Goal: Task Accomplishment & Management: Use online tool/utility

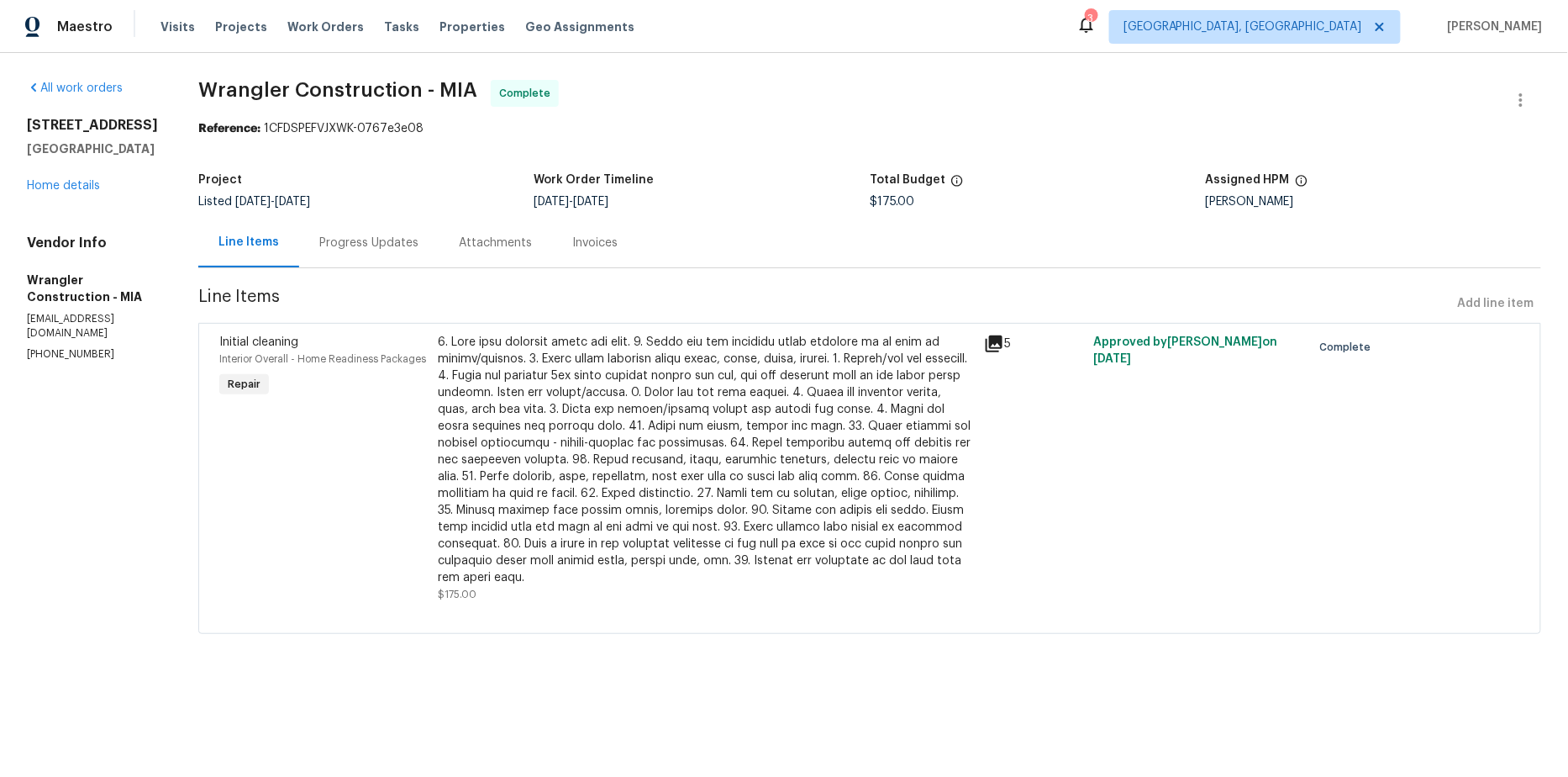
click at [469, 119] on span "Wrangler Construction - MIA Complete" at bounding box center [850, 100] width 1303 height 40
click at [306, 26] on span "Work Orders" at bounding box center [325, 28] width 76 height 17
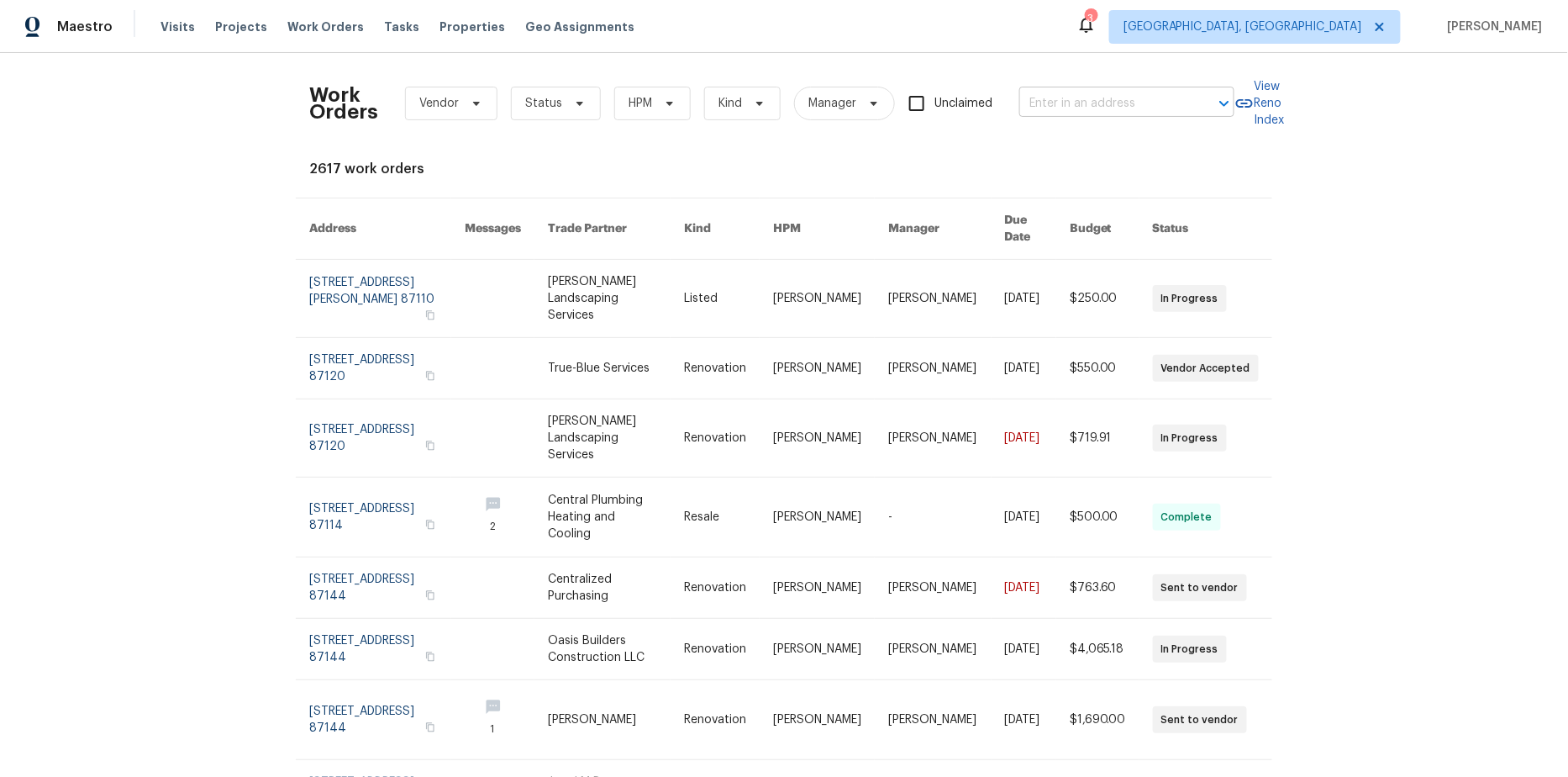
click at [1062, 112] on input "text" at bounding box center [1103, 104] width 168 height 26
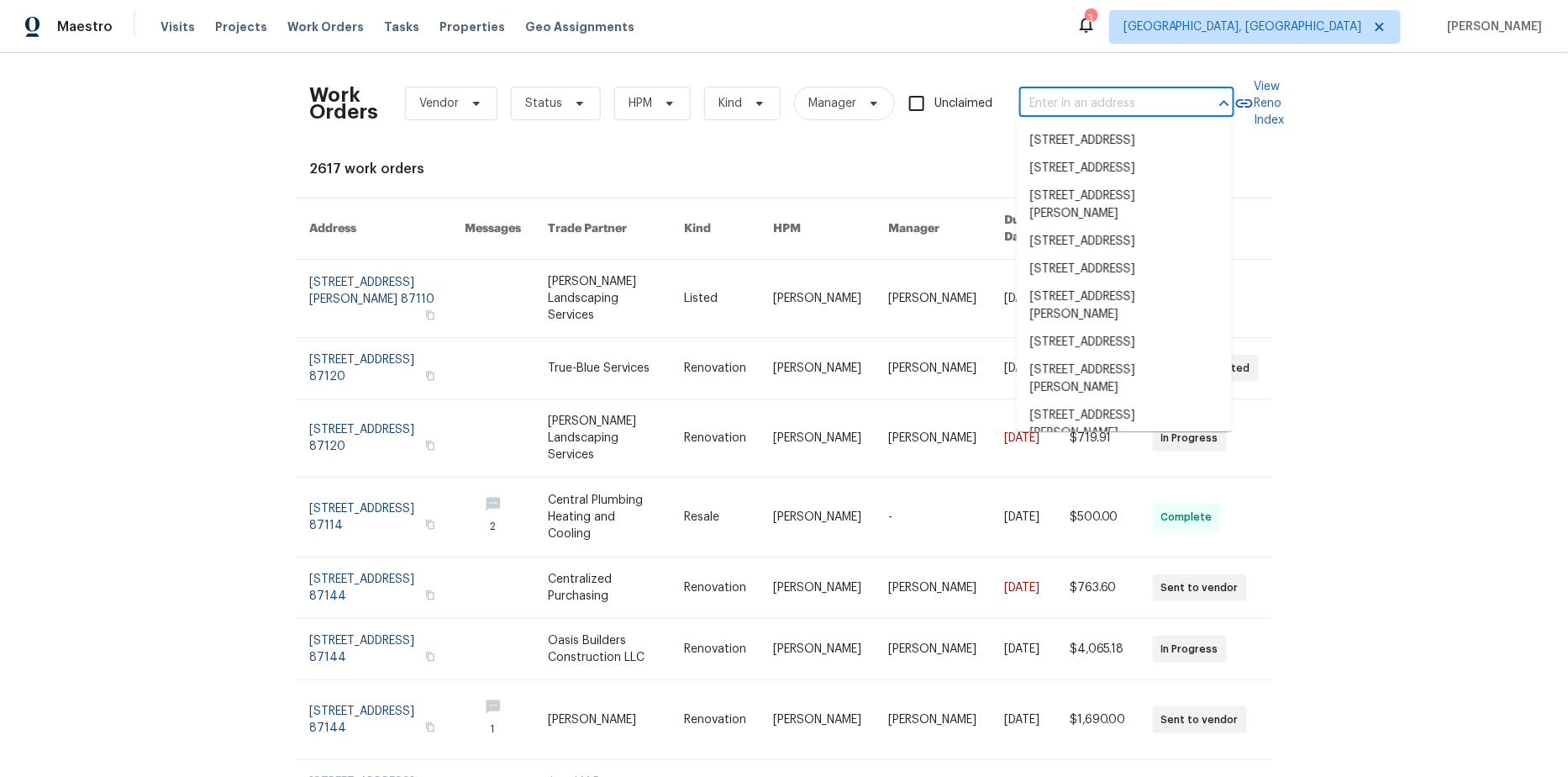
paste input "1CFDSPEFVJXWK-71816fbee"
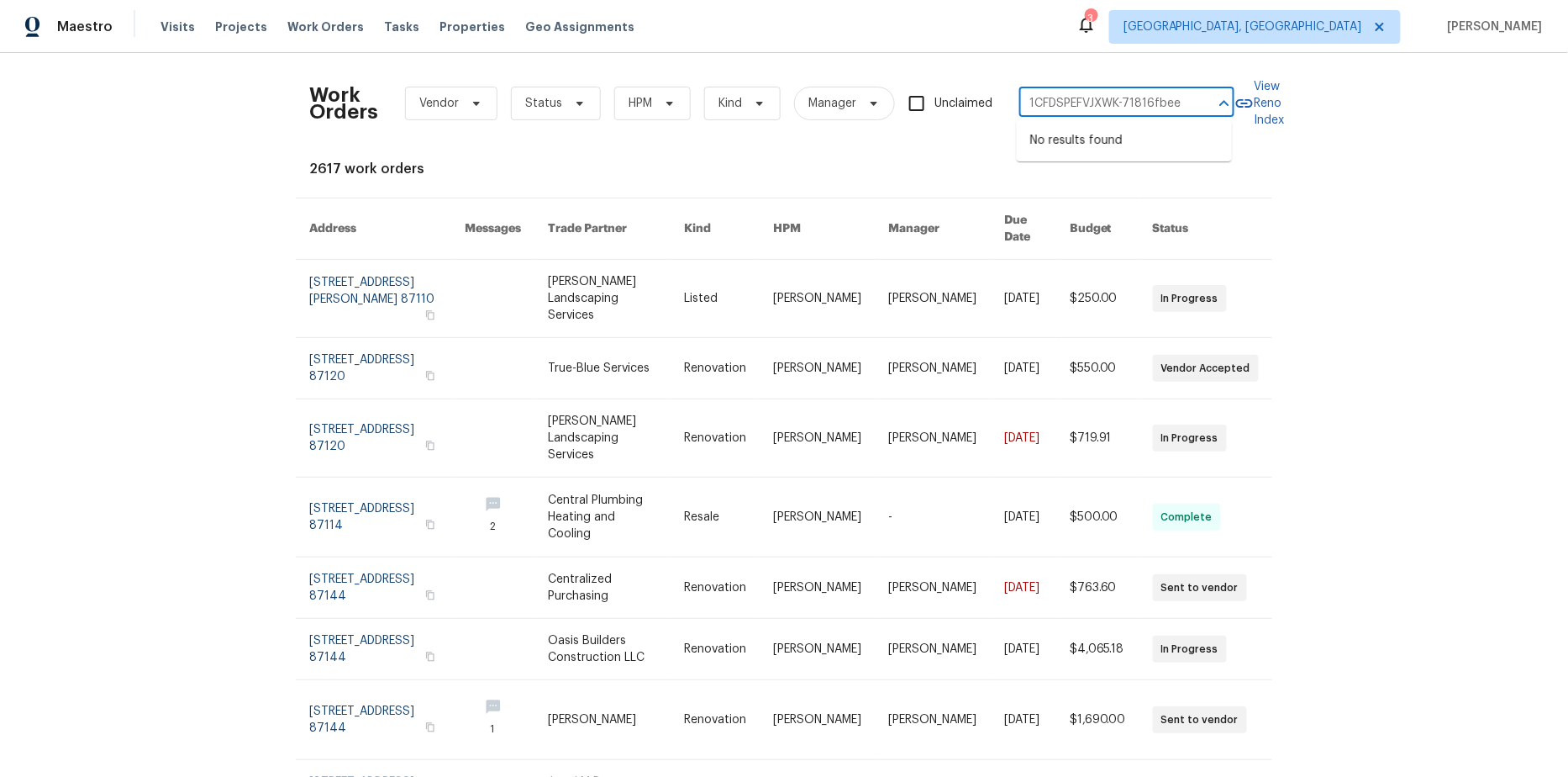
type input "1CFDSPEFVJXWK-71816fbee"
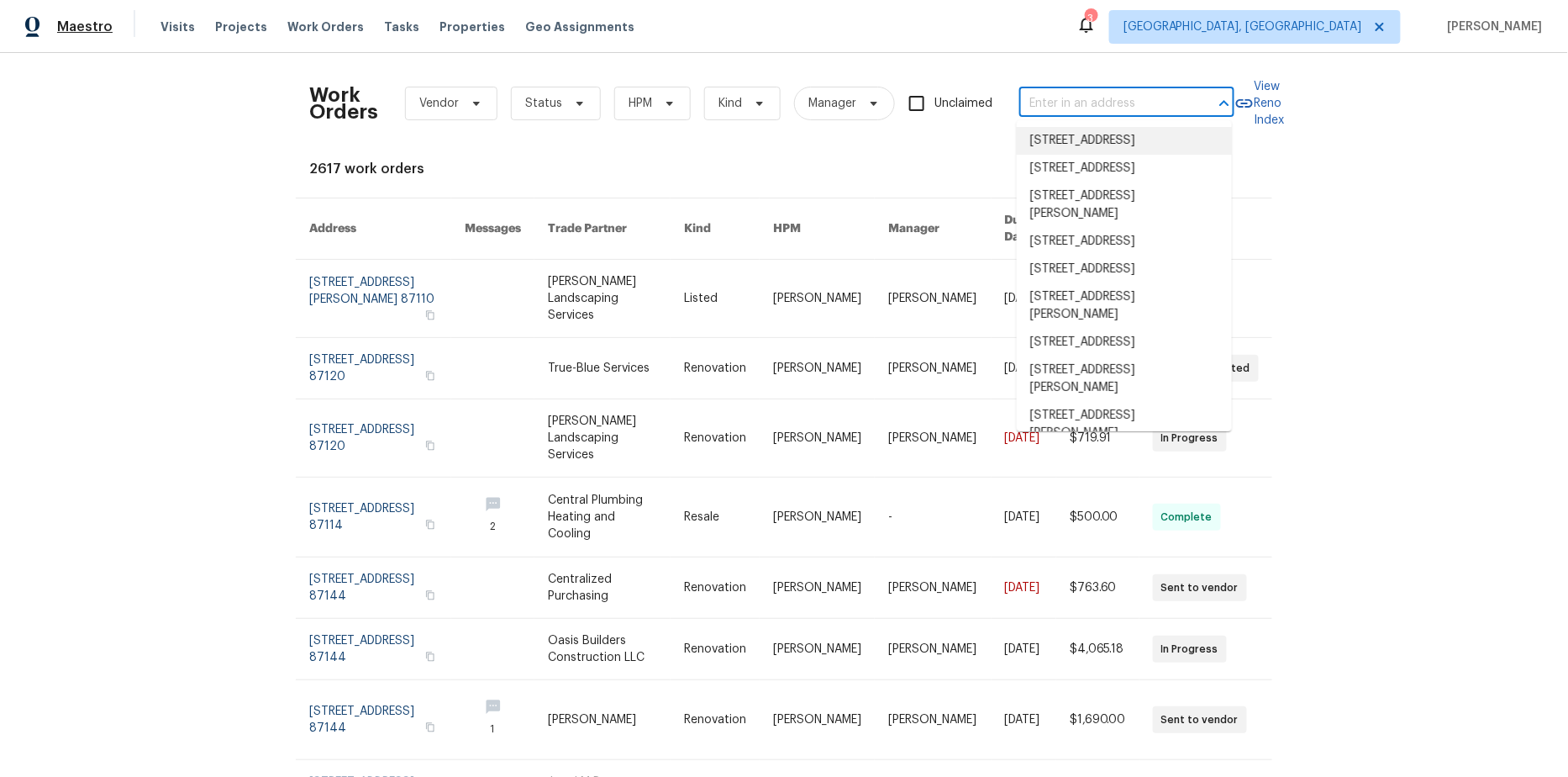
click at [94, 28] on span "Maestro" at bounding box center [85, 28] width 56 height 17
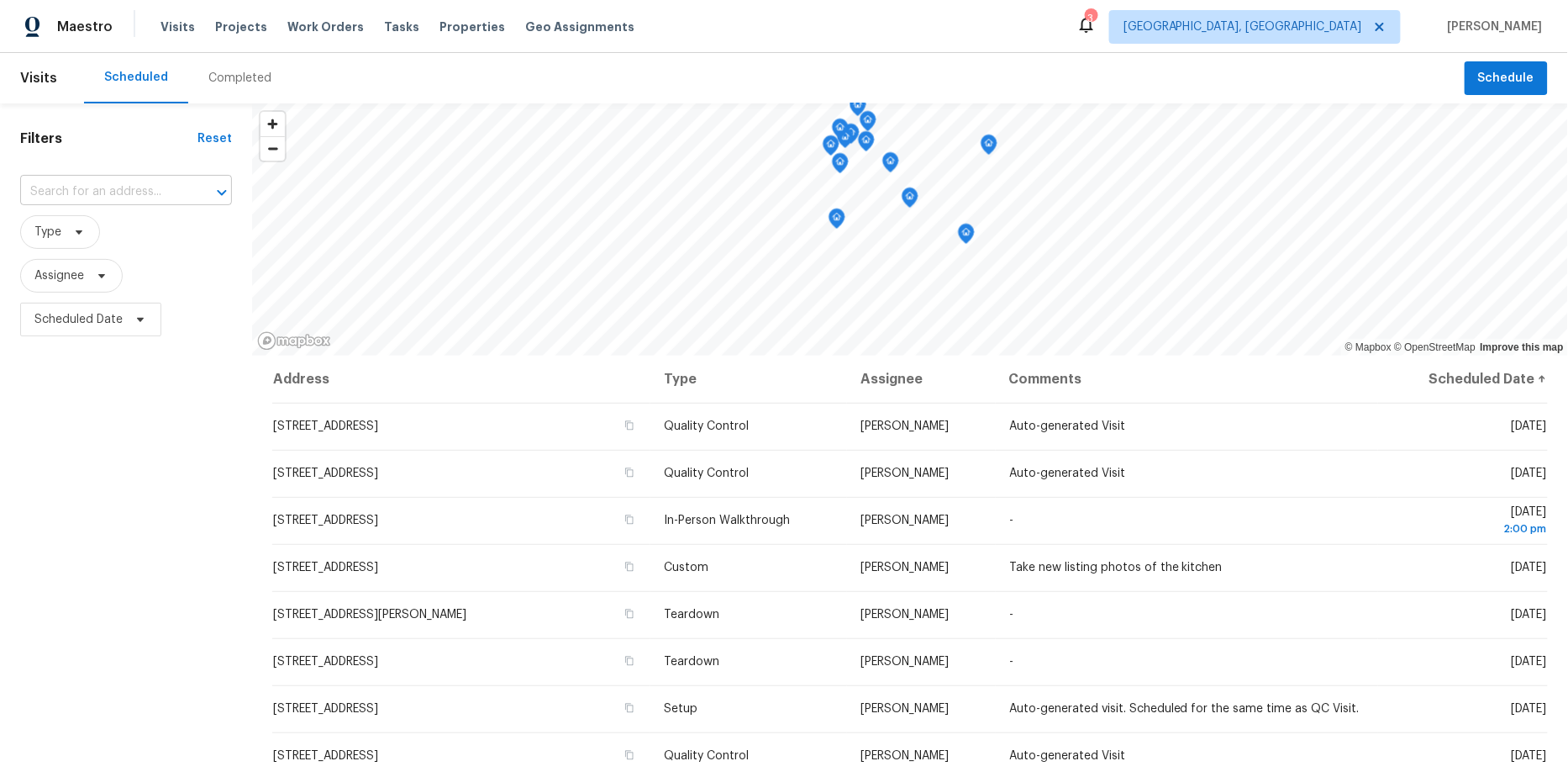
click at [98, 190] on input "text" at bounding box center [102, 192] width 165 height 26
paste input "1CFDSPEFVJXWK-71816fbee"
type input "1CFDSPEFVJXWK-71816fbee"
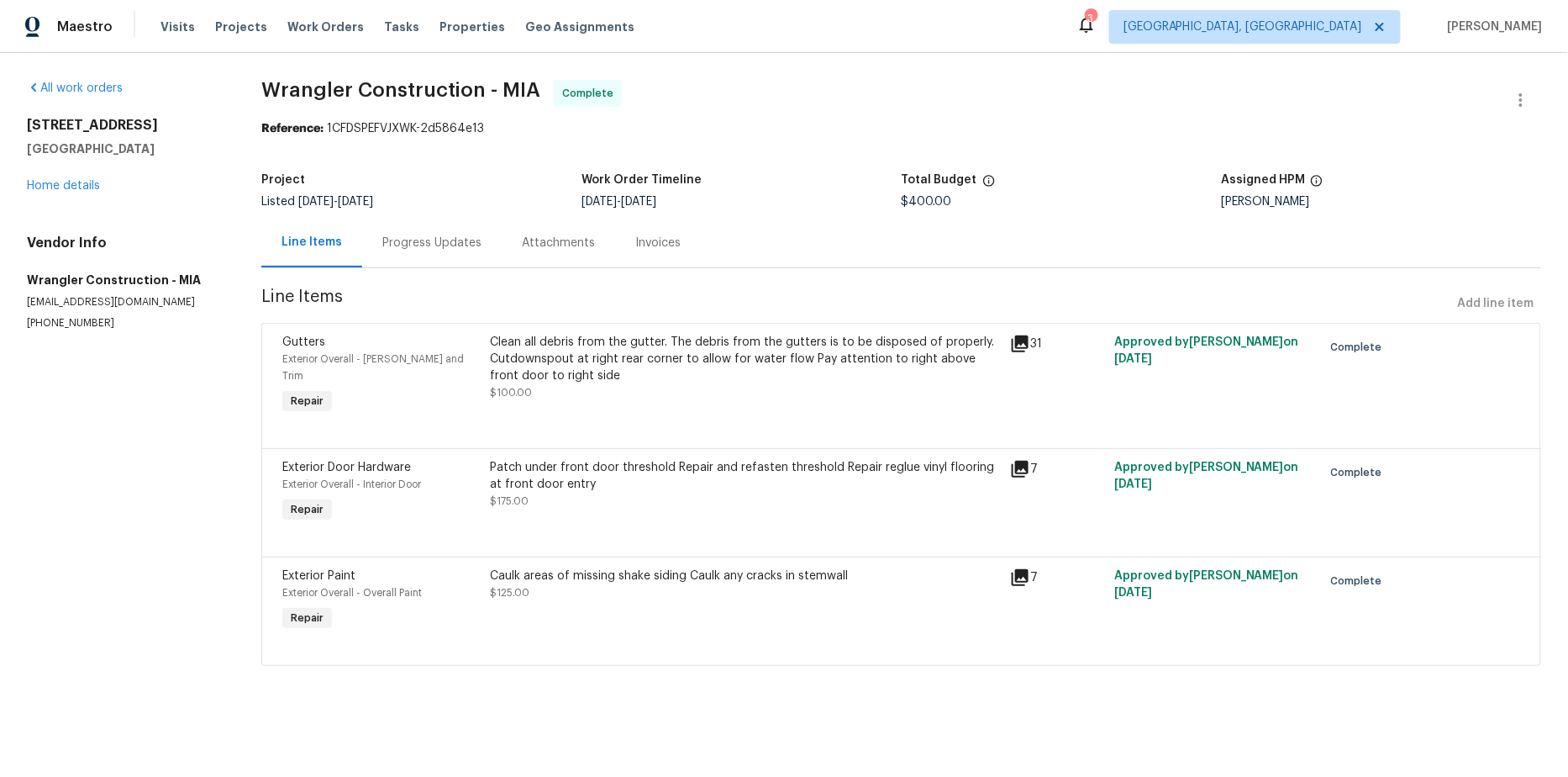
click at [663, 245] on div "Invoices" at bounding box center [657, 243] width 46 height 17
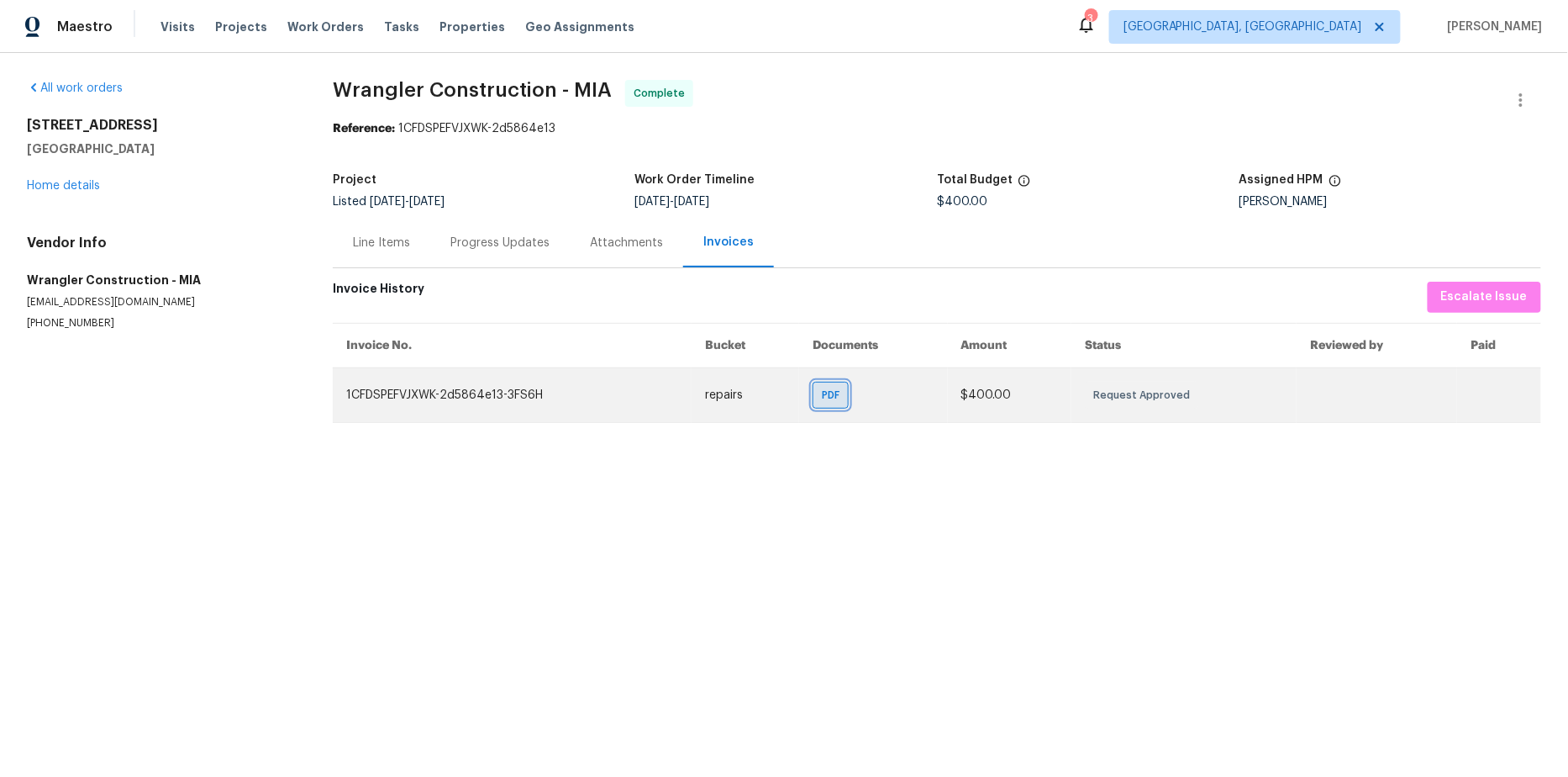
click at [833, 395] on span "PDF" at bounding box center [833, 395] width 24 height 17
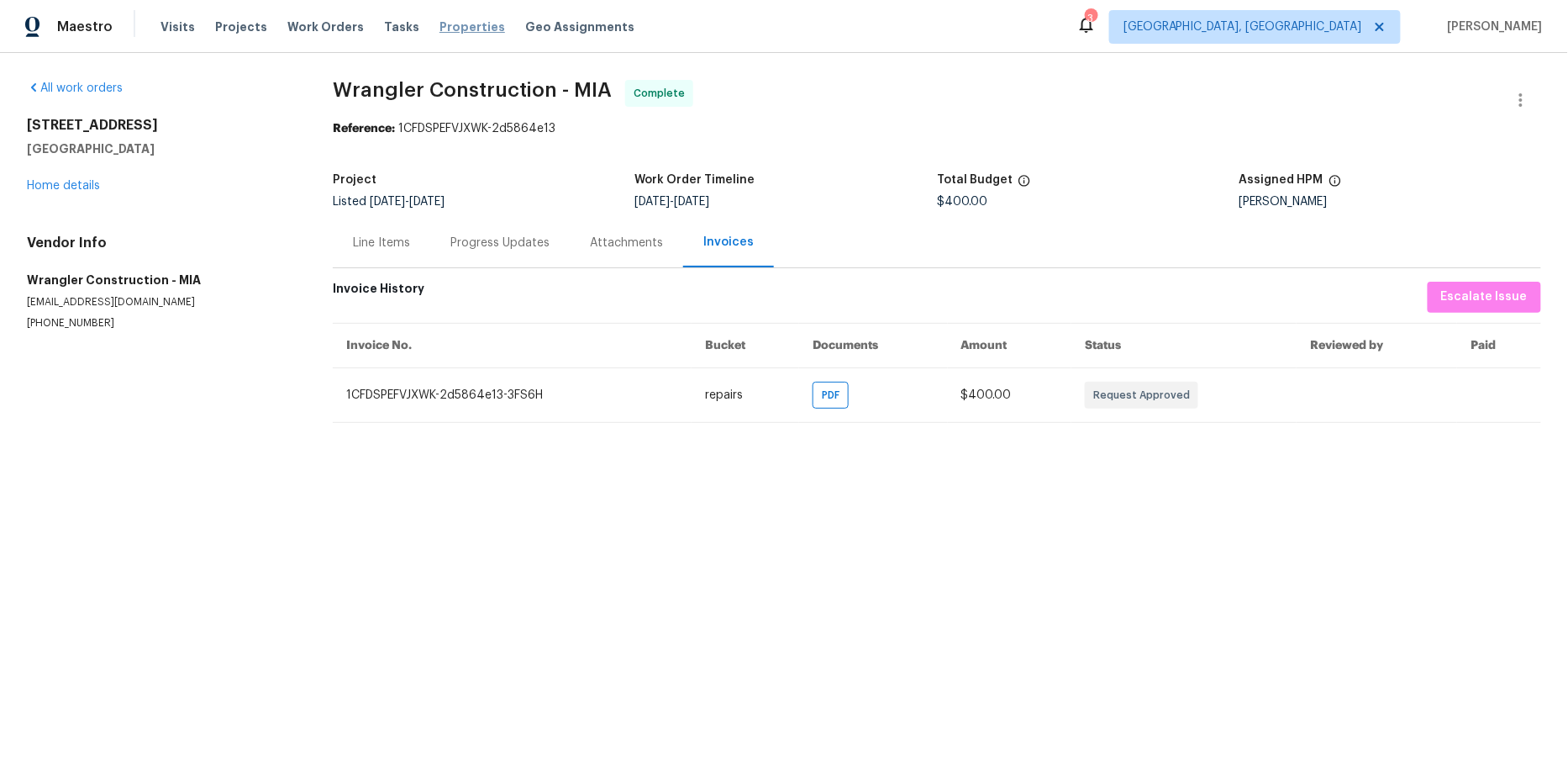
click at [439, 29] on span "Properties" at bounding box center [472, 28] width 65 height 17
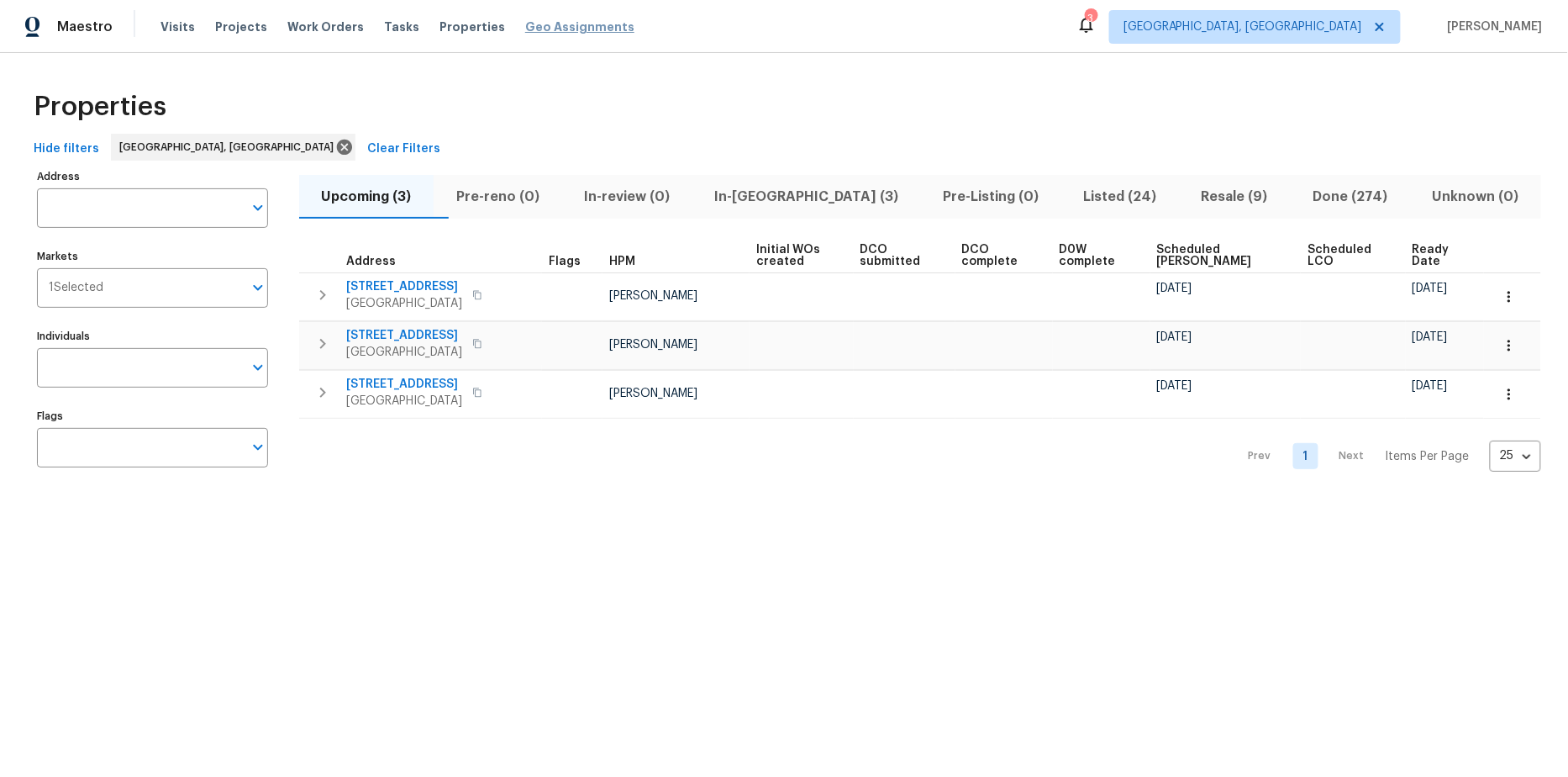
click at [533, 20] on span "Geo Assignments" at bounding box center [579, 28] width 109 height 17
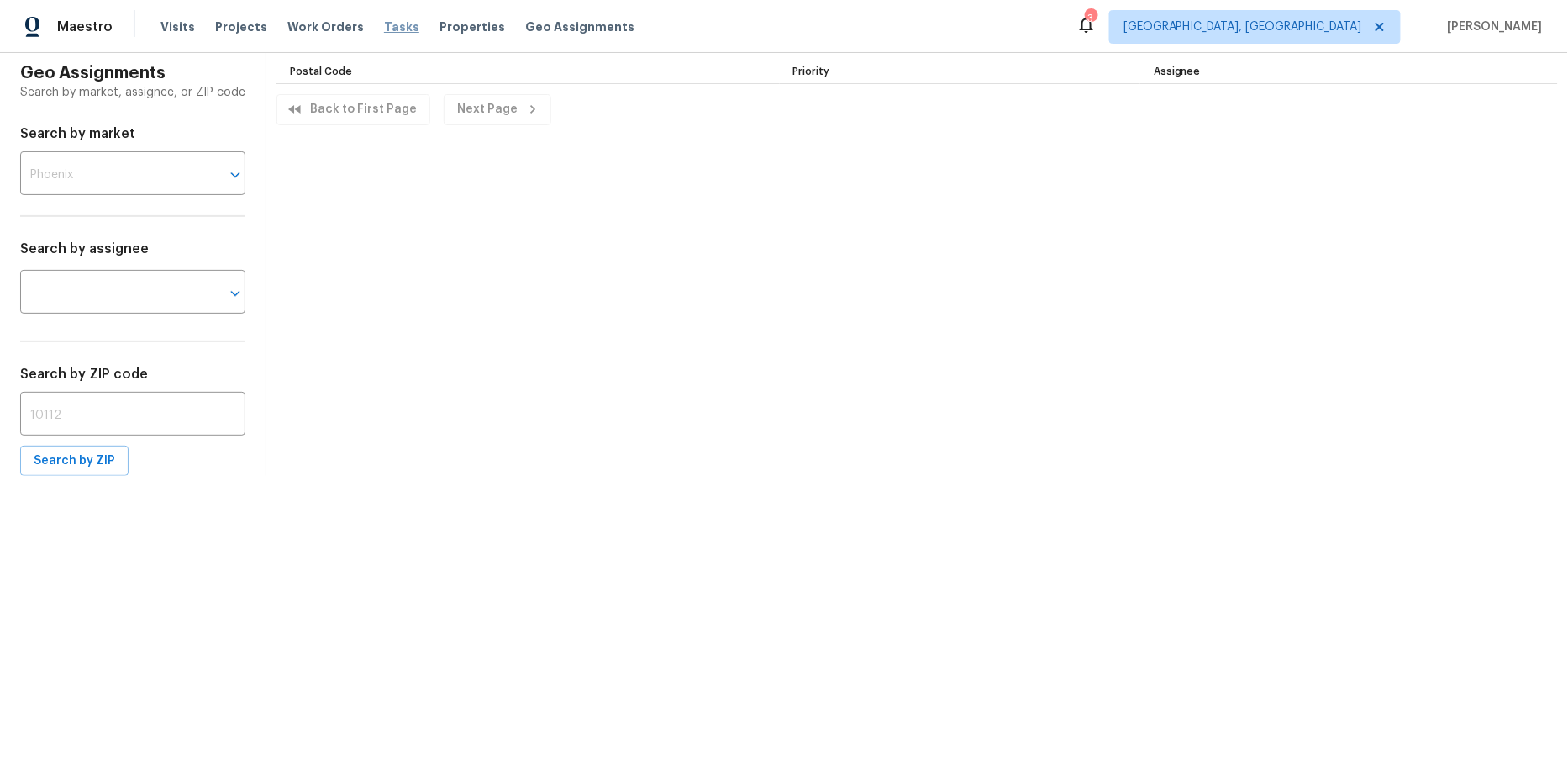
click at [387, 23] on span "Tasks" at bounding box center [401, 27] width 35 height 12
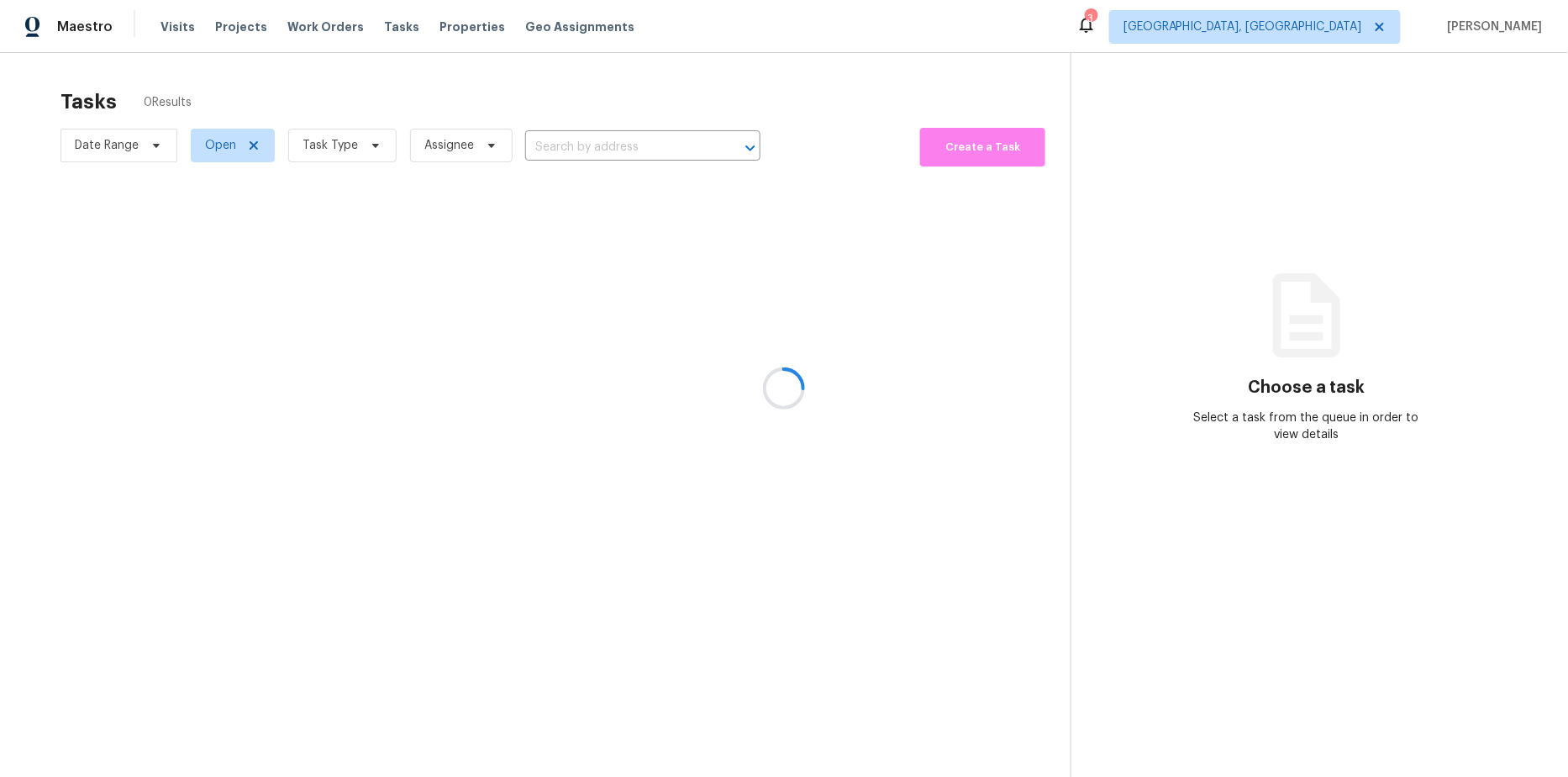
click at [304, 25] on div at bounding box center [784, 388] width 1568 height 777
click at [309, 25] on div at bounding box center [784, 388] width 1568 height 777
click at [309, 25] on span "Work Orders" at bounding box center [325, 28] width 76 height 17
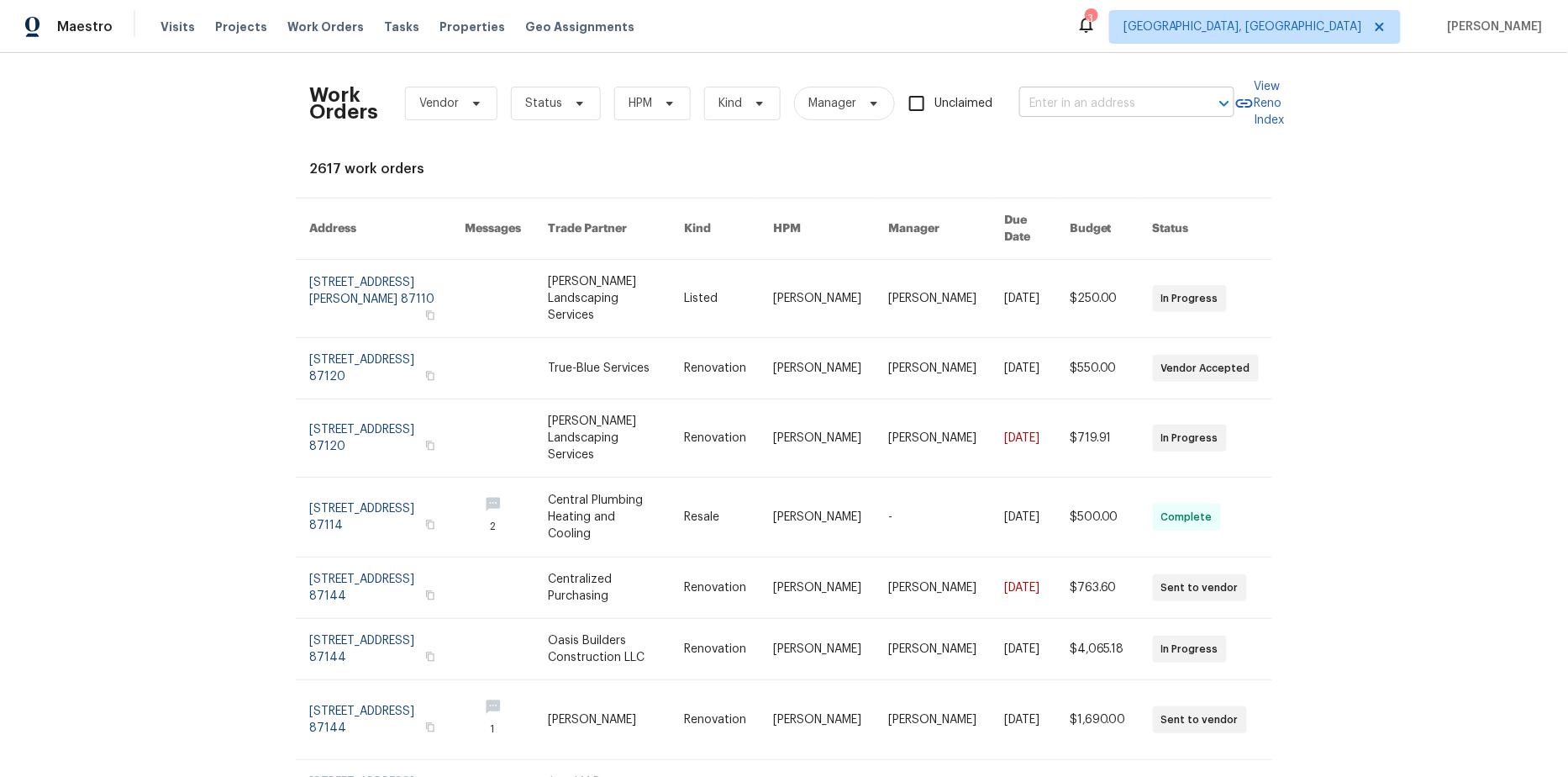
click at [1058, 107] on input "text" at bounding box center [1103, 104] width 168 height 26
paste input "421 S C St,"
type input "[STREET_ADDRESS]"
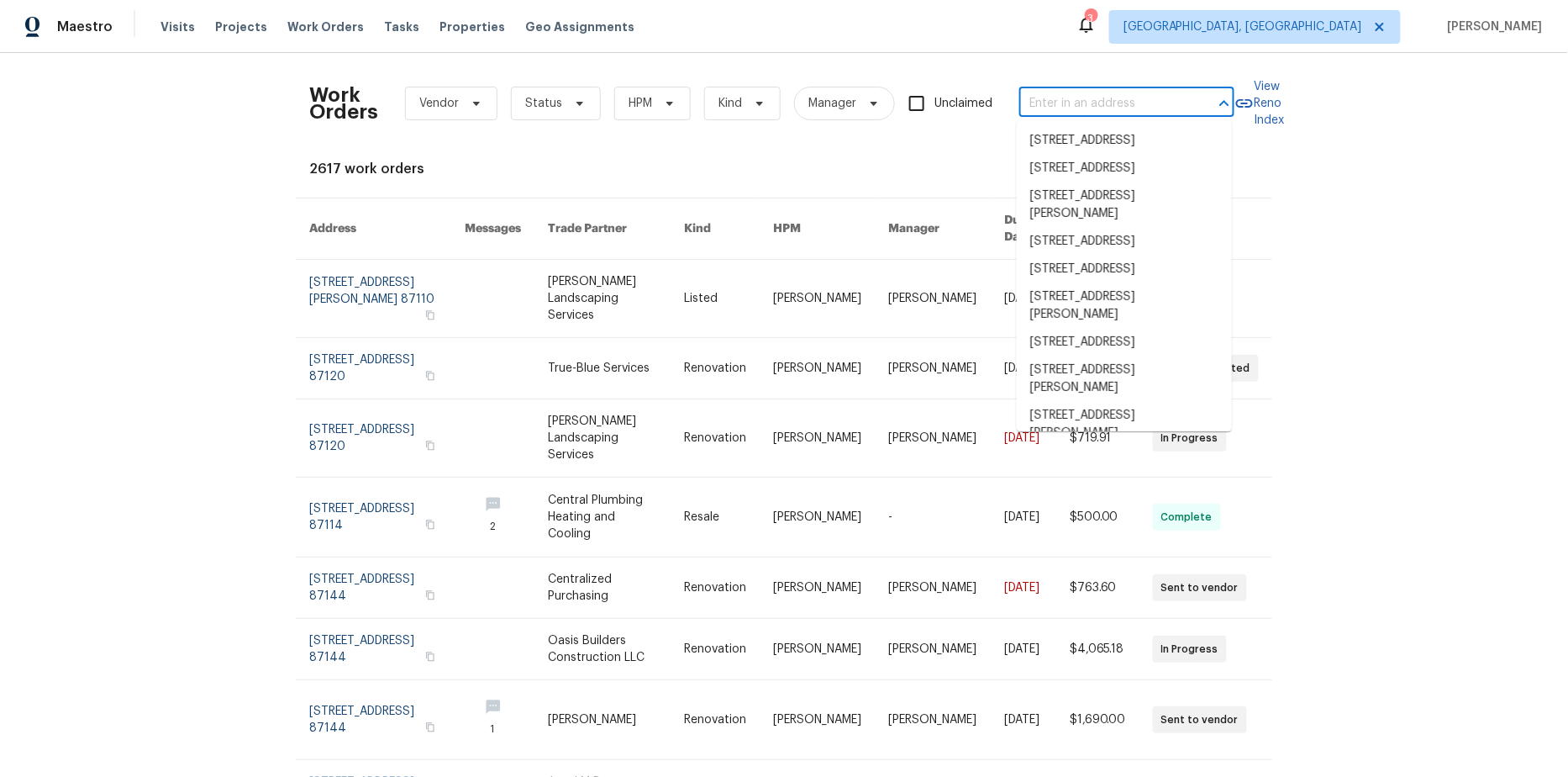
paste input "Lake Worth Beach"
type input "Lake Worth Beach"
click at [1371, 199] on div "Work Orders Vendor Status HPM Kind Manager Unclaimed ​ View Reno Index 2617 wor…" at bounding box center [784, 415] width 1568 height 724
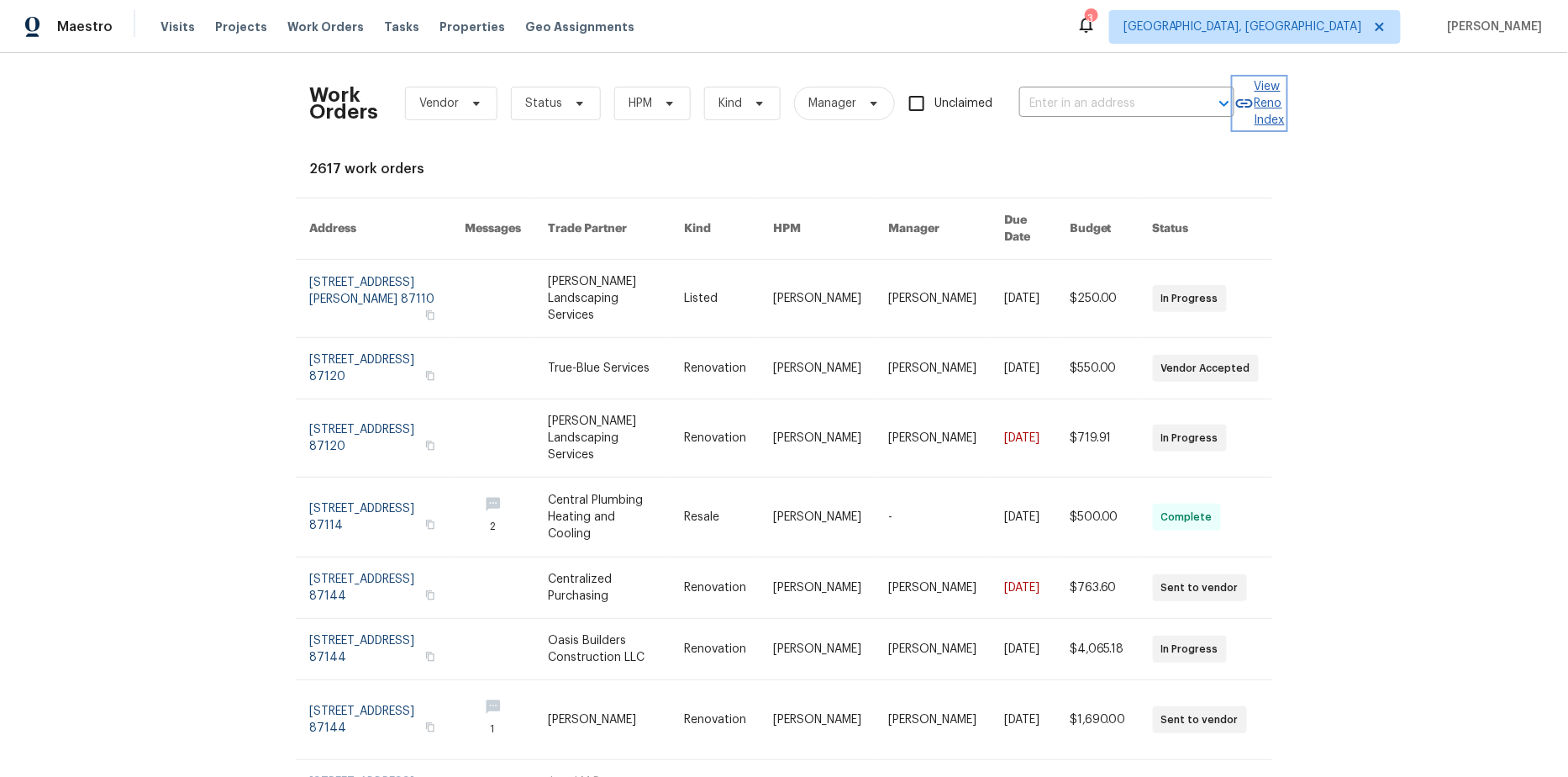
click at [1242, 105] on icon at bounding box center [1244, 103] width 20 height 20
click at [477, 103] on icon at bounding box center [477, 103] width 7 height 4
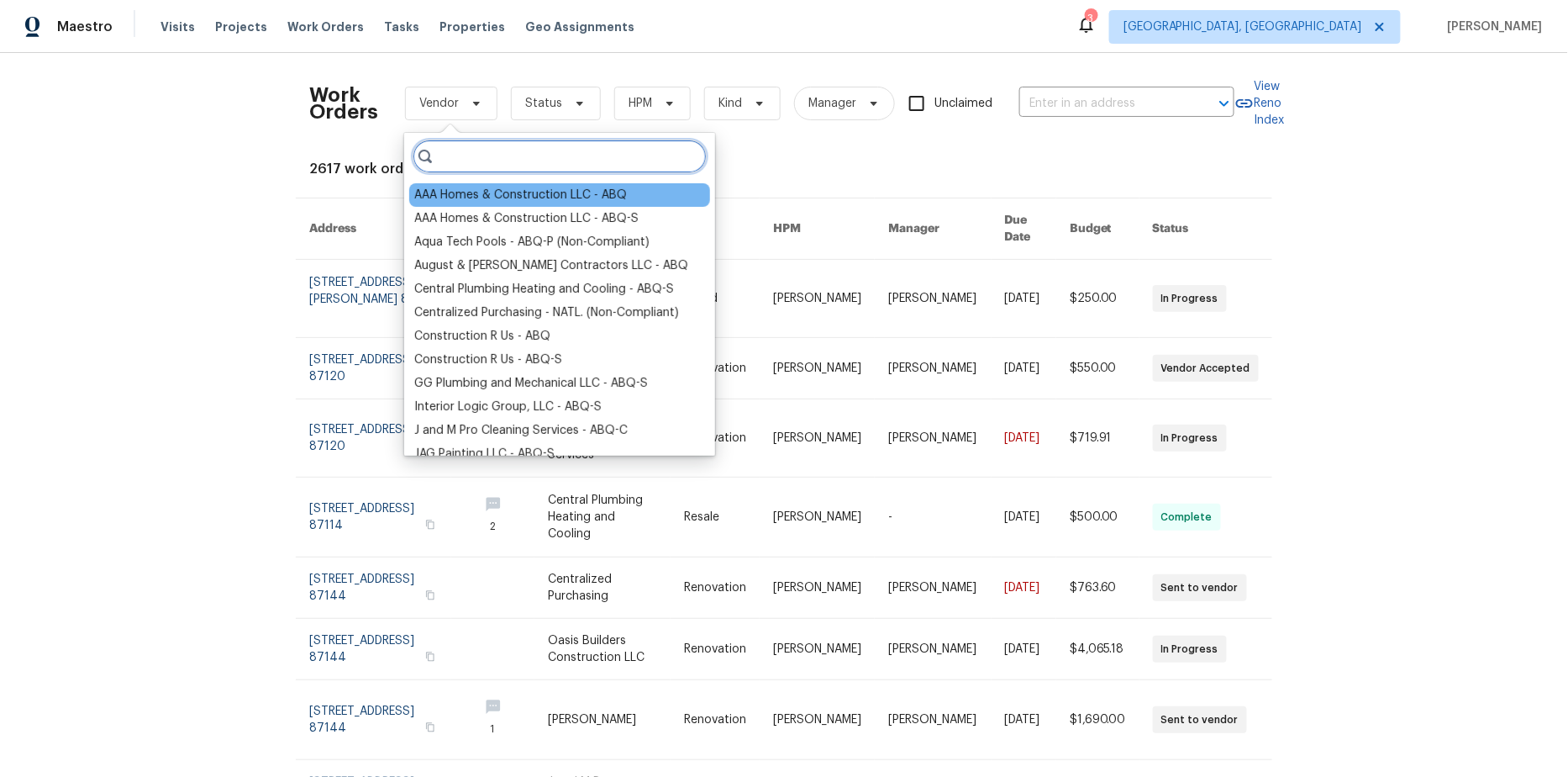
paste input "Wrangler Construction-MIA"
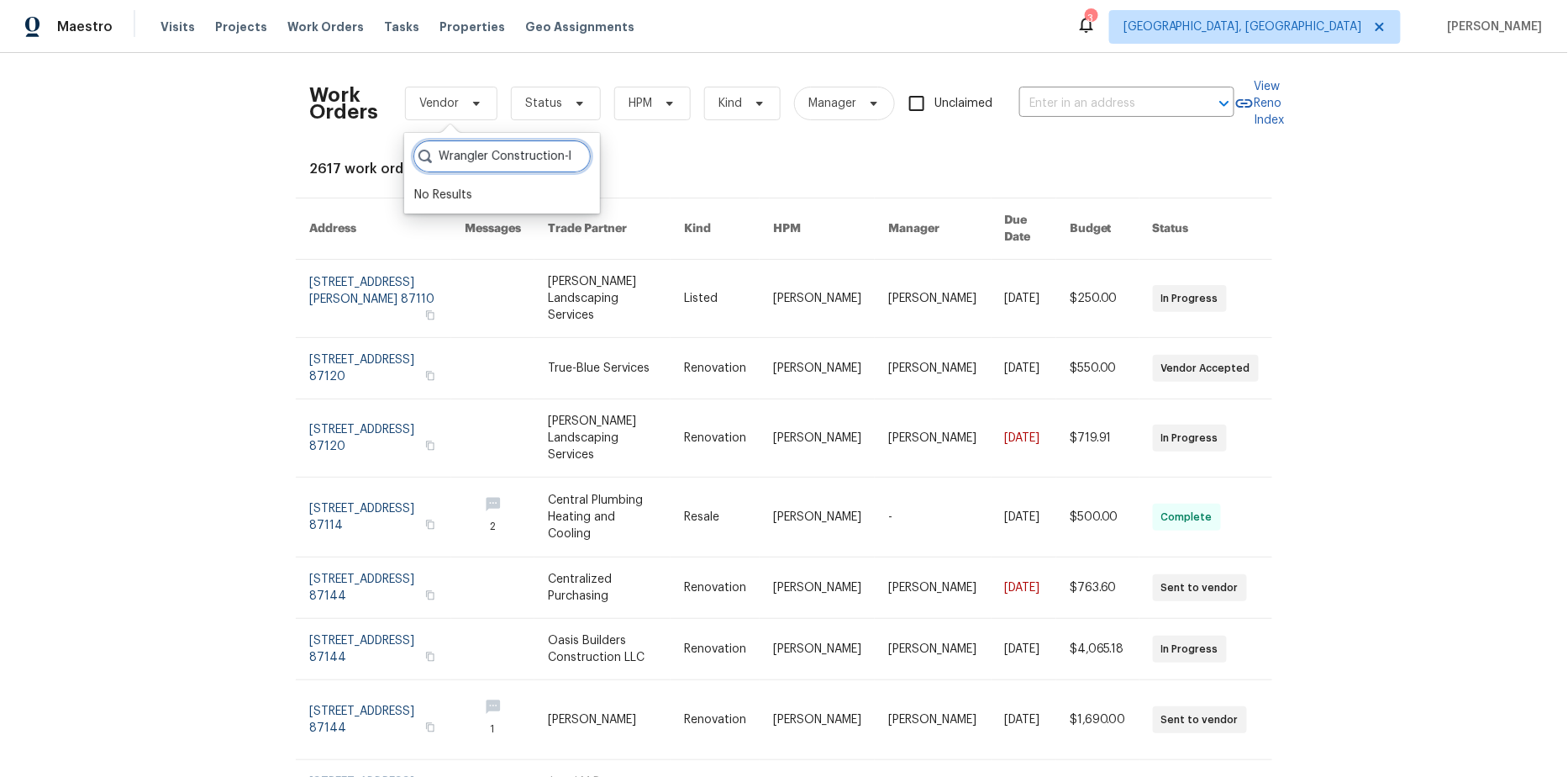
type input "Wrangler Construction-MIA"
click at [178, 148] on div "Work Orders Vendor Status HPM Kind Manager Unclaimed ​ View Reno Index 2617 wor…" at bounding box center [784, 415] width 1568 height 724
click at [174, 31] on span "Visits" at bounding box center [178, 28] width 34 height 17
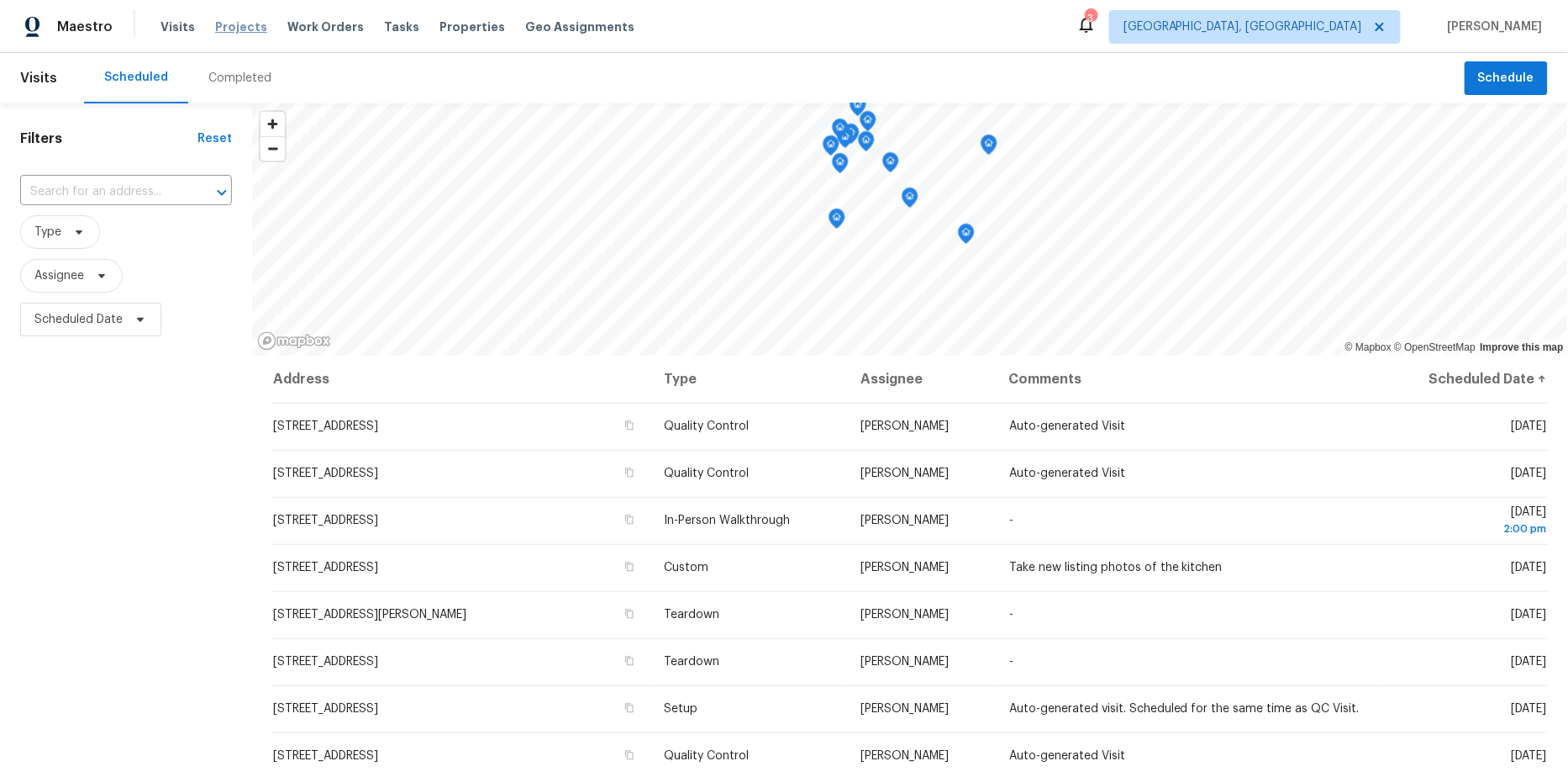
click at [217, 20] on span "Projects" at bounding box center [241, 28] width 52 height 17
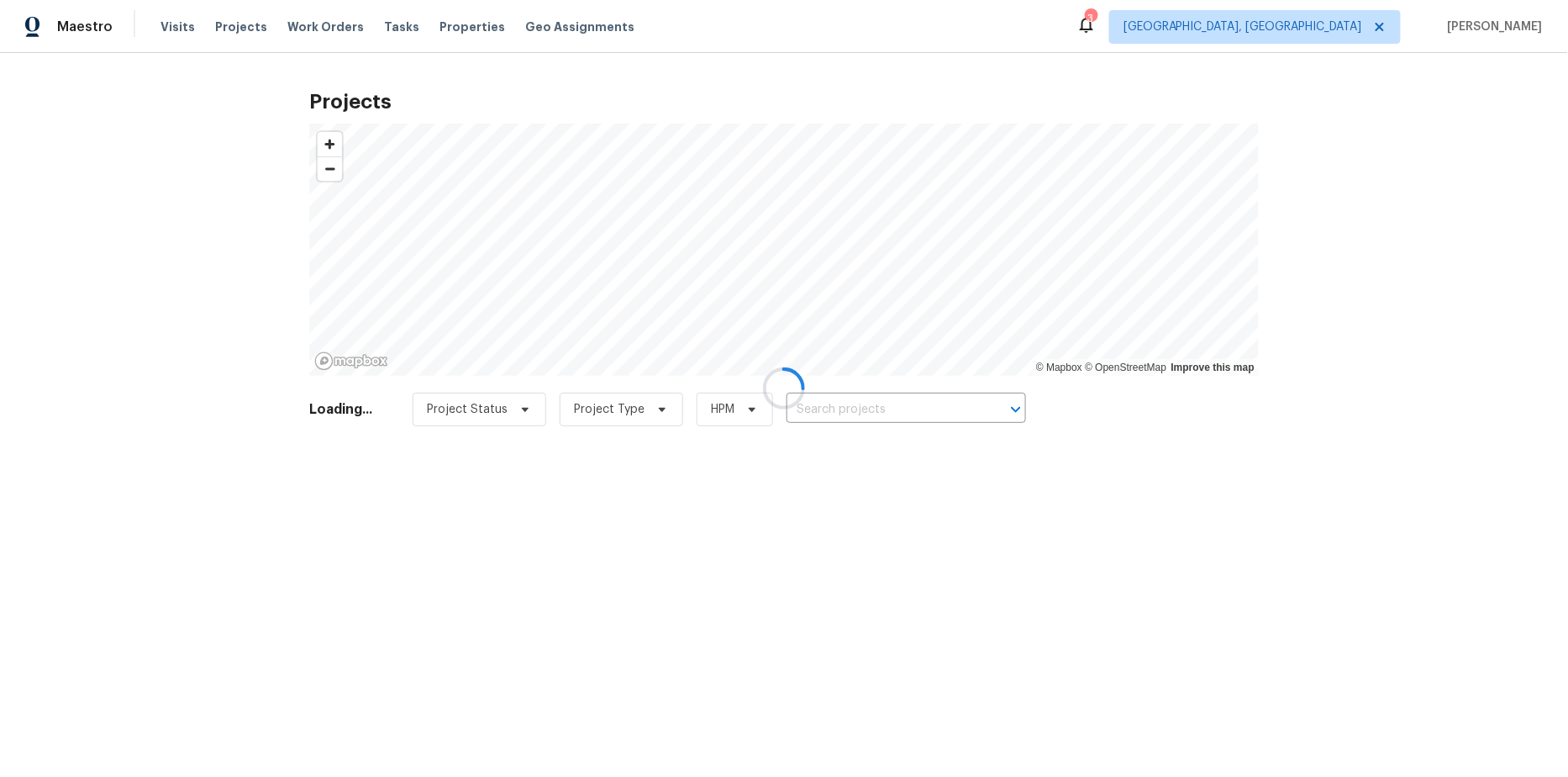
click at [314, 30] on div at bounding box center [784, 388] width 1568 height 777
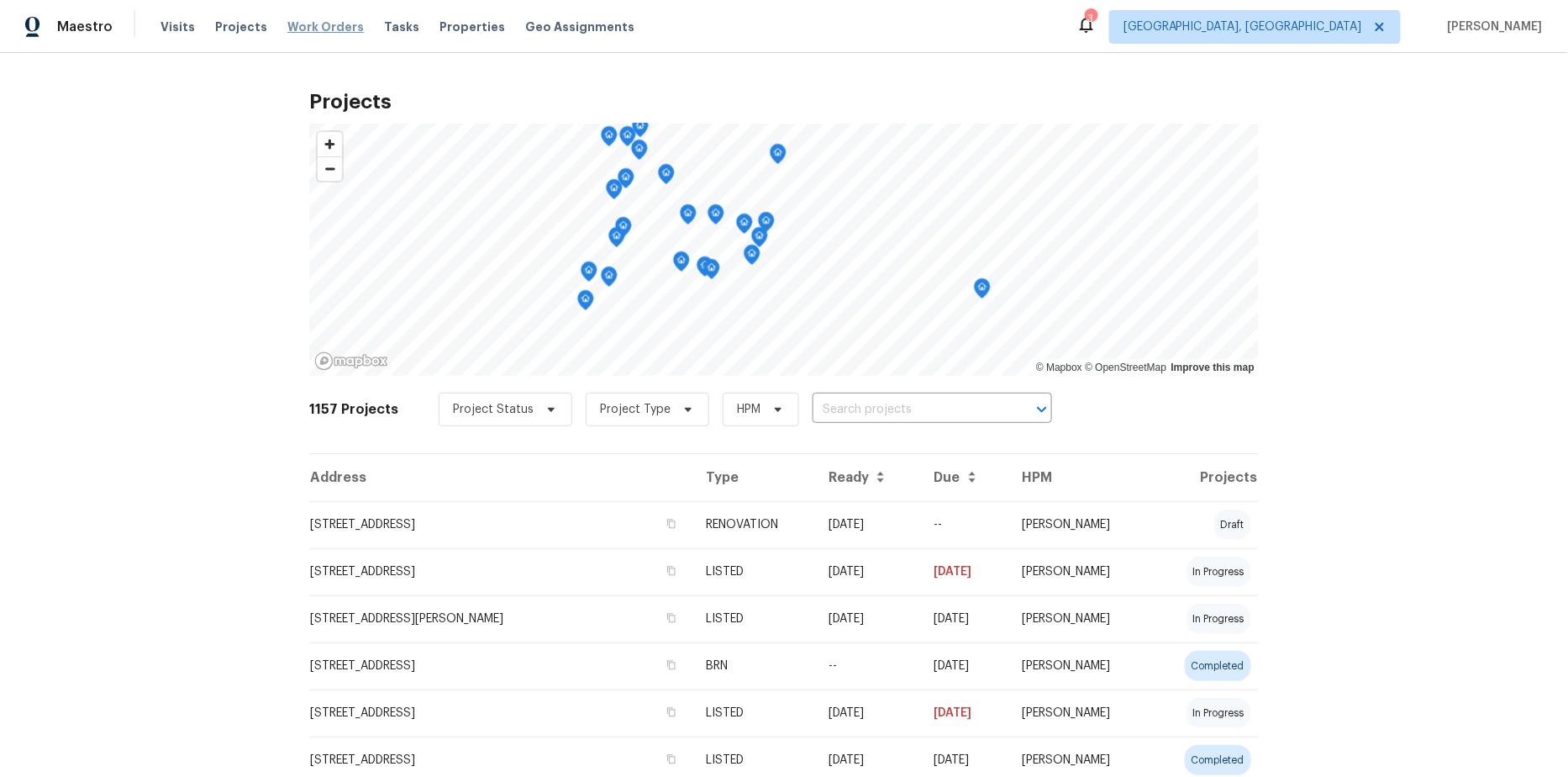
click at [327, 29] on span "Work Orders" at bounding box center [325, 28] width 76 height 17
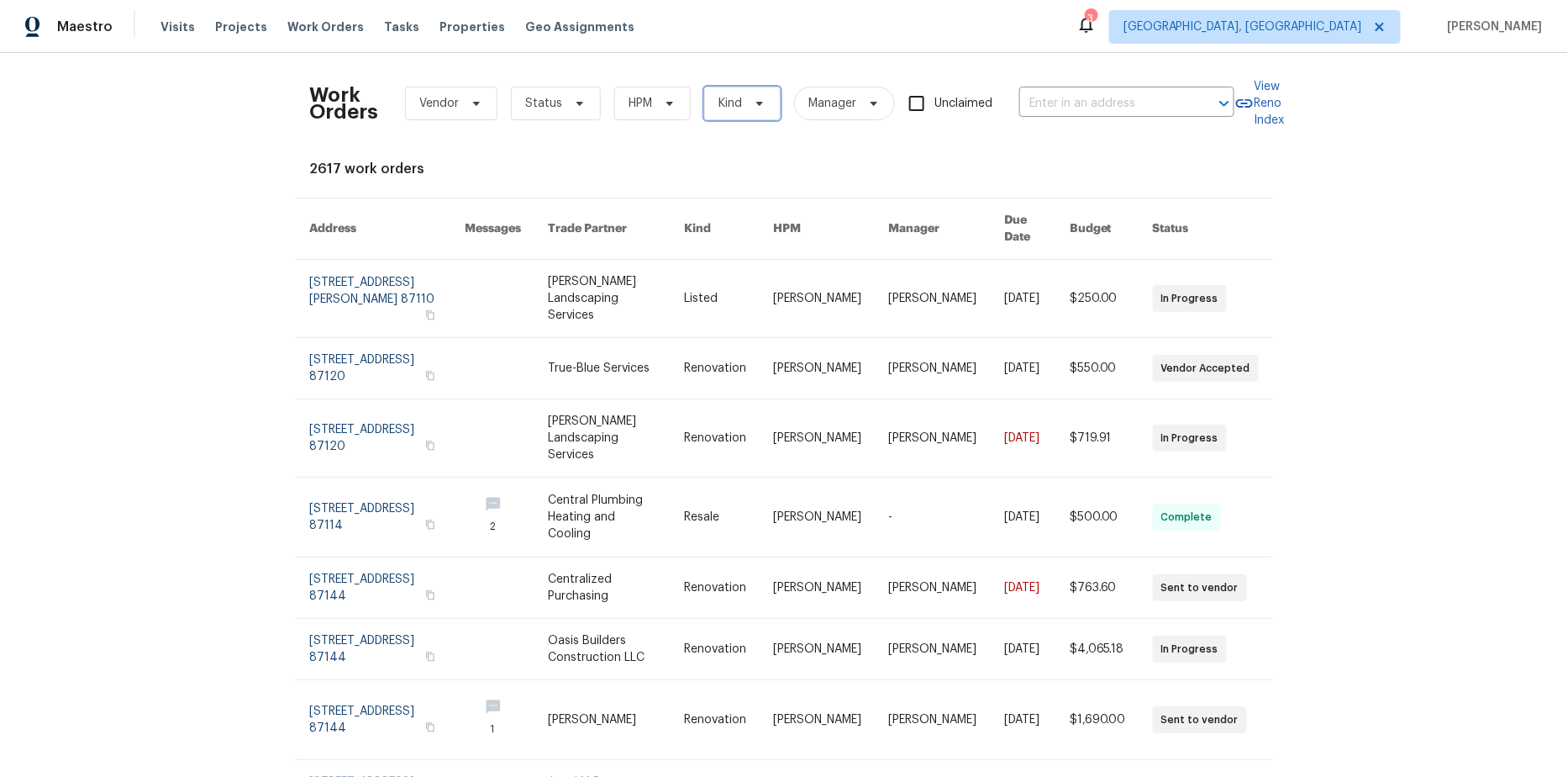
click at [741, 103] on span "Kind" at bounding box center [742, 103] width 76 height 34
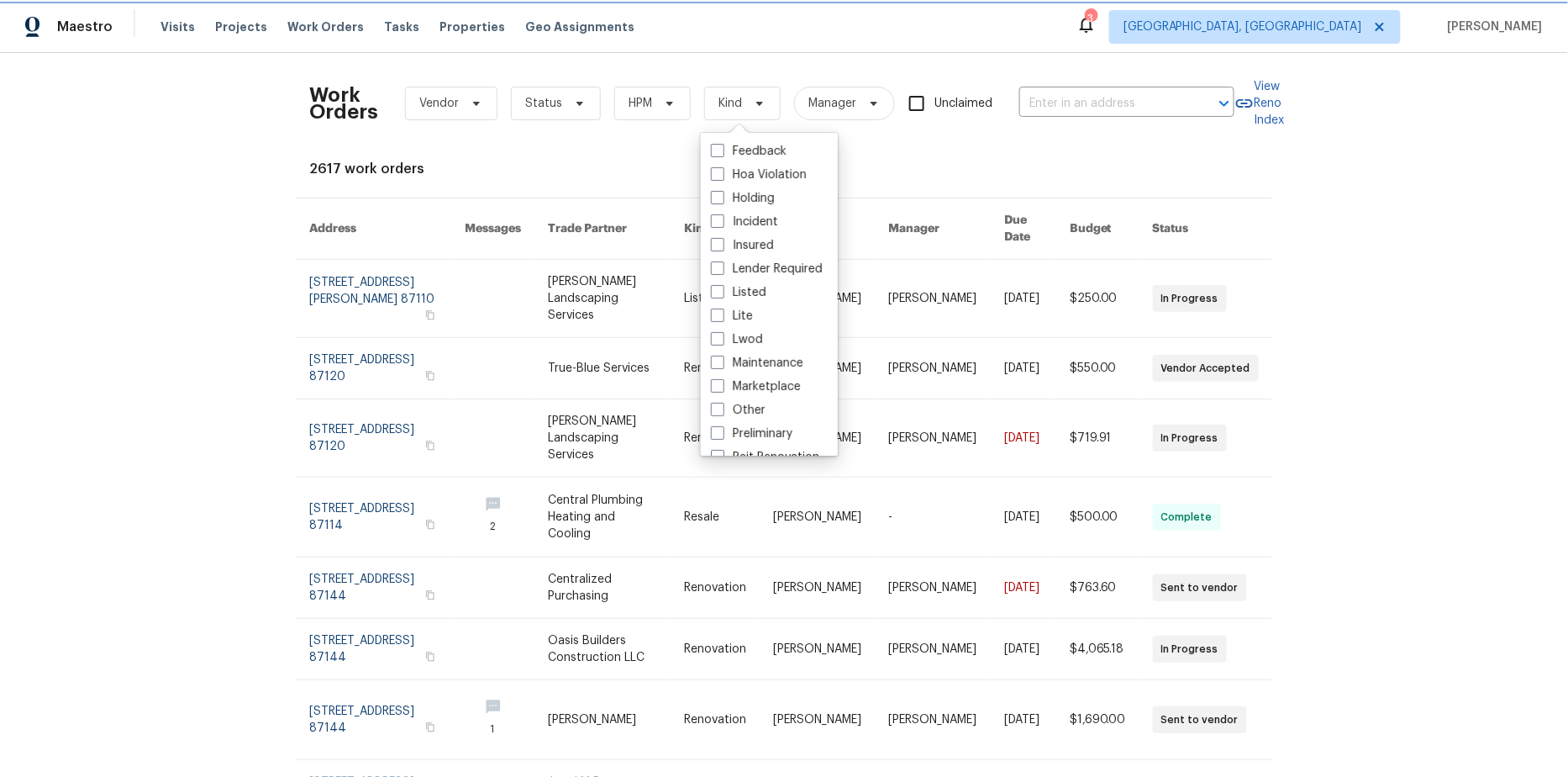
click at [741, 103] on span "Kind" at bounding box center [742, 103] width 76 height 34
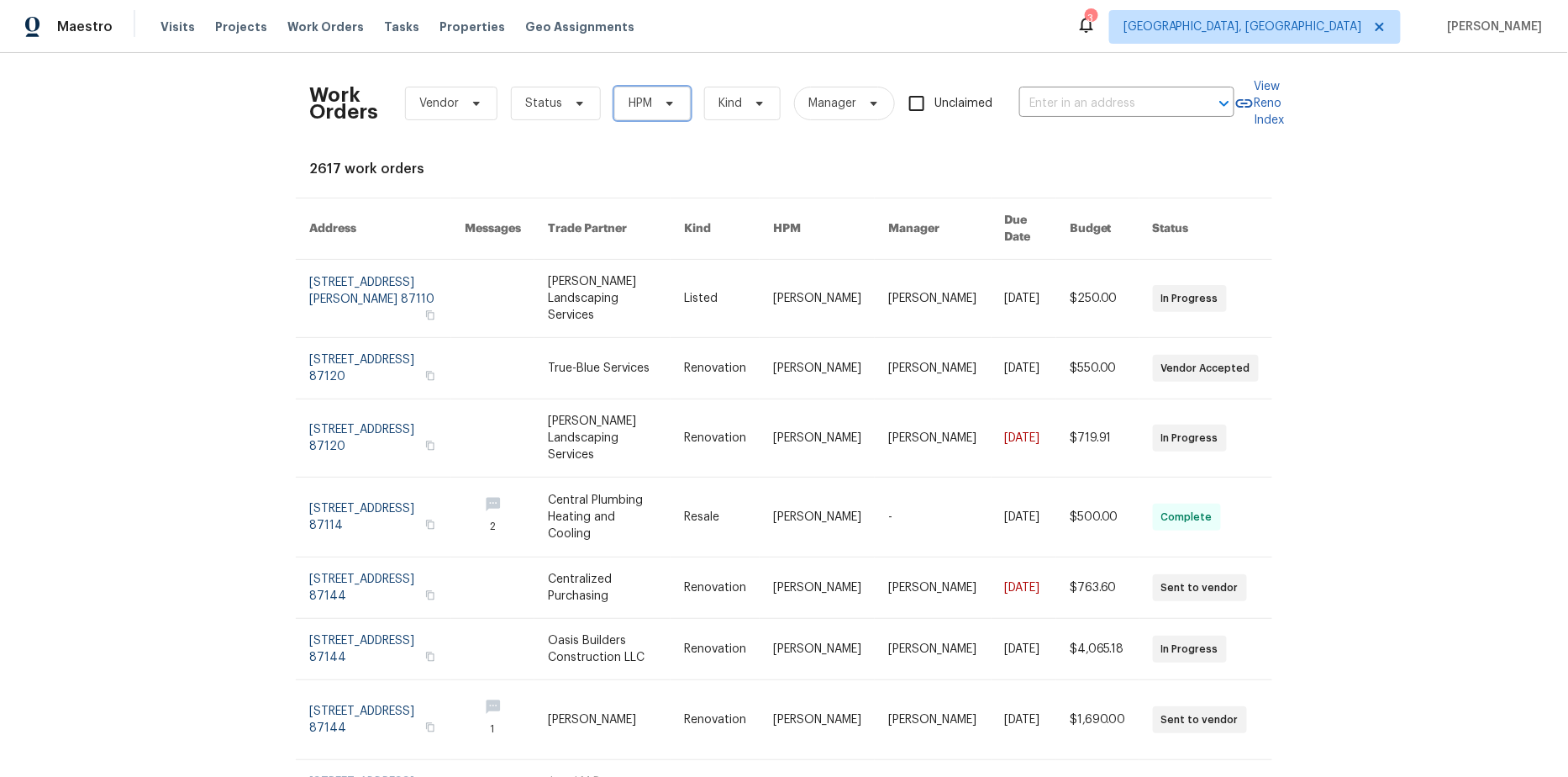
click at [663, 103] on icon at bounding box center [670, 103] width 14 height 14
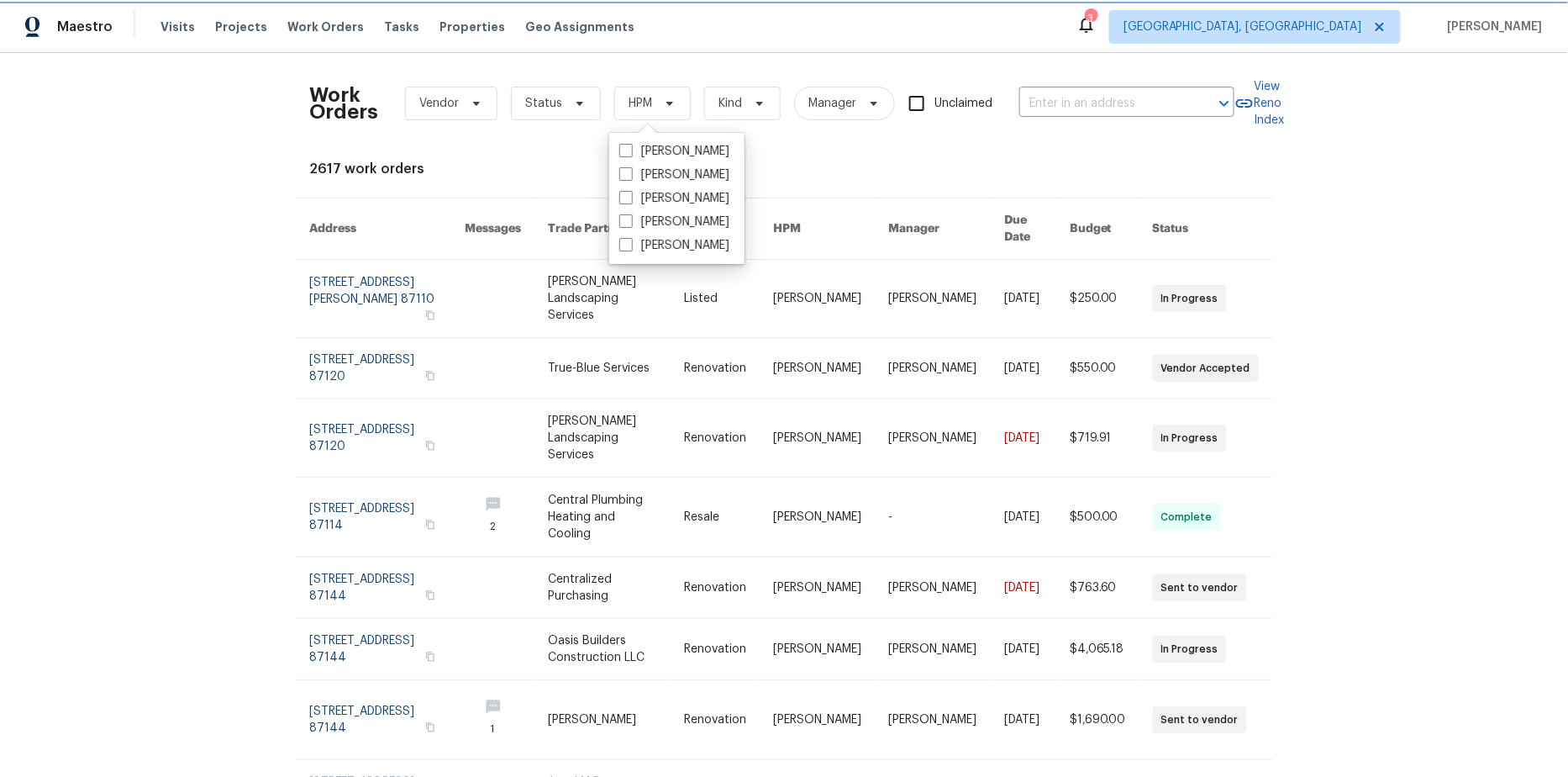
click at [663, 103] on icon at bounding box center [670, 103] width 14 height 14
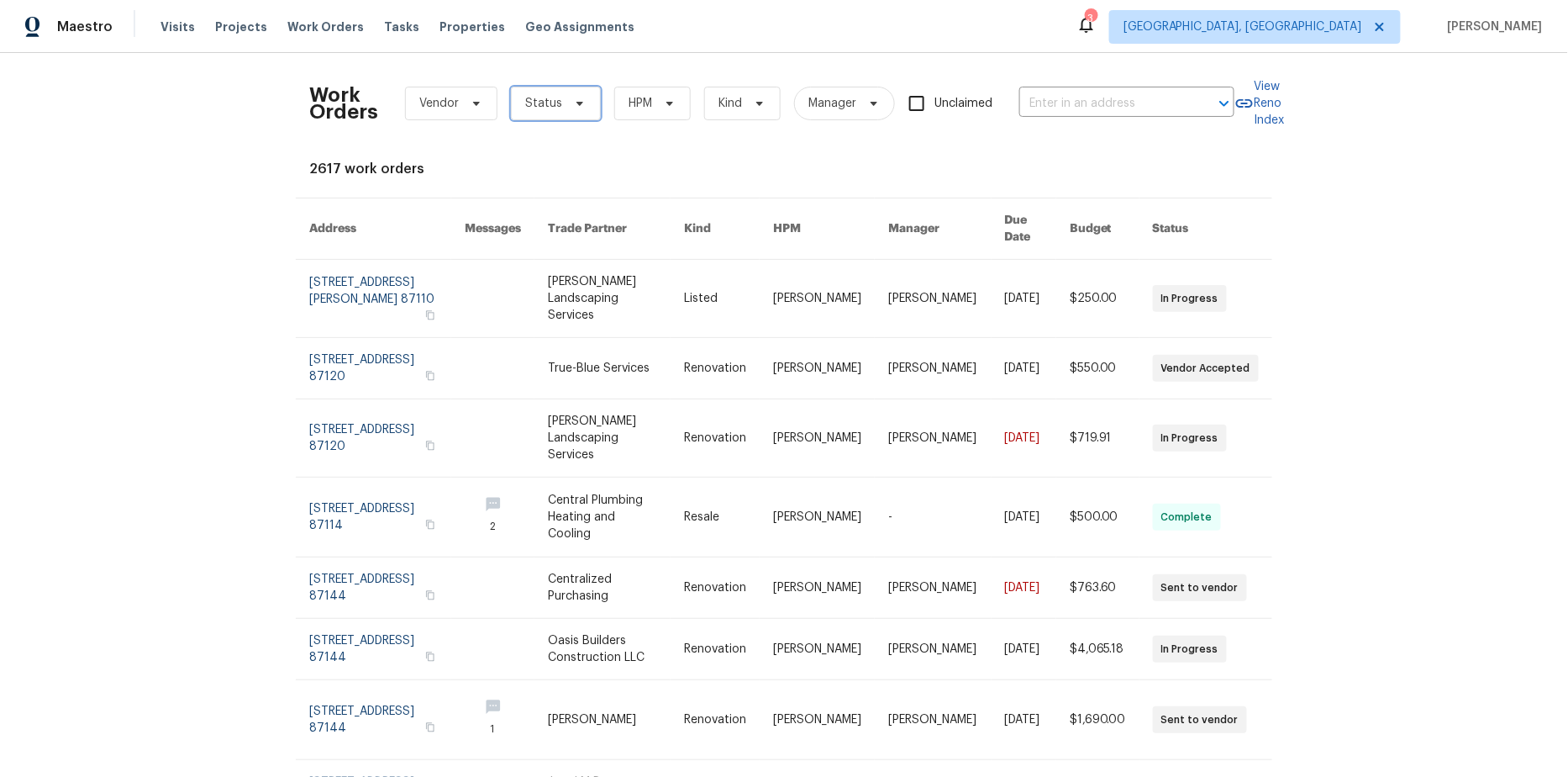
click at [573, 107] on icon at bounding box center [580, 103] width 14 height 14
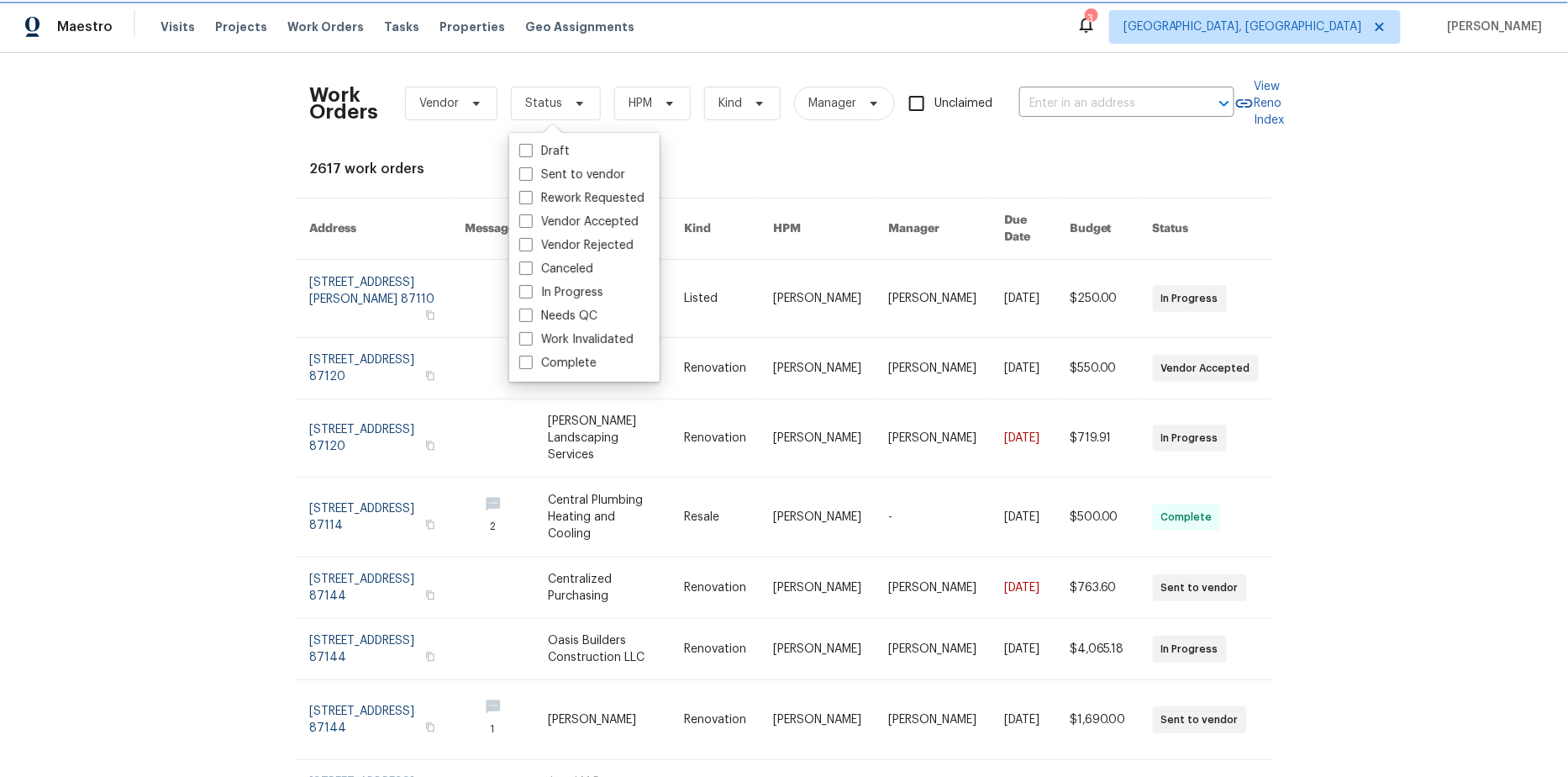
click at [573, 107] on icon at bounding box center [580, 103] width 14 height 14
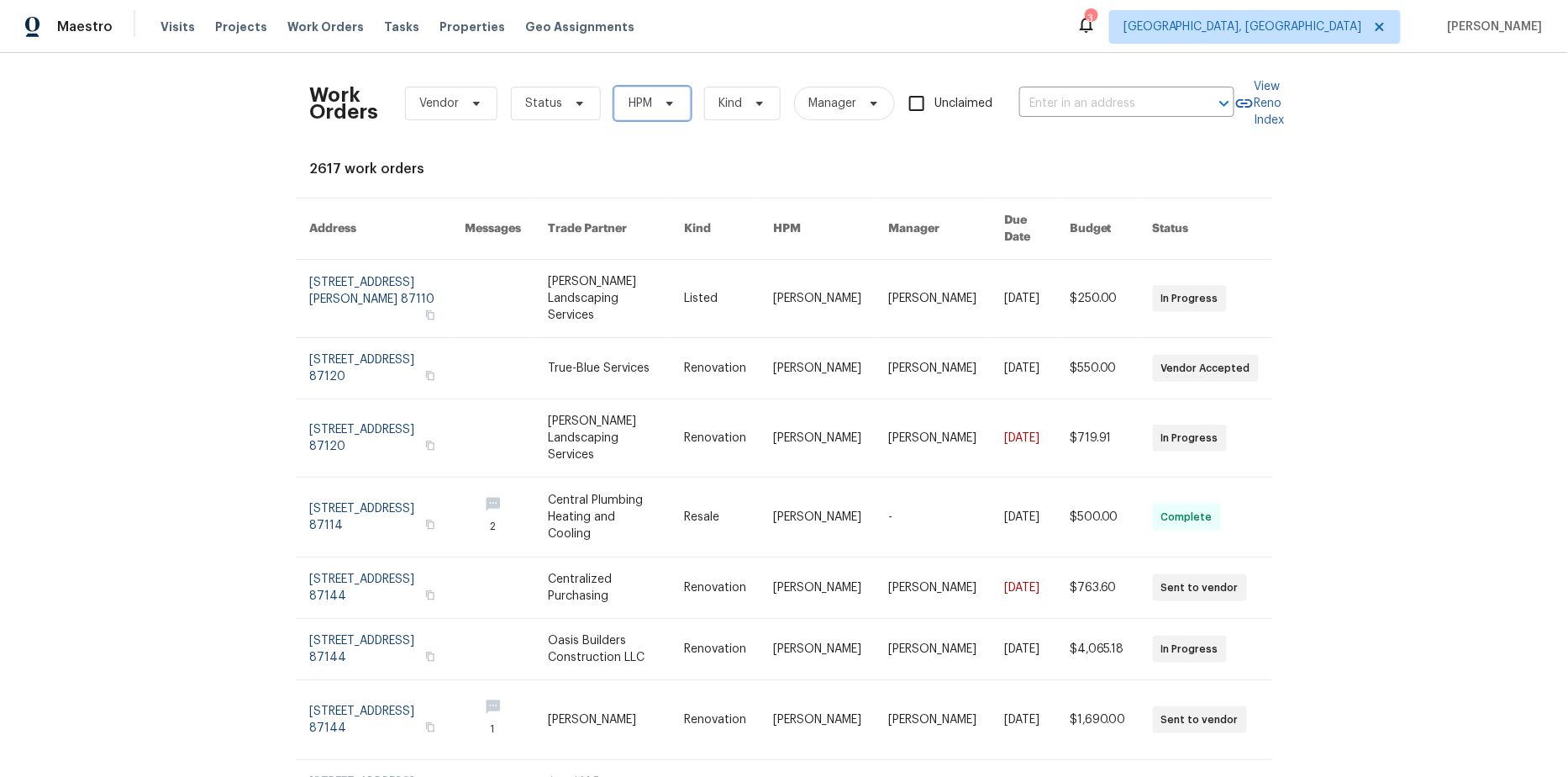
click at [658, 100] on span at bounding box center [668, 103] width 19 height 14
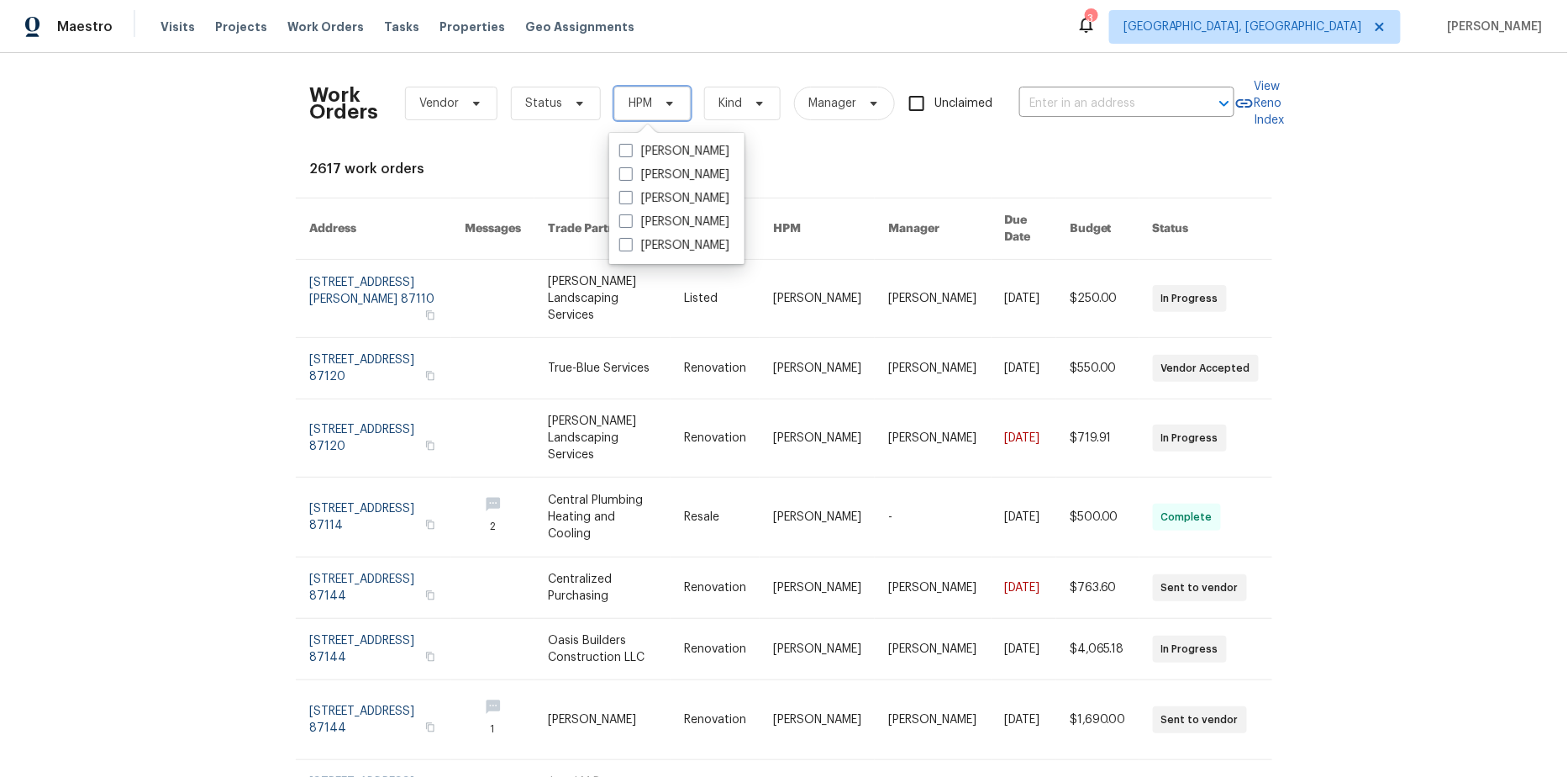
click at [658, 100] on span at bounding box center [668, 103] width 19 height 14
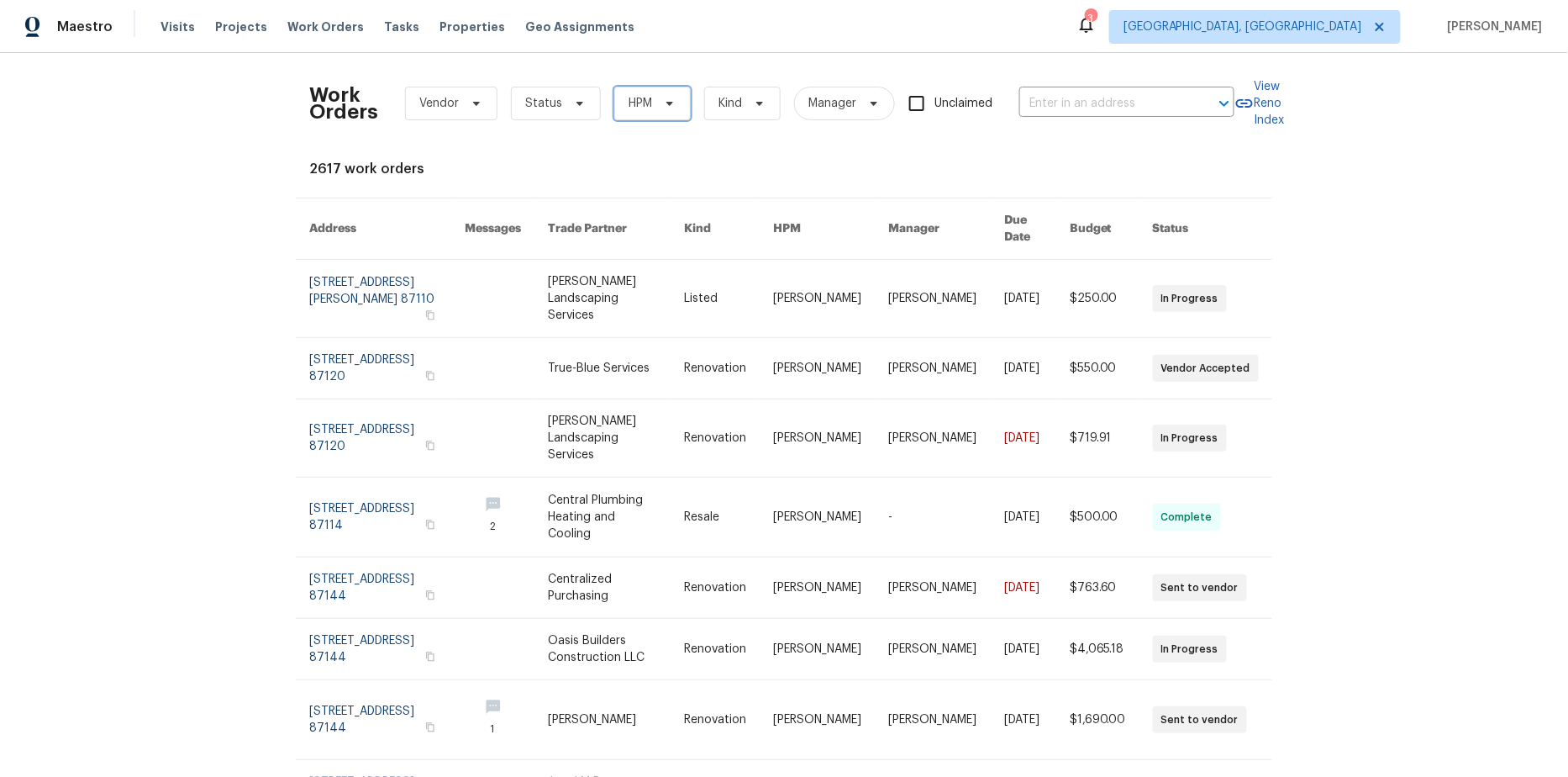
click at [668, 105] on icon at bounding box center [670, 103] width 14 height 14
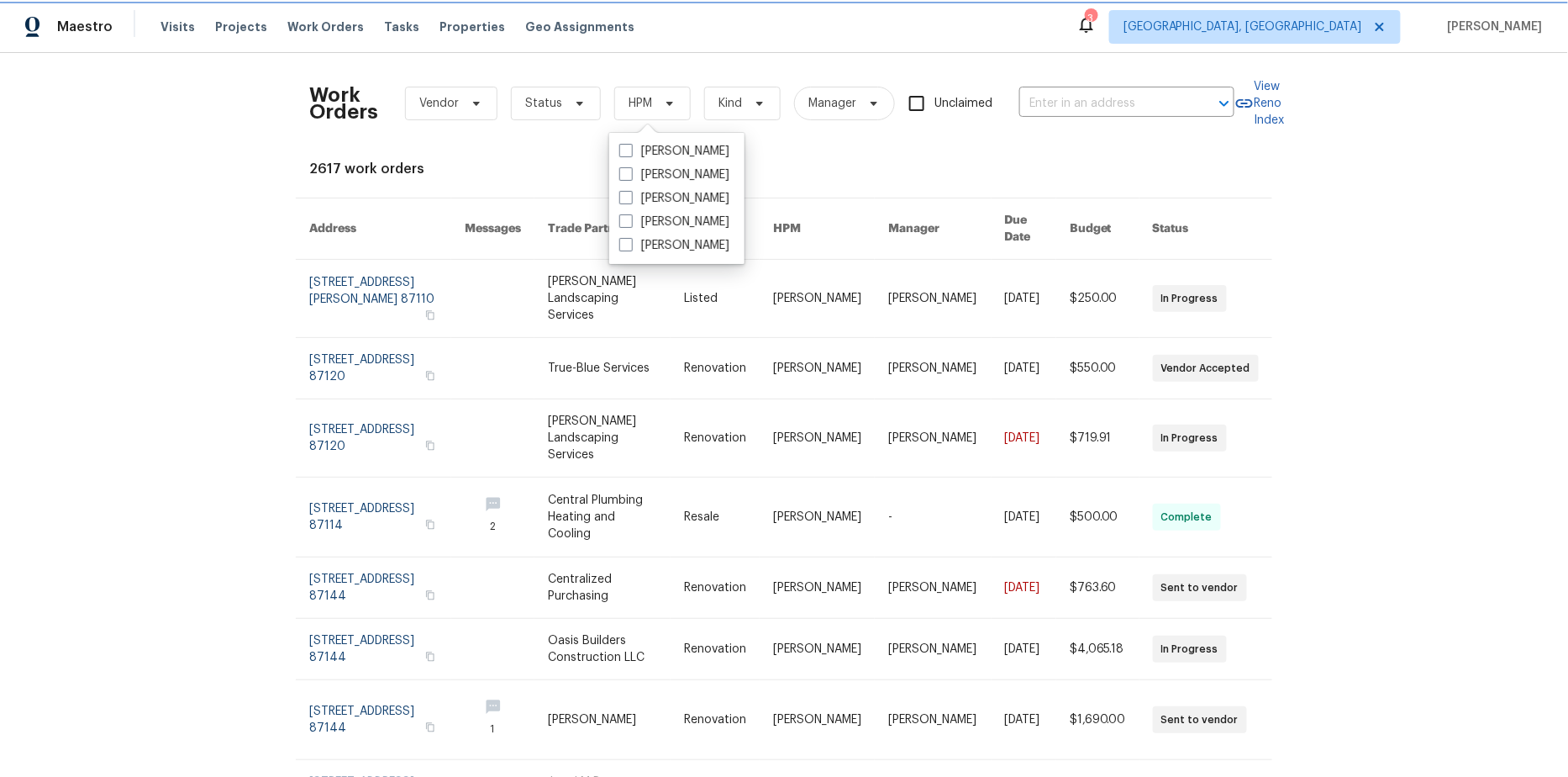
click at [668, 105] on icon at bounding box center [670, 103] width 14 height 14
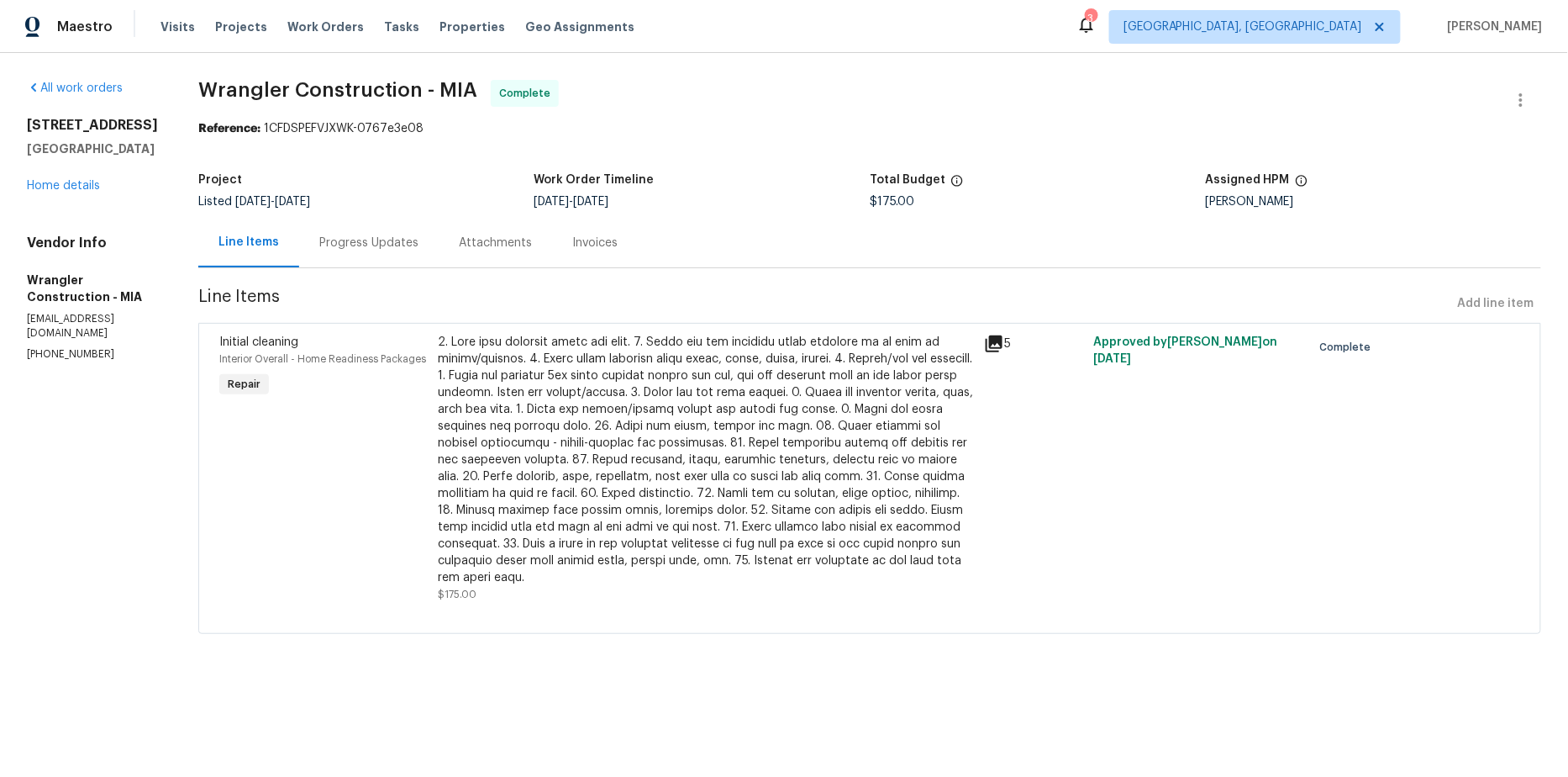
click at [320, 247] on div "Progress Updates" at bounding box center [369, 243] width 99 height 17
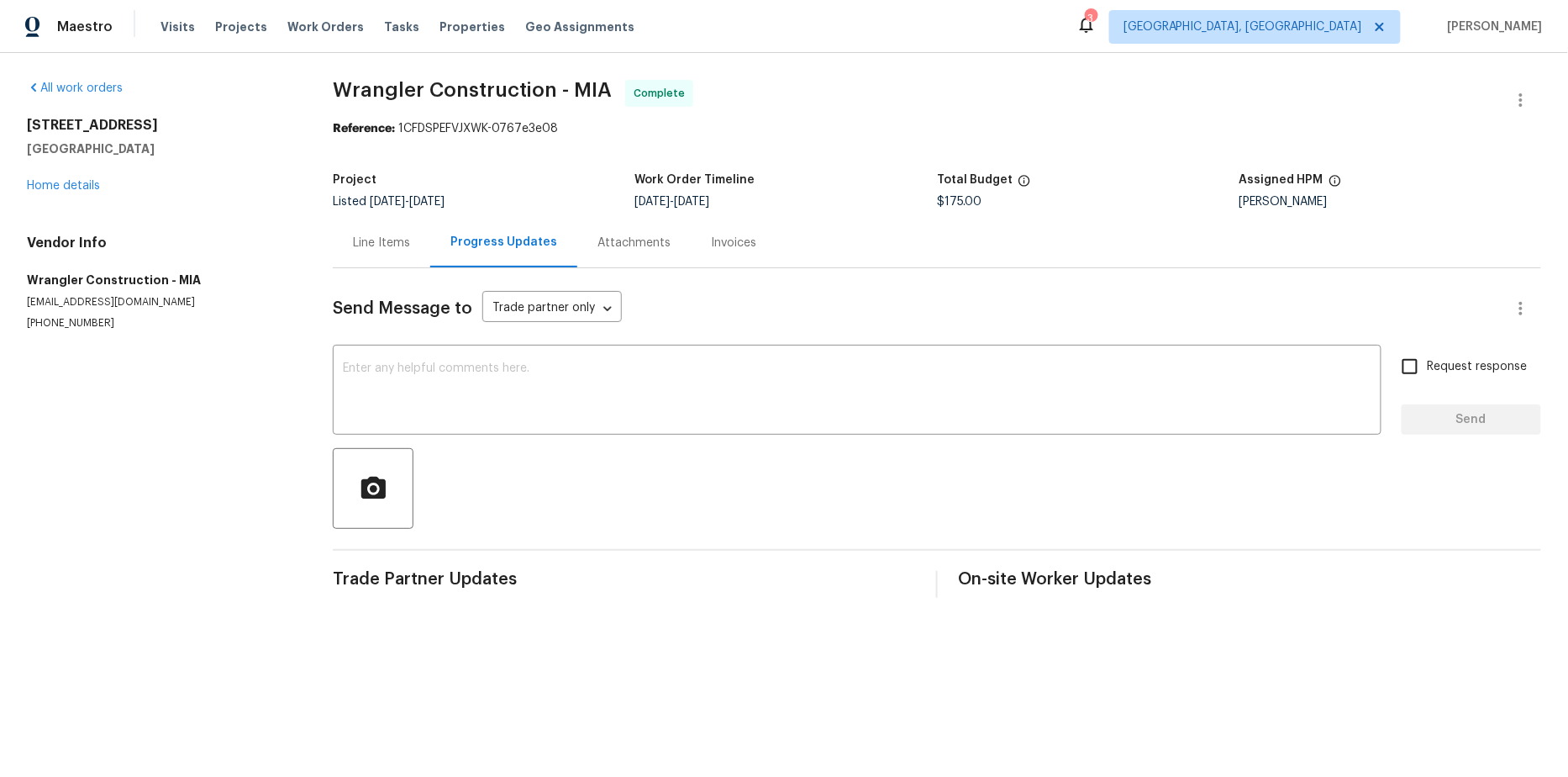
click at [631, 239] on div "Attachments" at bounding box center [633, 243] width 73 height 17
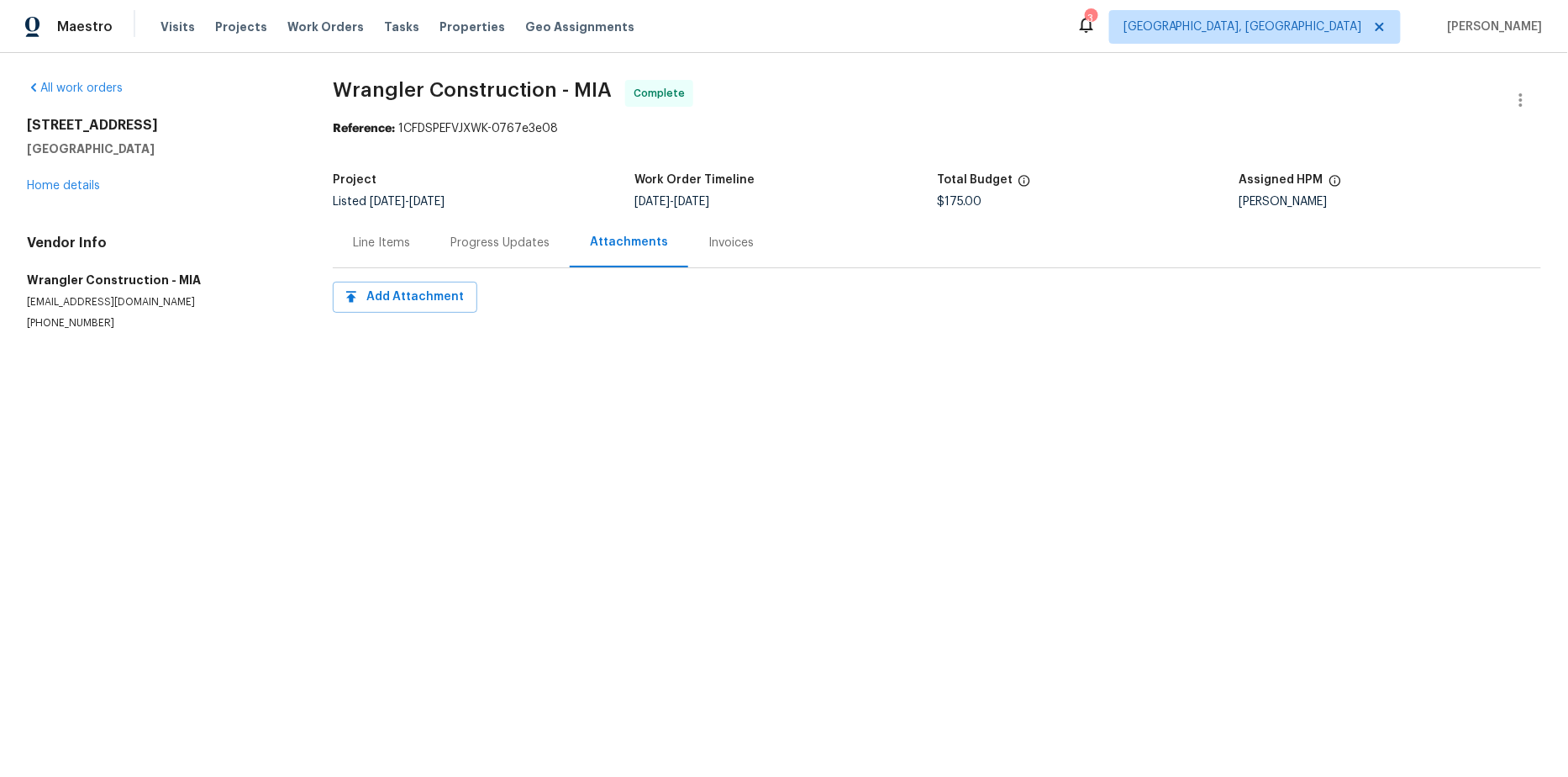
click at [719, 238] on div "Invoices" at bounding box center [730, 243] width 46 height 17
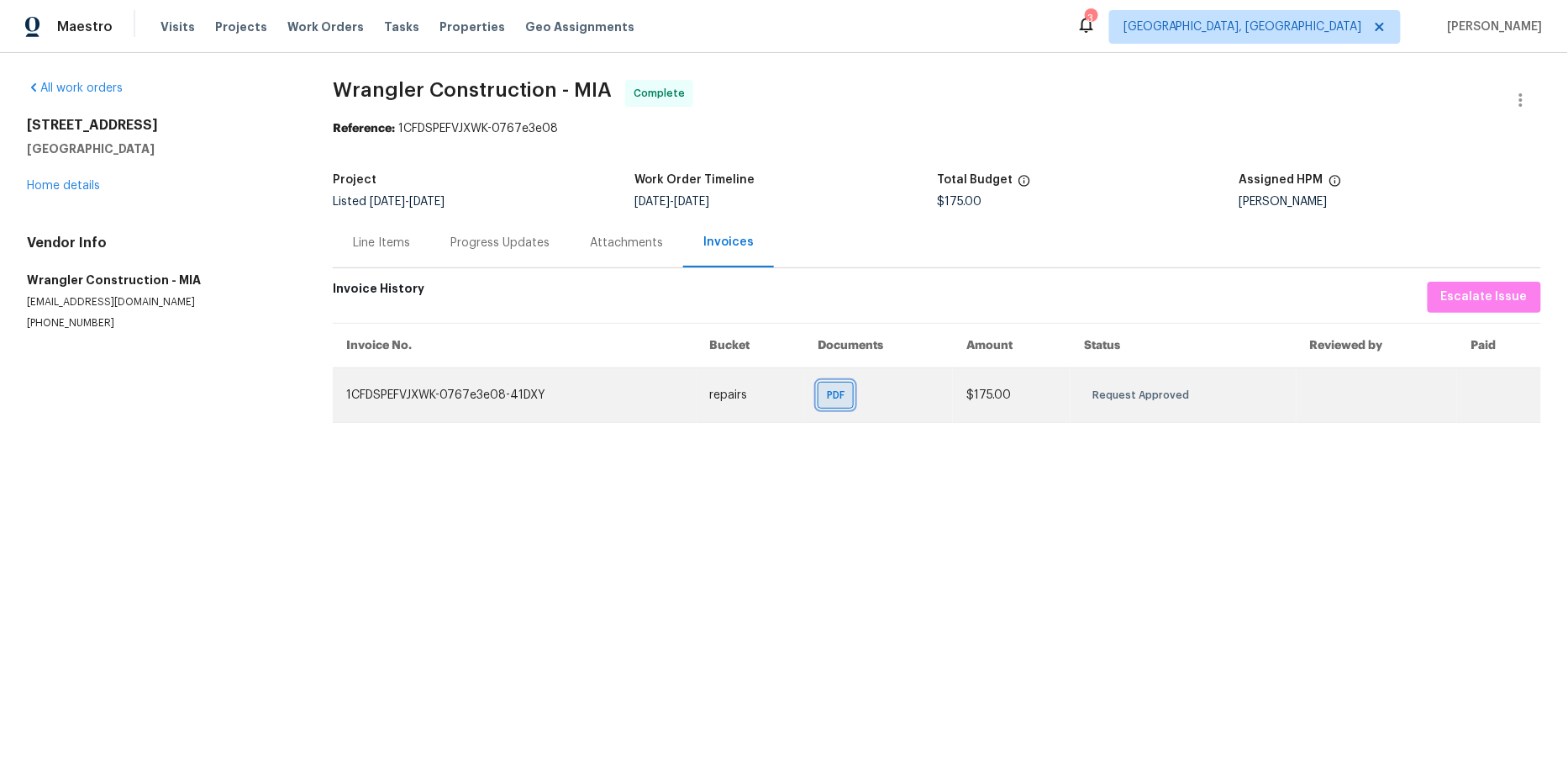
click at [833, 394] on span "PDF" at bounding box center [839, 395] width 24 height 17
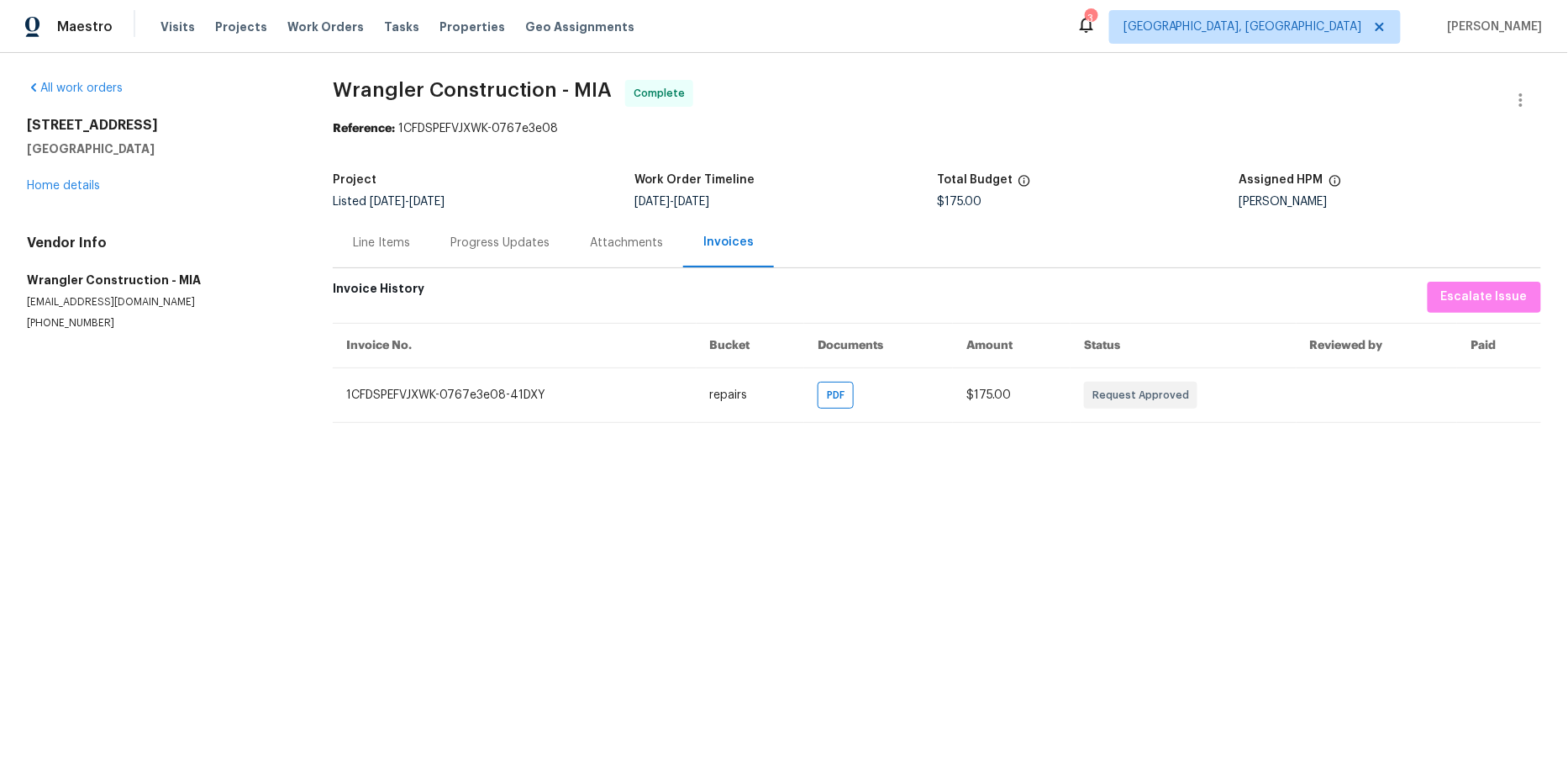
click at [613, 236] on div "Attachments" at bounding box center [626, 243] width 73 height 17
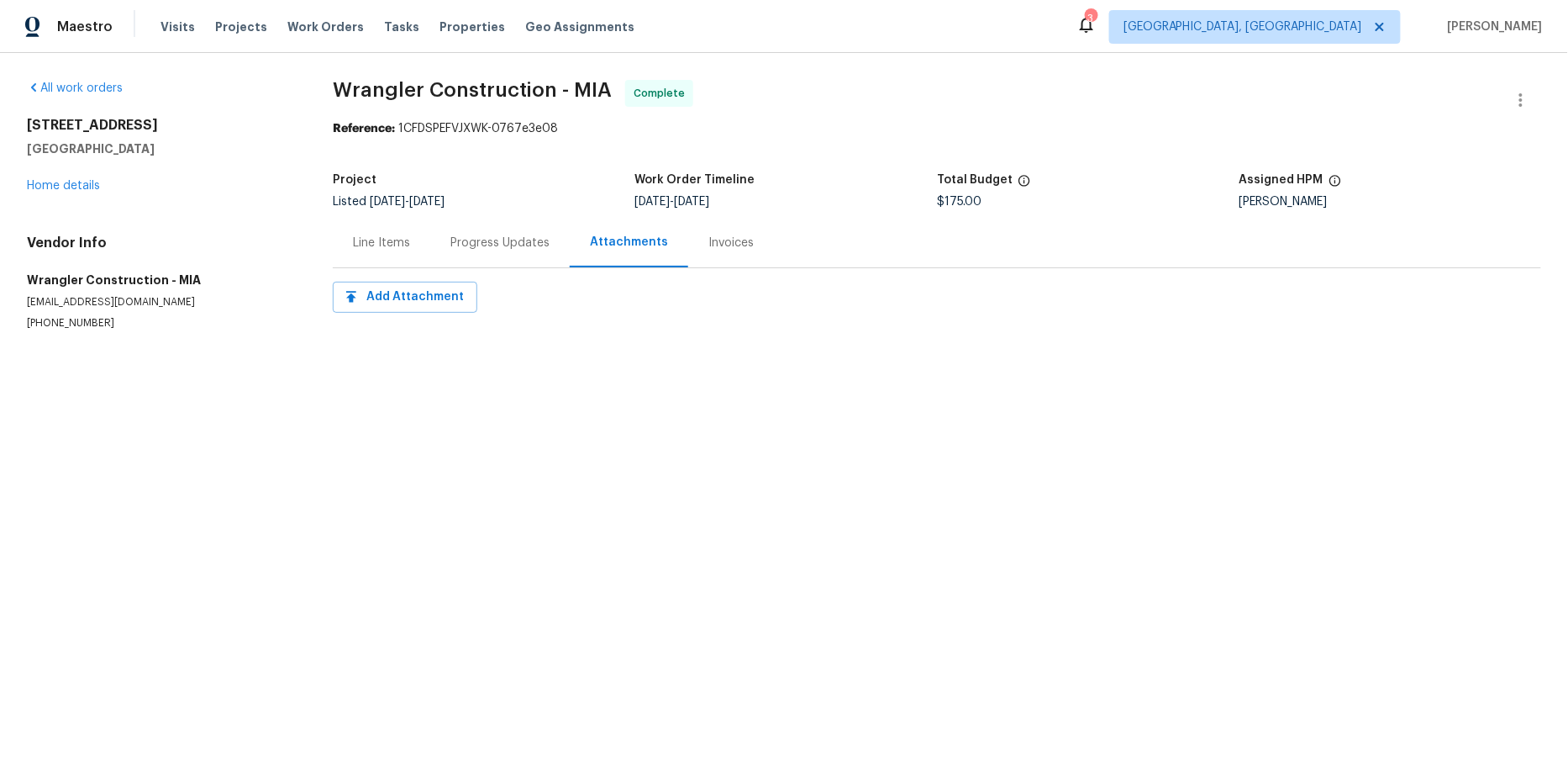
click at [536, 246] on div "Progress Updates" at bounding box center [499, 243] width 99 height 17
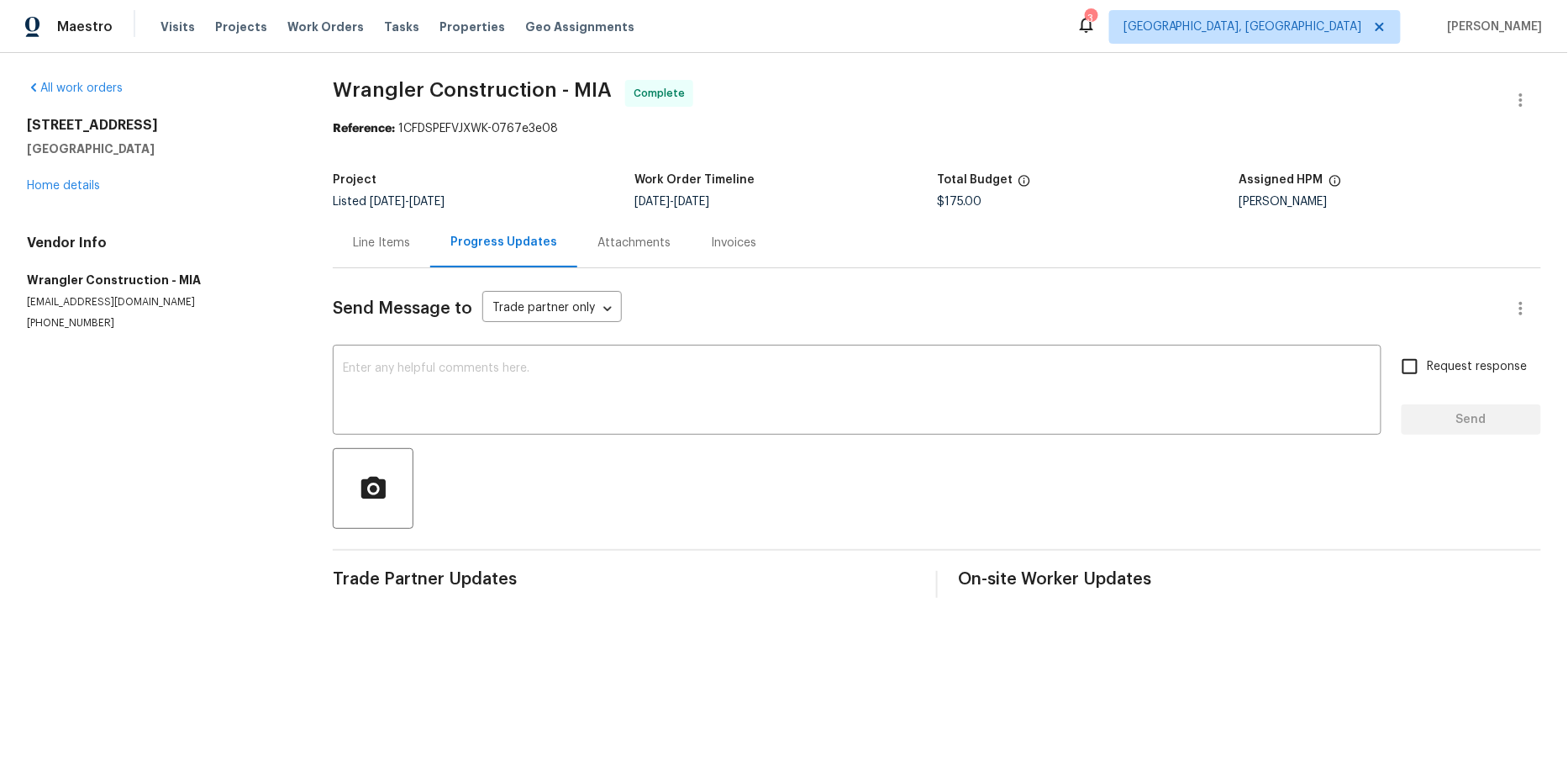
click at [390, 237] on div "Line Items" at bounding box center [381, 243] width 58 height 17
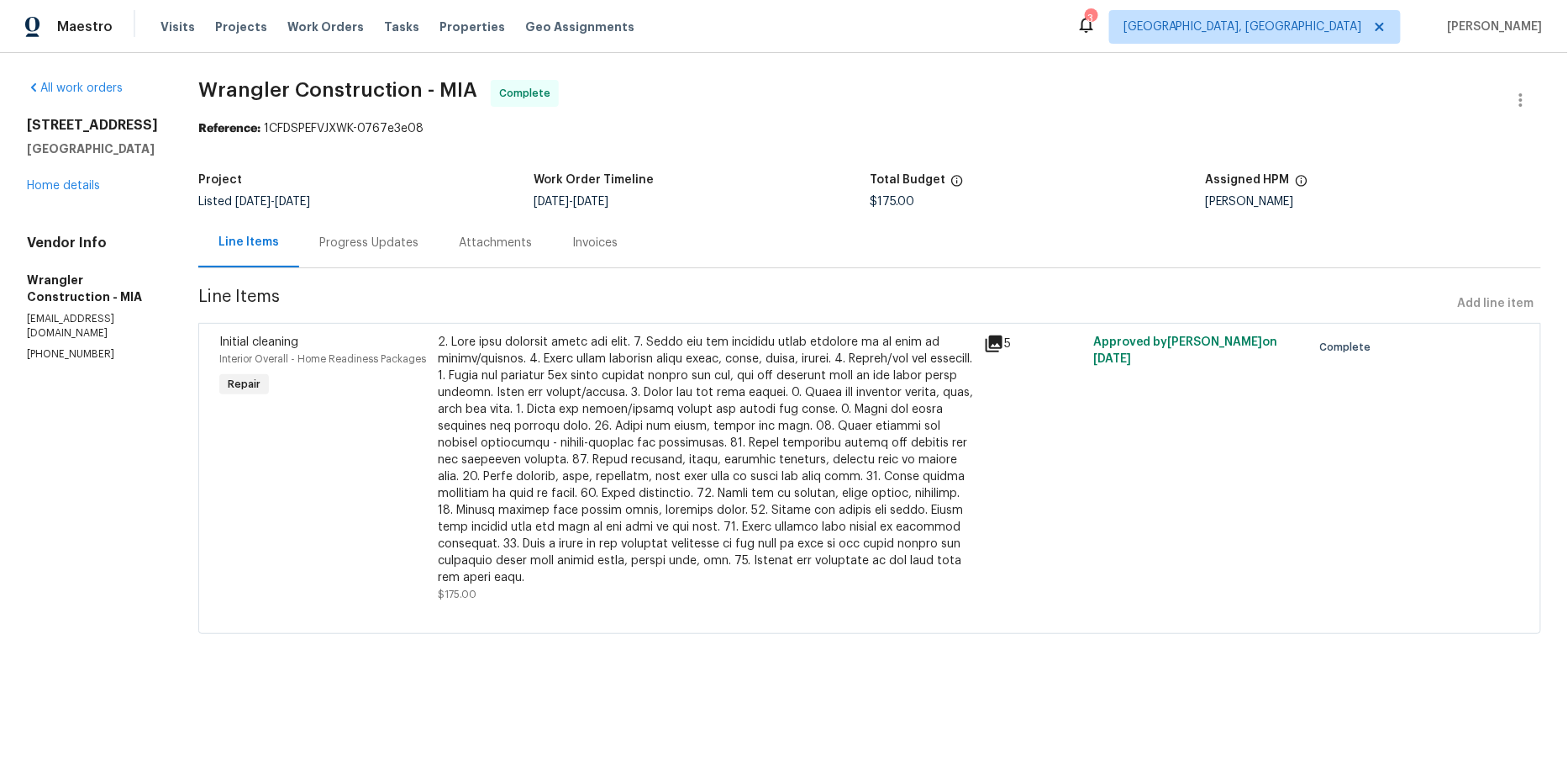
click at [572, 236] on div "Invoices" at bounding box center [595, 243] width 46 height 17
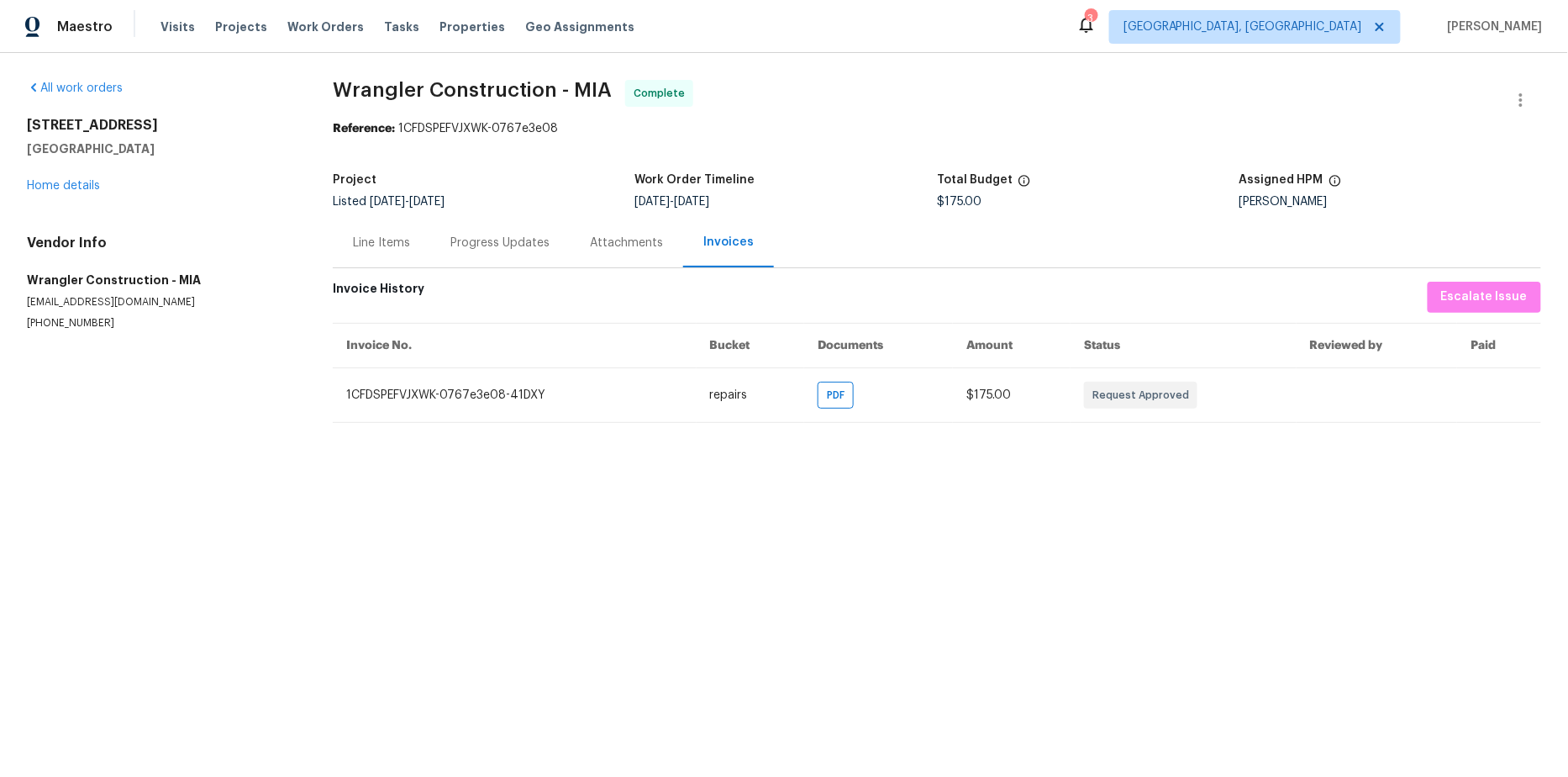
click at [622, 241] on div "Attachments" at bounding box center [626, 243] width 73 height 17
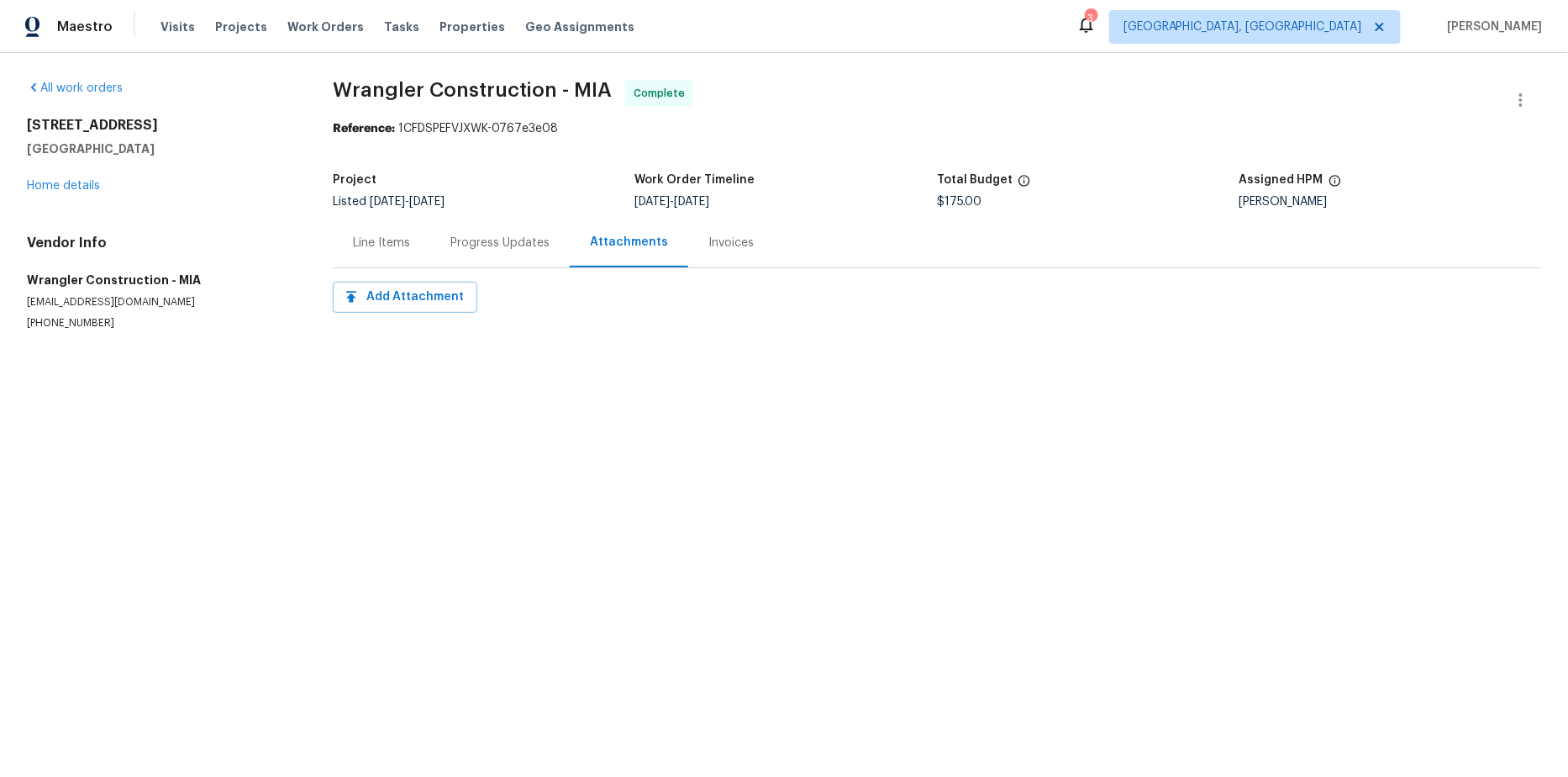
click at [522, 243] on div "Progress Updates" at bounding box center [499, 243] width 99 height 17
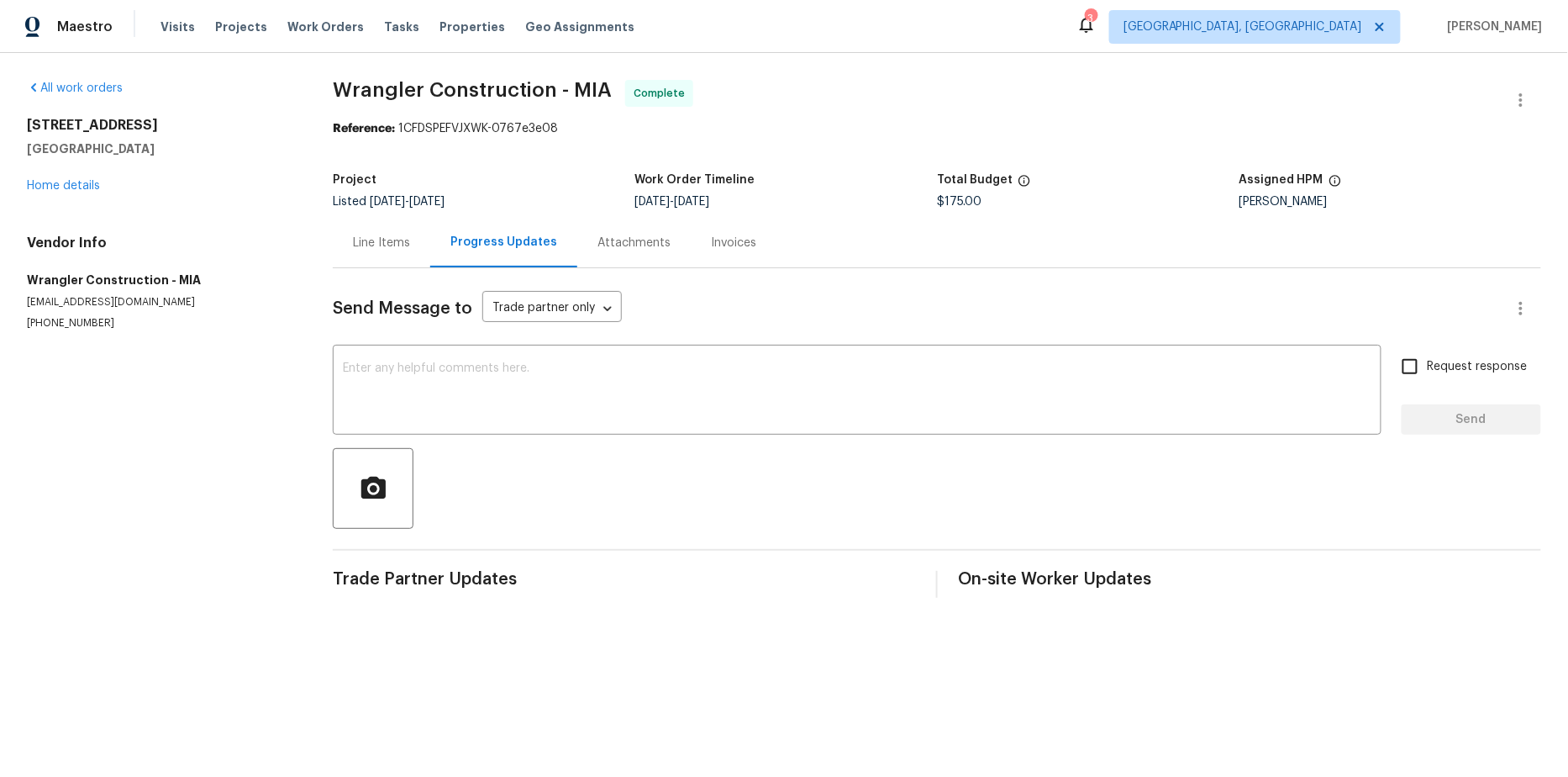
click at [406, 241] on div "Line Items" at bounding box center [381, 243] width 58 height 17
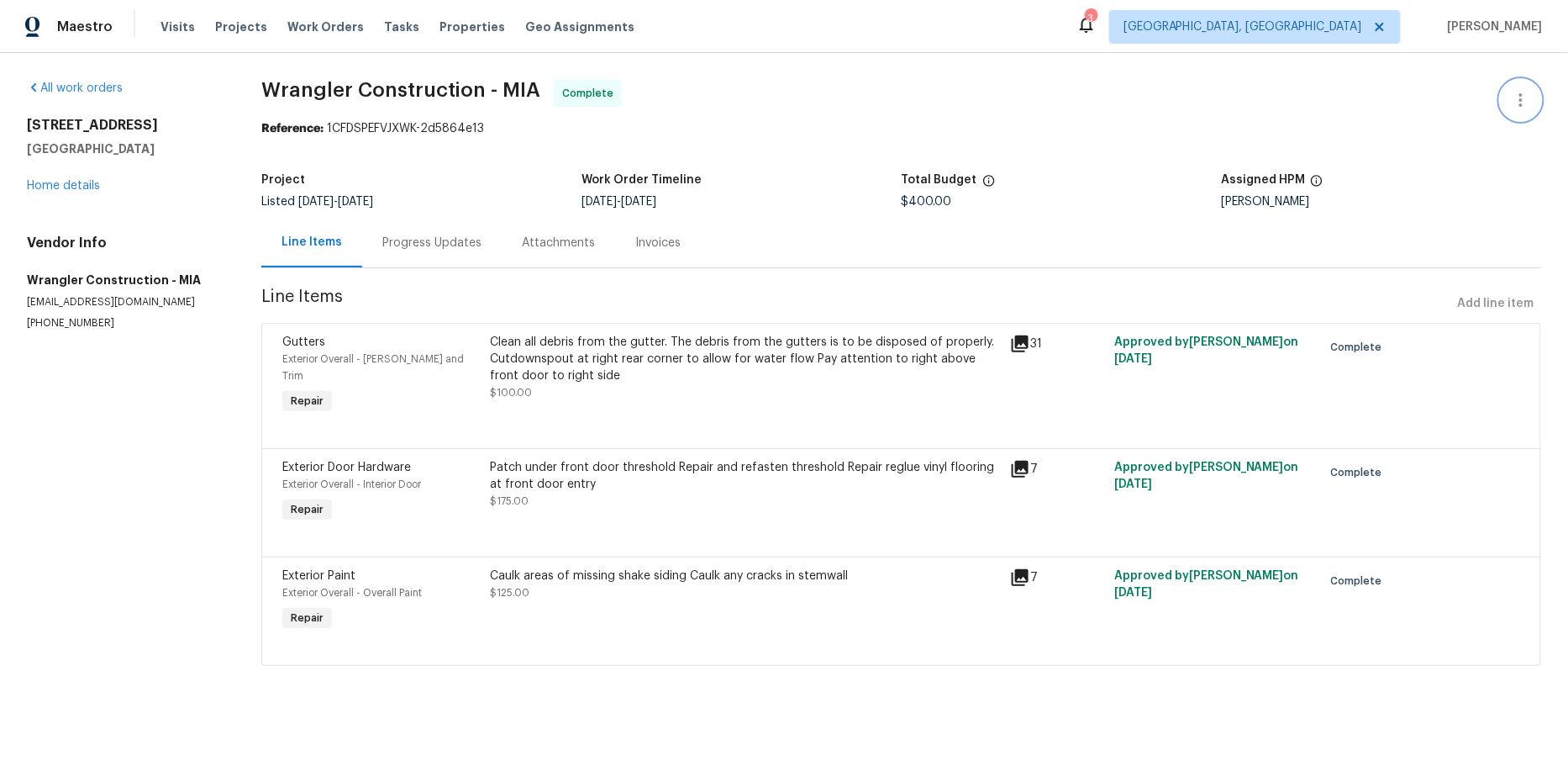
click at [1519, 103] on icon "button" at bounding box center [1520, 100] width 20 height 20
click at [1231, 136] on div at bounding box center [784, 388] width 1568 height 777
click at [588, 242] on div "Attachments" at bounding box center [558, 243] width 73 height 17
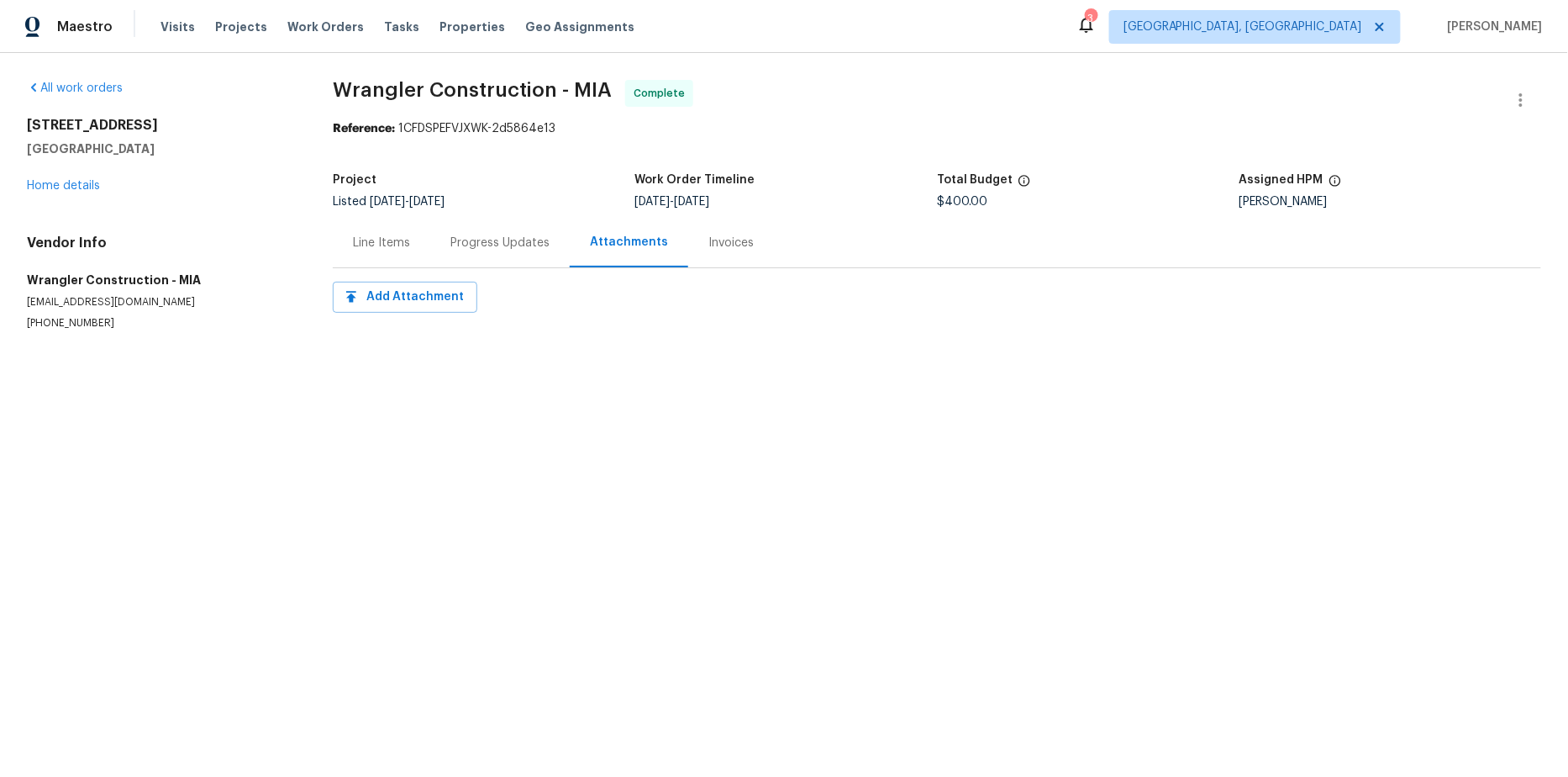
click at [709, 246] on div "Invoices" at bounding box center [730, 243] width 46 height 17
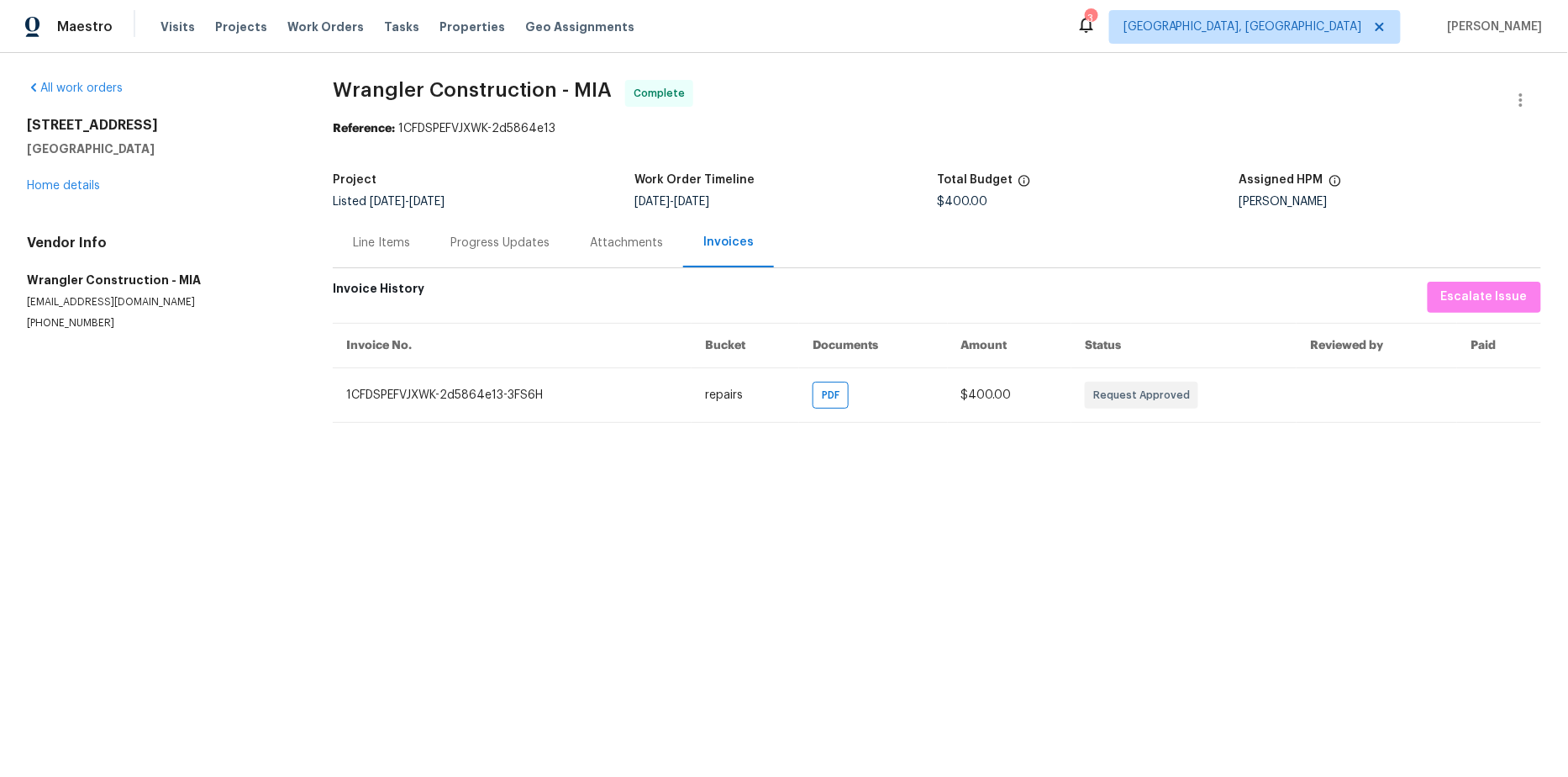
click at [478, 242] on div "Progress Updates" at bounding box center [499, 243] width 99 height 17
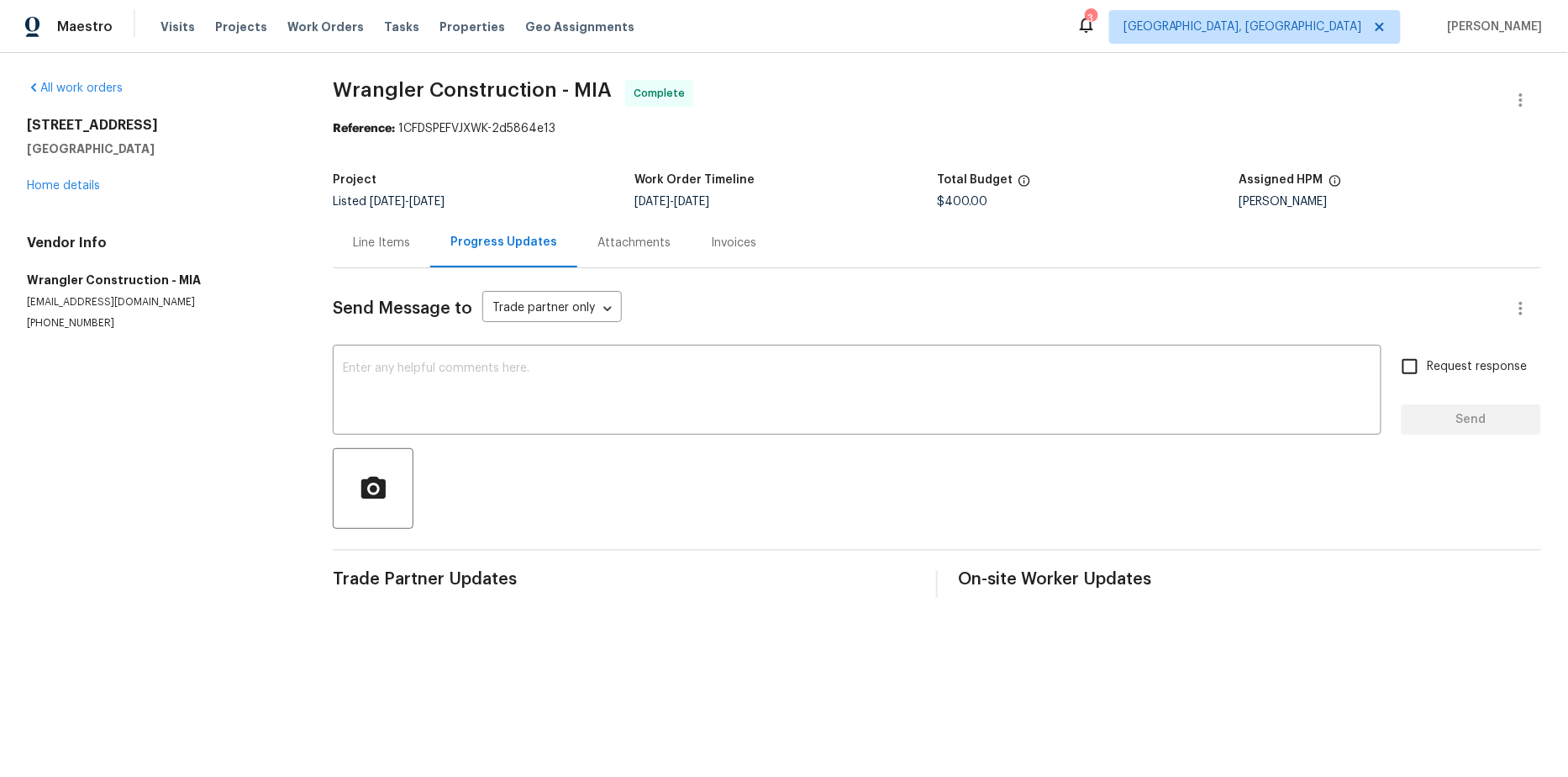
click at [412, 247] on div "Line Items" at bounding box center [381, 242] width 97 height 50
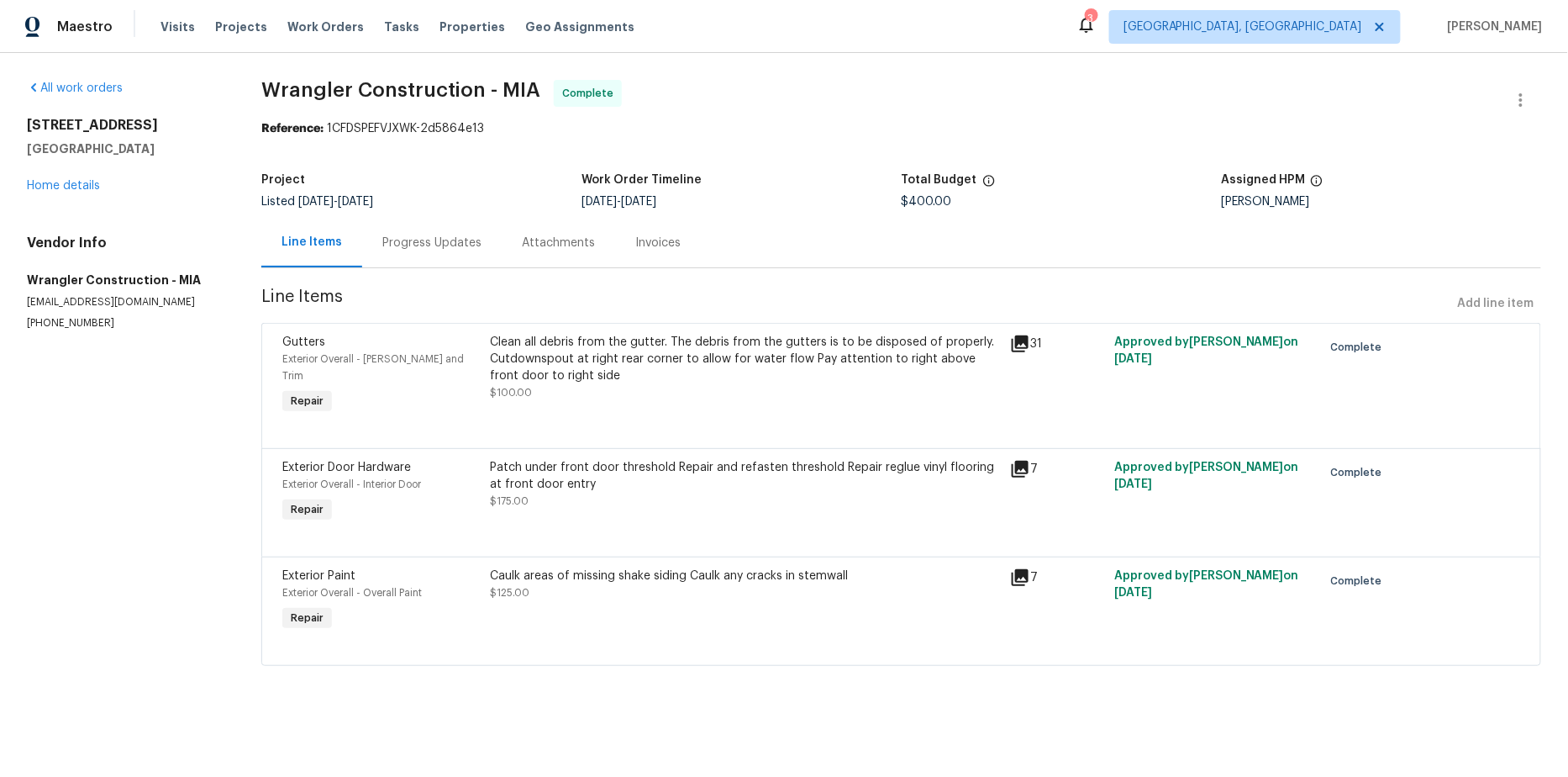
click at [666, 249] on div "Invoices" at bounding box center [657, 243] width 46 height 17
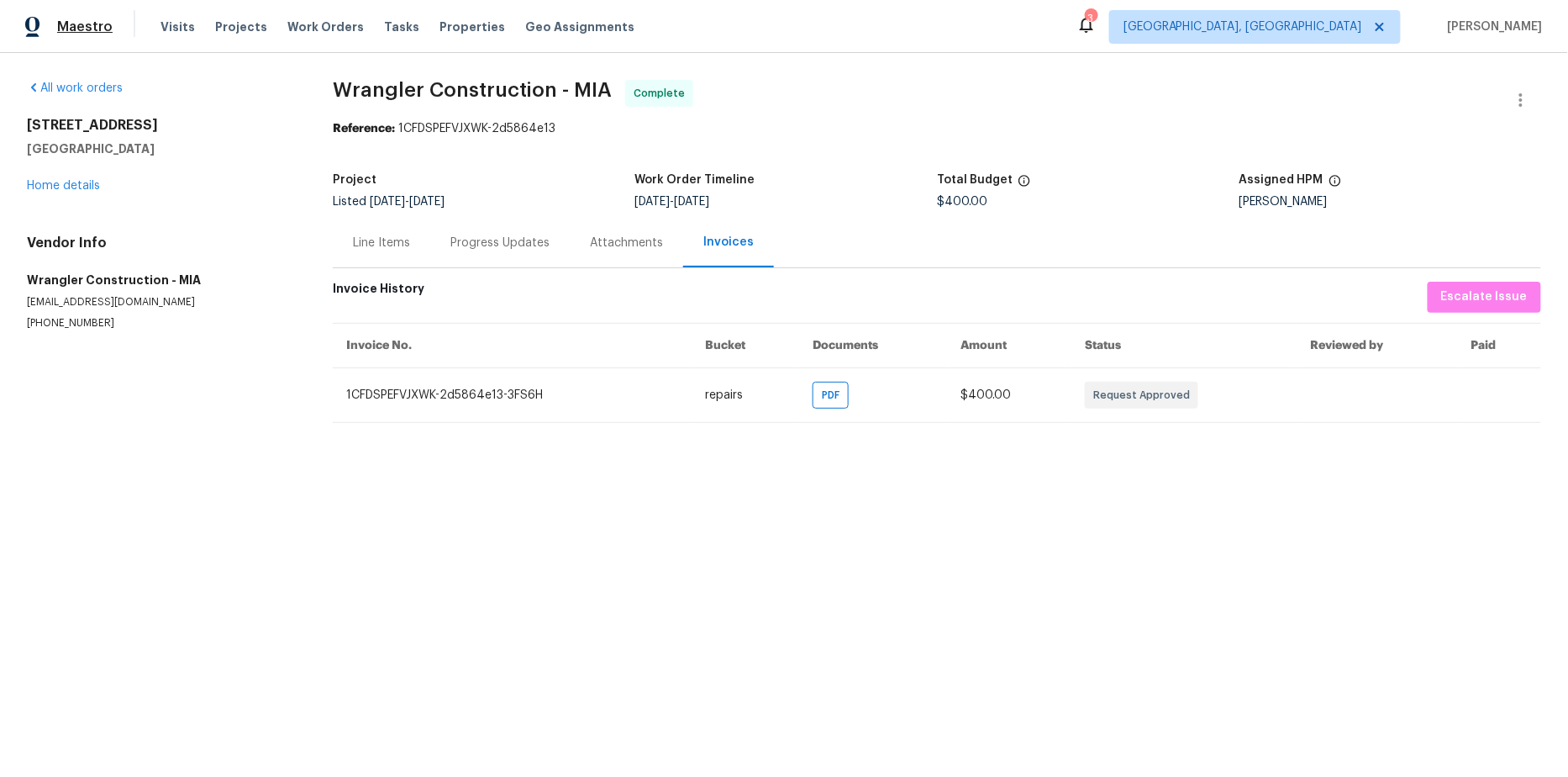
click at [62, 28] on span "Maestro" at bounding box center [85, 28] width 56 height 17
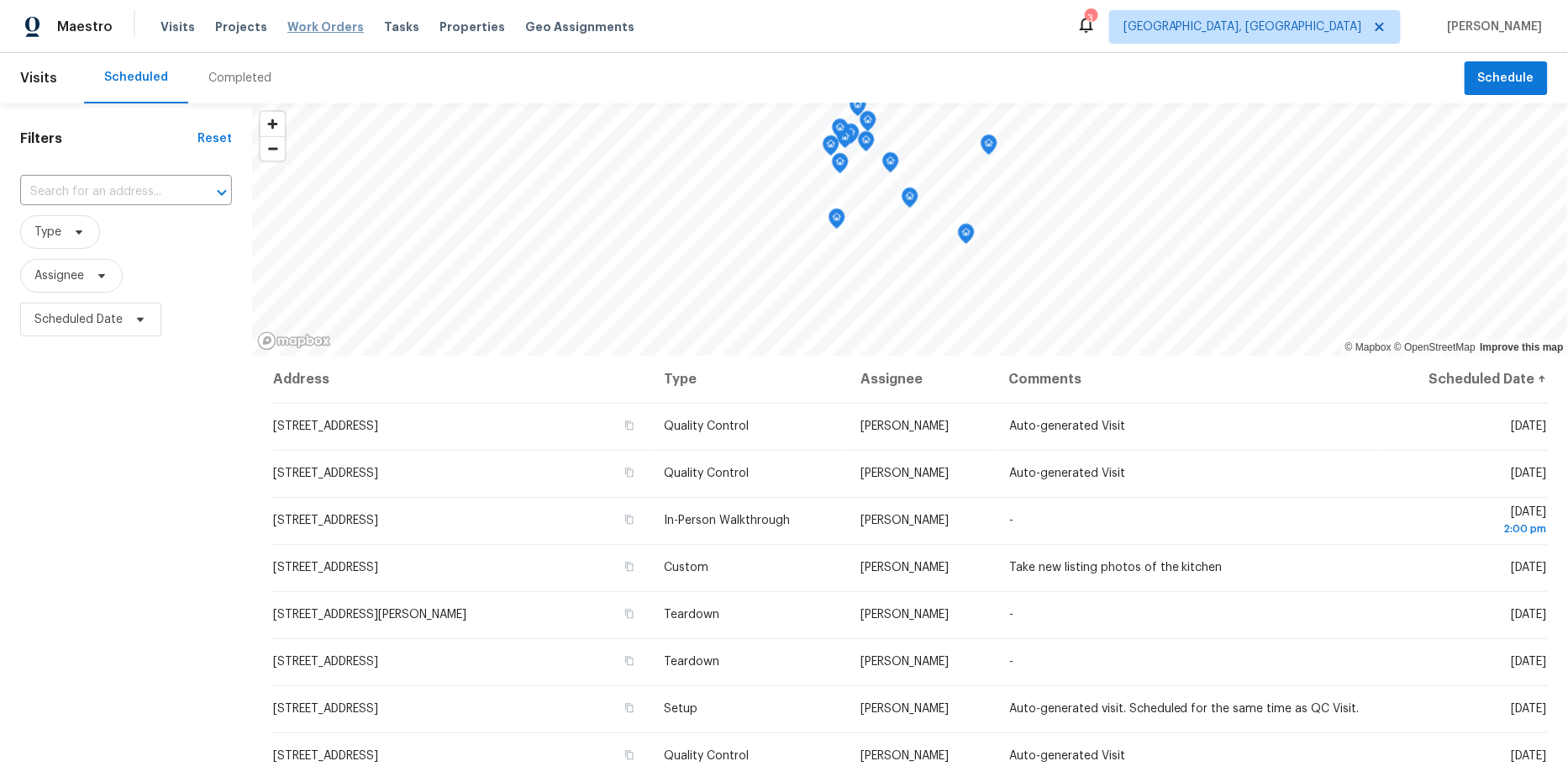
click at [314, 28] on span "Work Orders" at bounding box center [325, 28] width 76 height 17
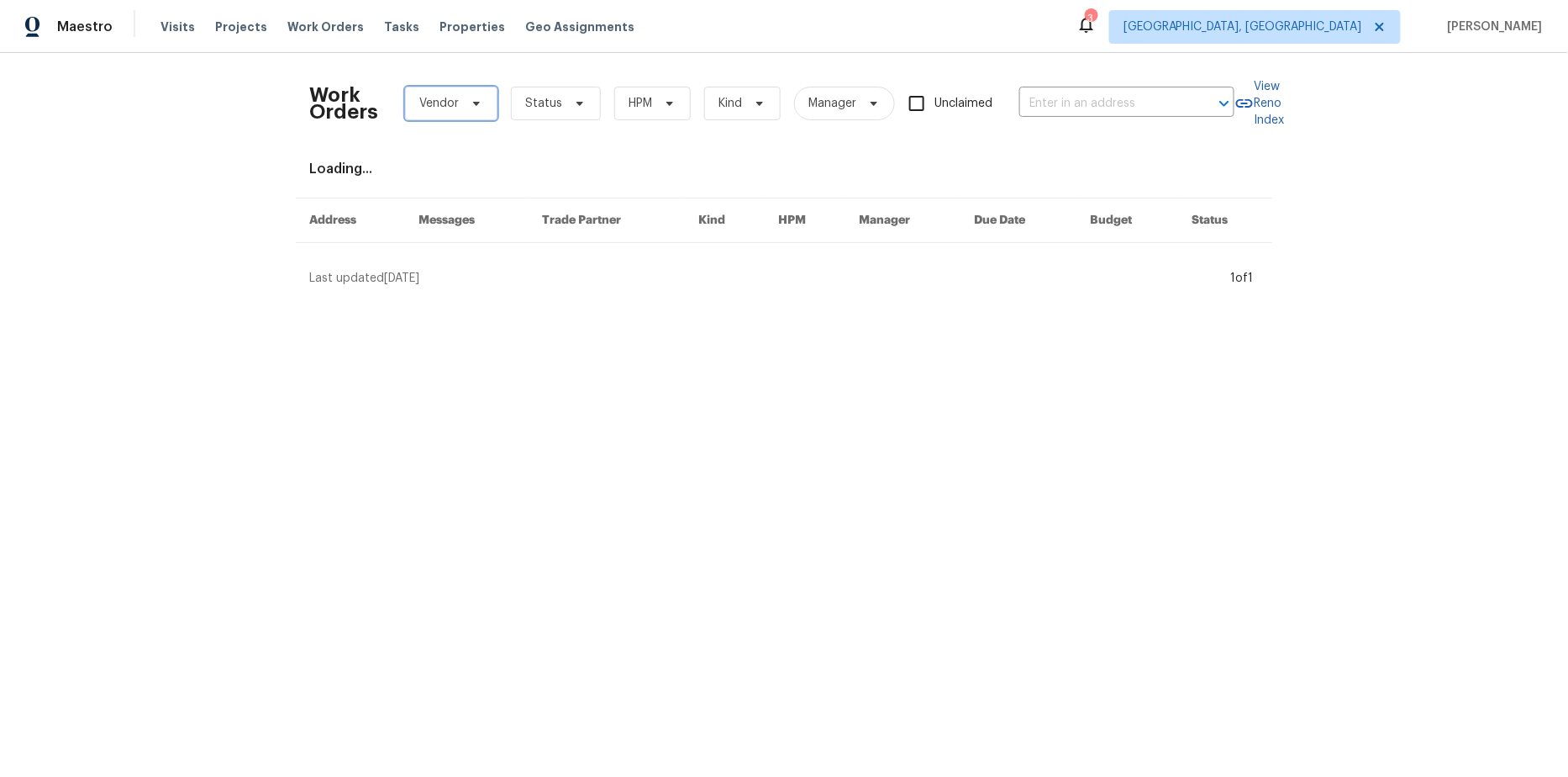
click at [443, 98] on span "Vendor" at bounding box center [439, 104] width 40 height 17
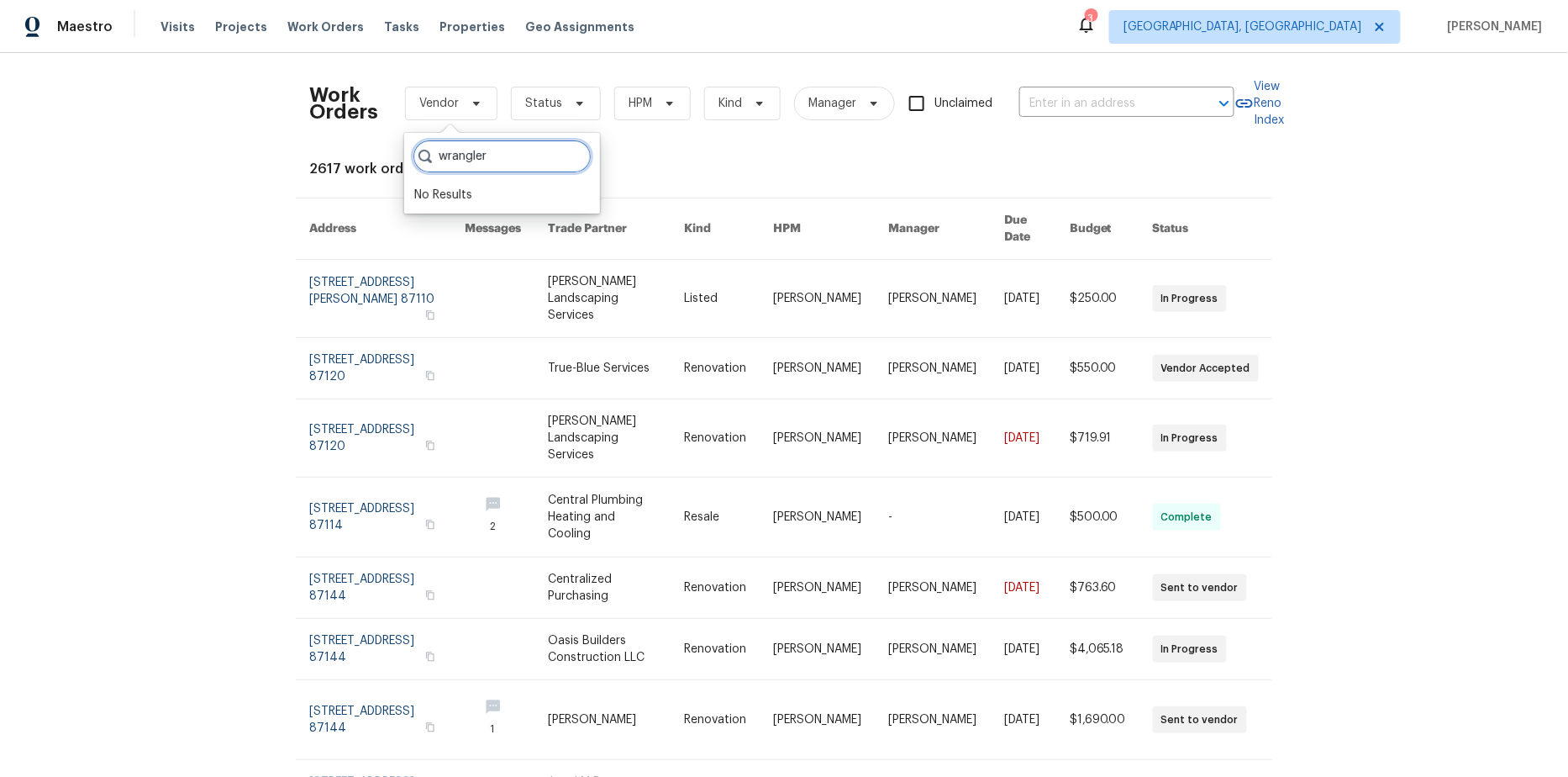
type input "wrangler"
click at [575, 108] on icon at bounding box center [580, 103] width 14 height 14
click at [742, 147] on div "Work Orders Vendor Status HPM Kind Manager Unclaimed ​ View Reno Index 2617 wor…" at bounding box center [784, 535] width 949 height 938
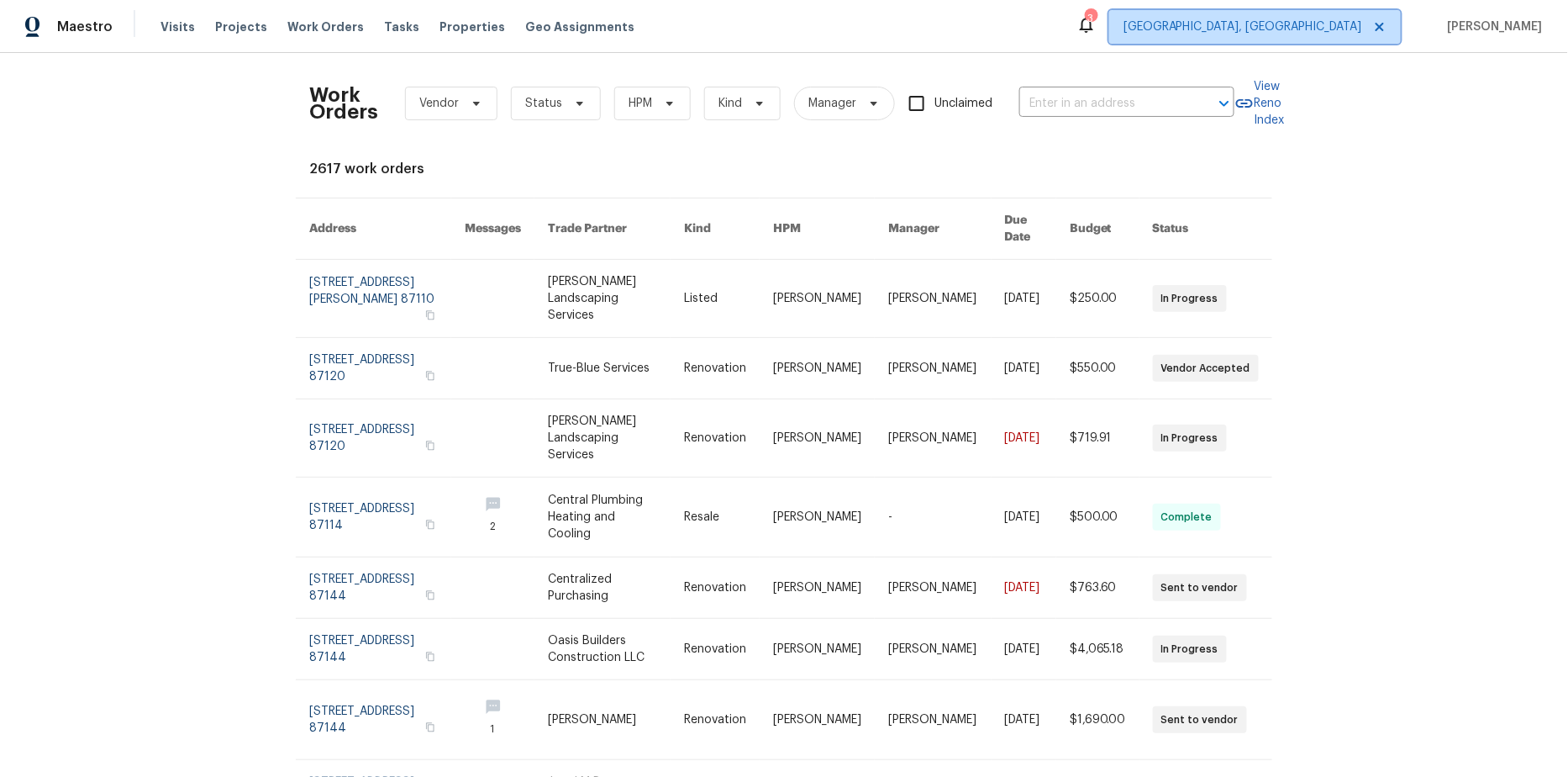
click at [1384, 29] on icon at bounding box center [1380, 27] width 9 height 9
click at [1383, 25] on icon at bounding box center [1380, 27] width 9 height 9
click at [1093, 26] on icon at bounding box center [1087, 26] width 14 height 17
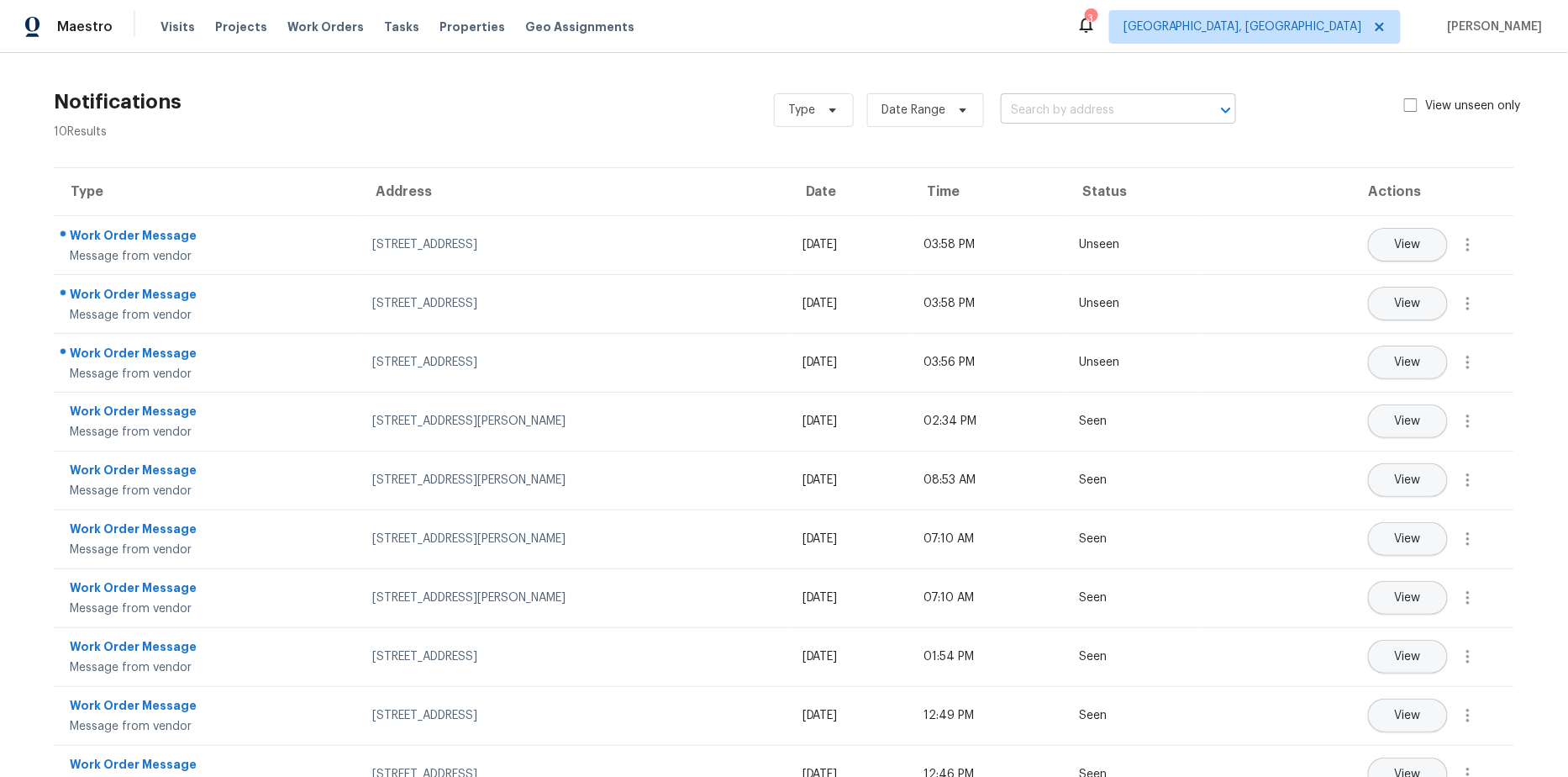
click at [1103, 101] on input "text" at bounding box center [1095, 110] width 188 height 26
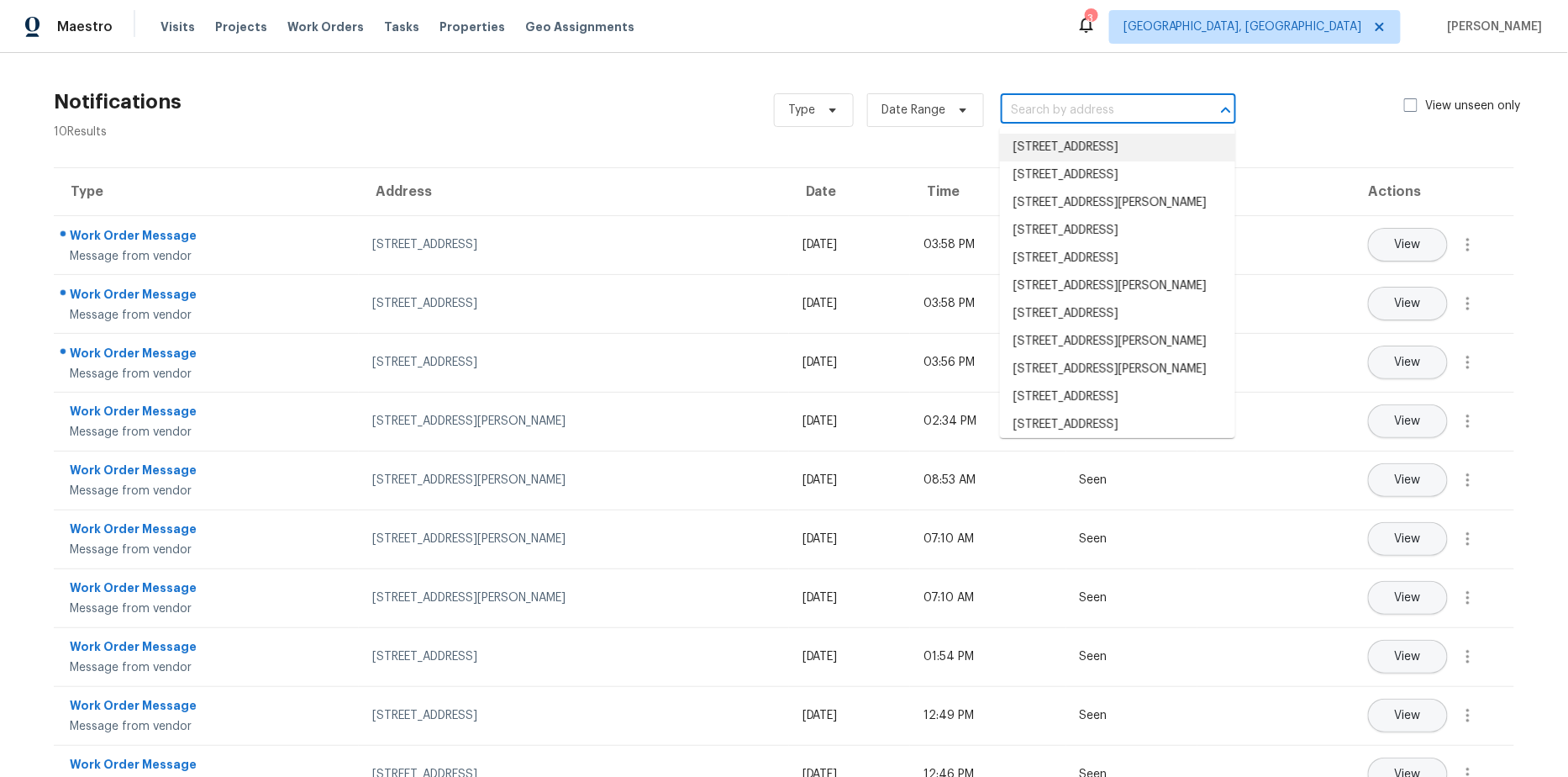
click at [931, 53] on div "Notifications 10 Results Type Date Range ​ View unseen only Type Address Date T…" at bounding box center [784, 436] width 1568 height 765
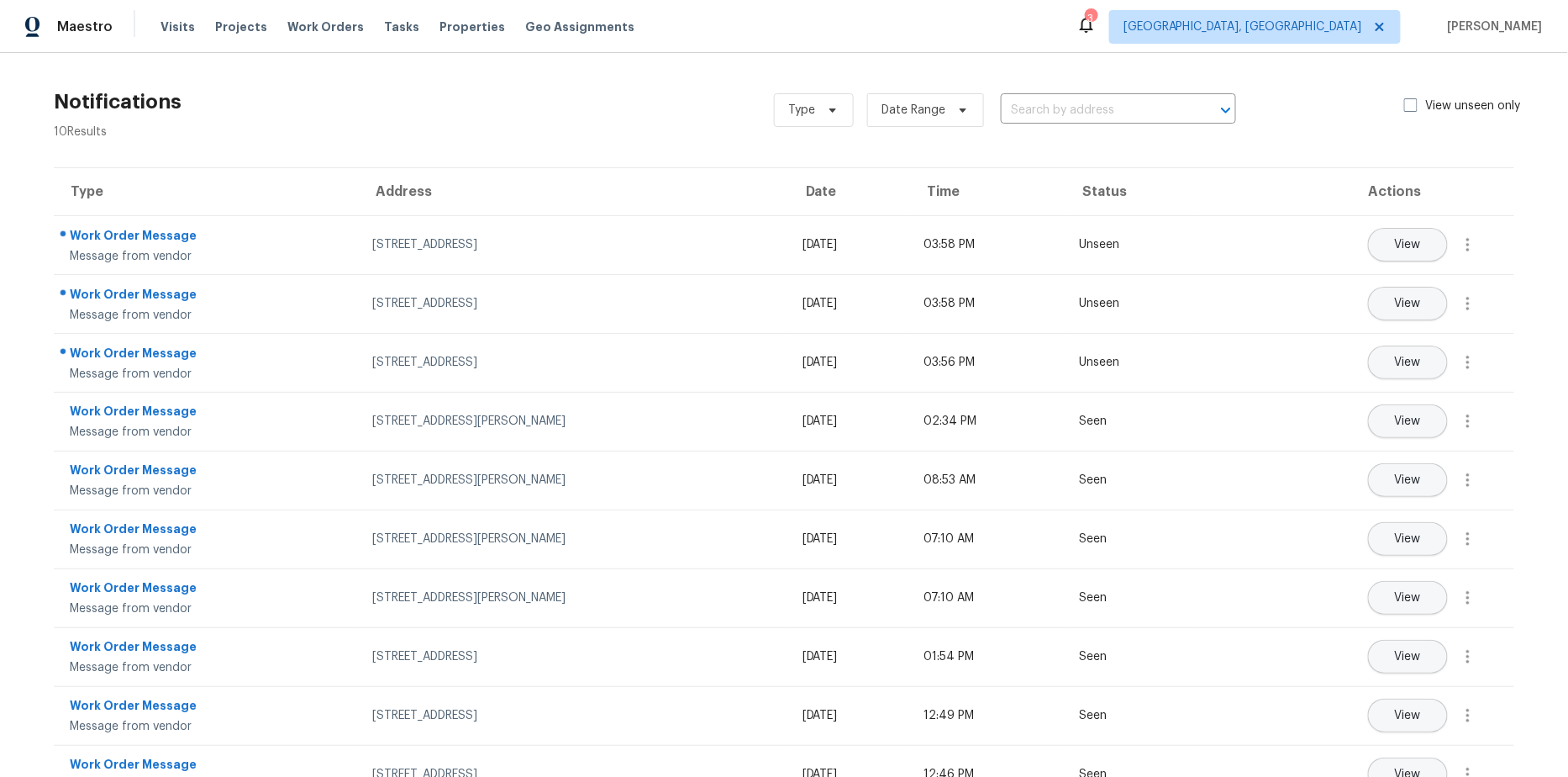
click at [1093, 25] on icon at bounding box center [1087, 26] width 14 height 17
click at [1387, 25] on icon at bounding box center [1380, 27] width 14 height 14
click at [1333, 26] on span "Albuquerque, NM" at bounding box center [1243, 28] width 239 height 17
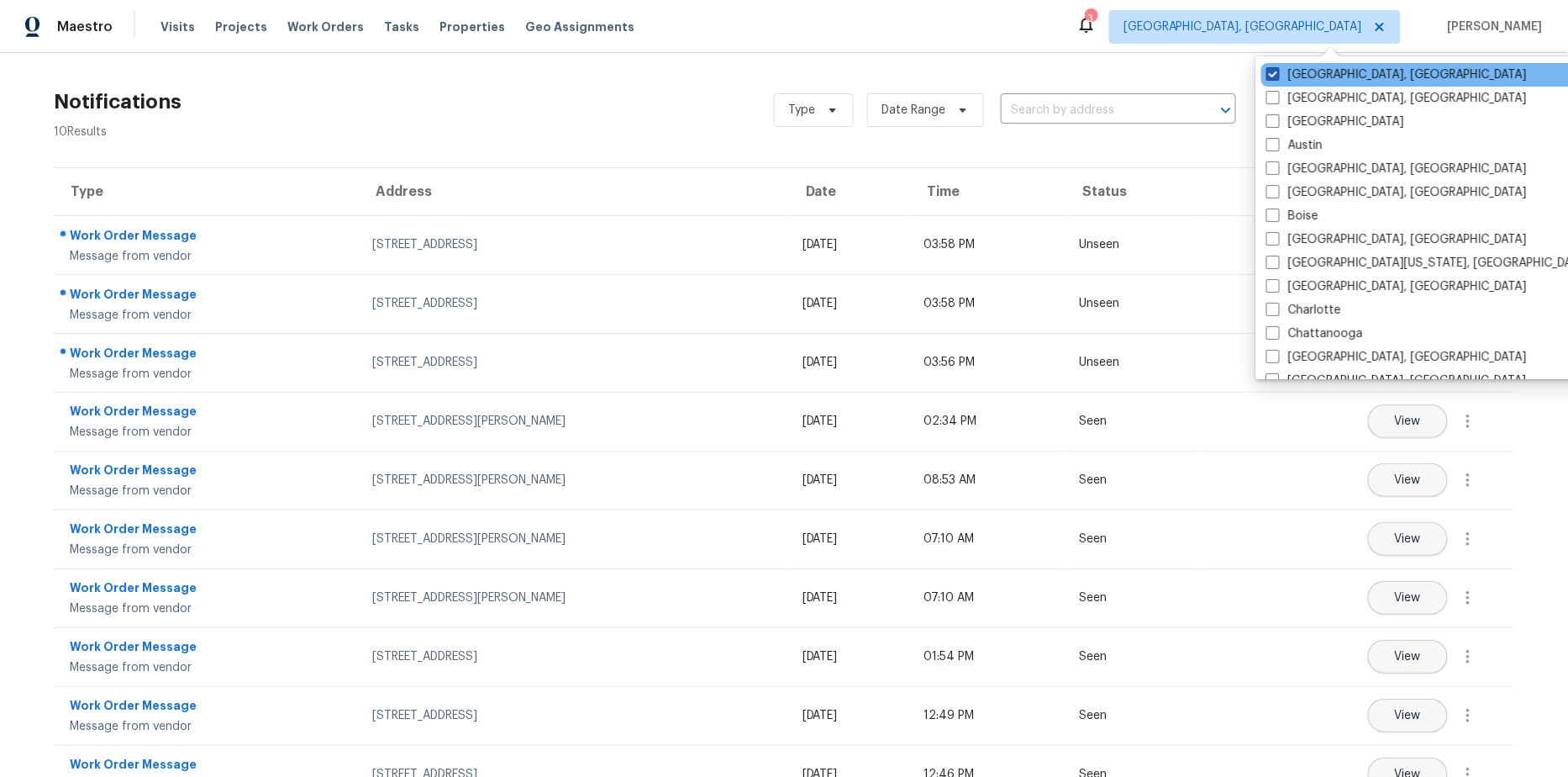
click at [1275, 79] on span at bounding box center [1273, 74] width 14 height 14
click at [1275, 77] on input "Albuquerque, NM" at bounding box center [1272, 71] width 11 height 11
checkbox input "true"
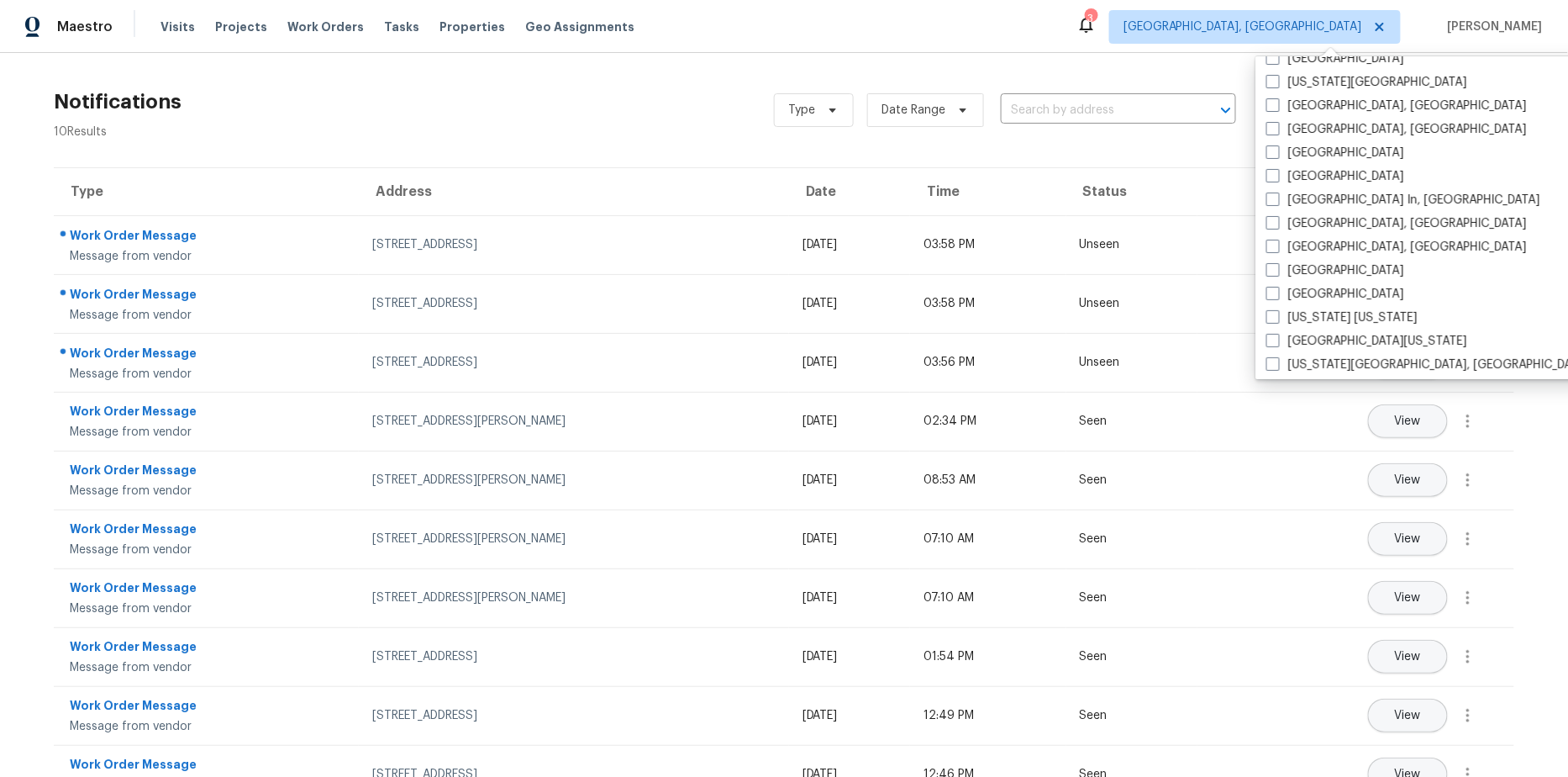
scroll to position [618, 0]
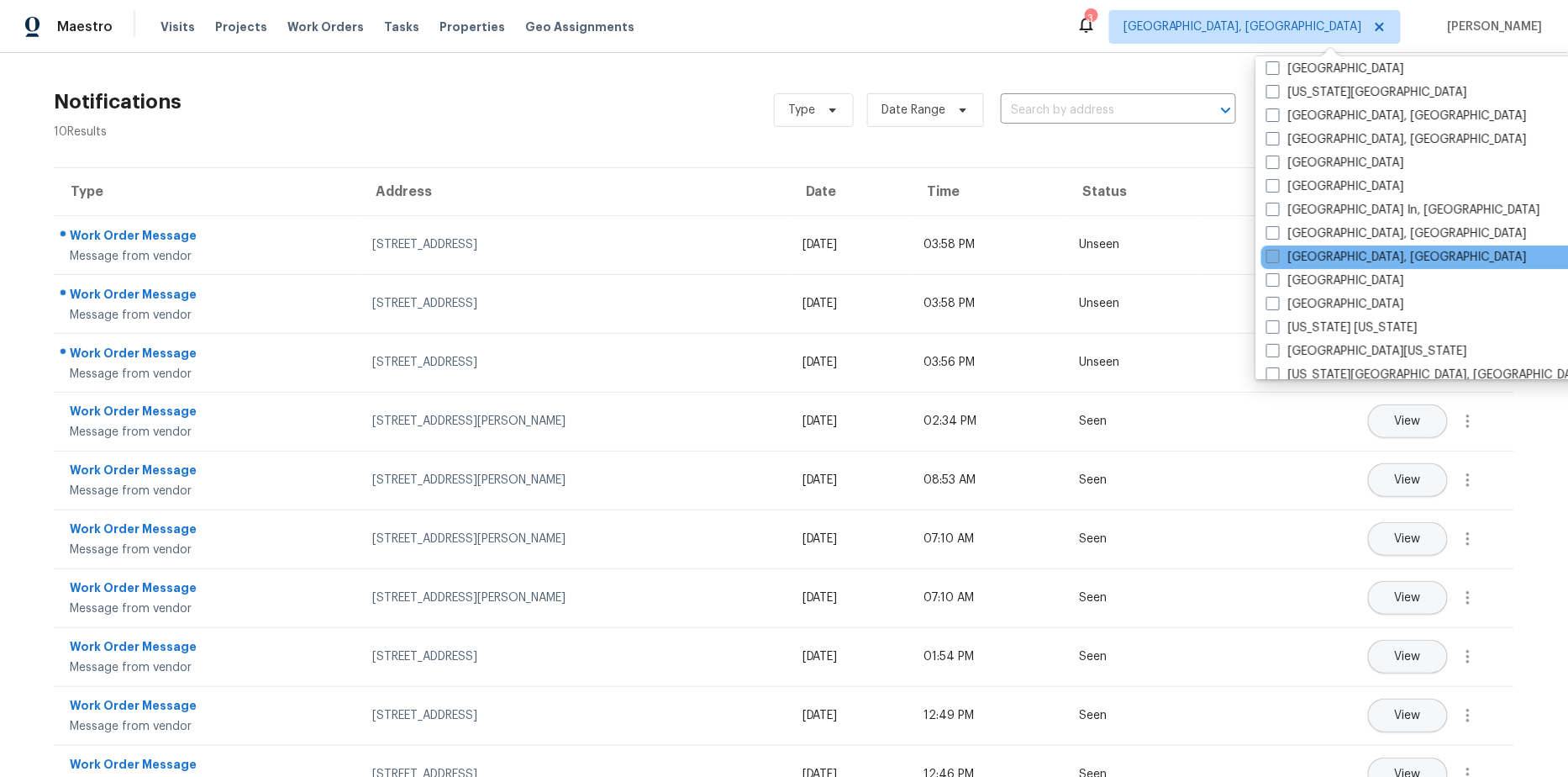
click at [1309, 254] on label "[GEOGRAPHIC_DATA], [GEOGRAPHIC_DATA]" at bounding box center [1396, 257] width 260 height 17
click at [1278, 254] on input "[GEOGRAPHIC_DATA], [GEOGRAPHIC_DATA]" at bounding box center [1272, 254] width 11 height 11
checkbox input "true"
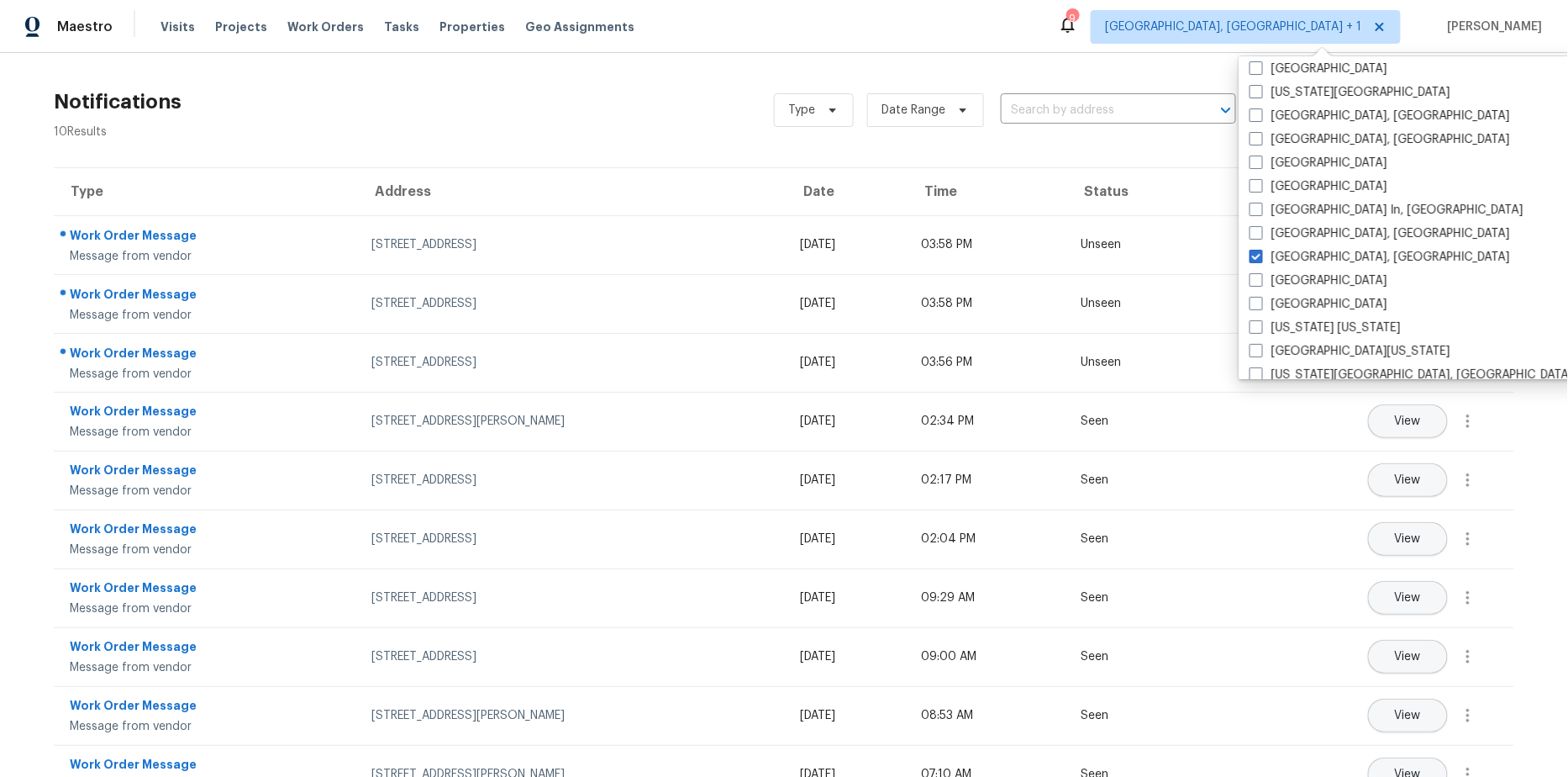
click at [638, 137] on div "Notifications 10 Results Type Date Range ​ View unseen only" at bounding box center [784, 110] width 1514 height 60
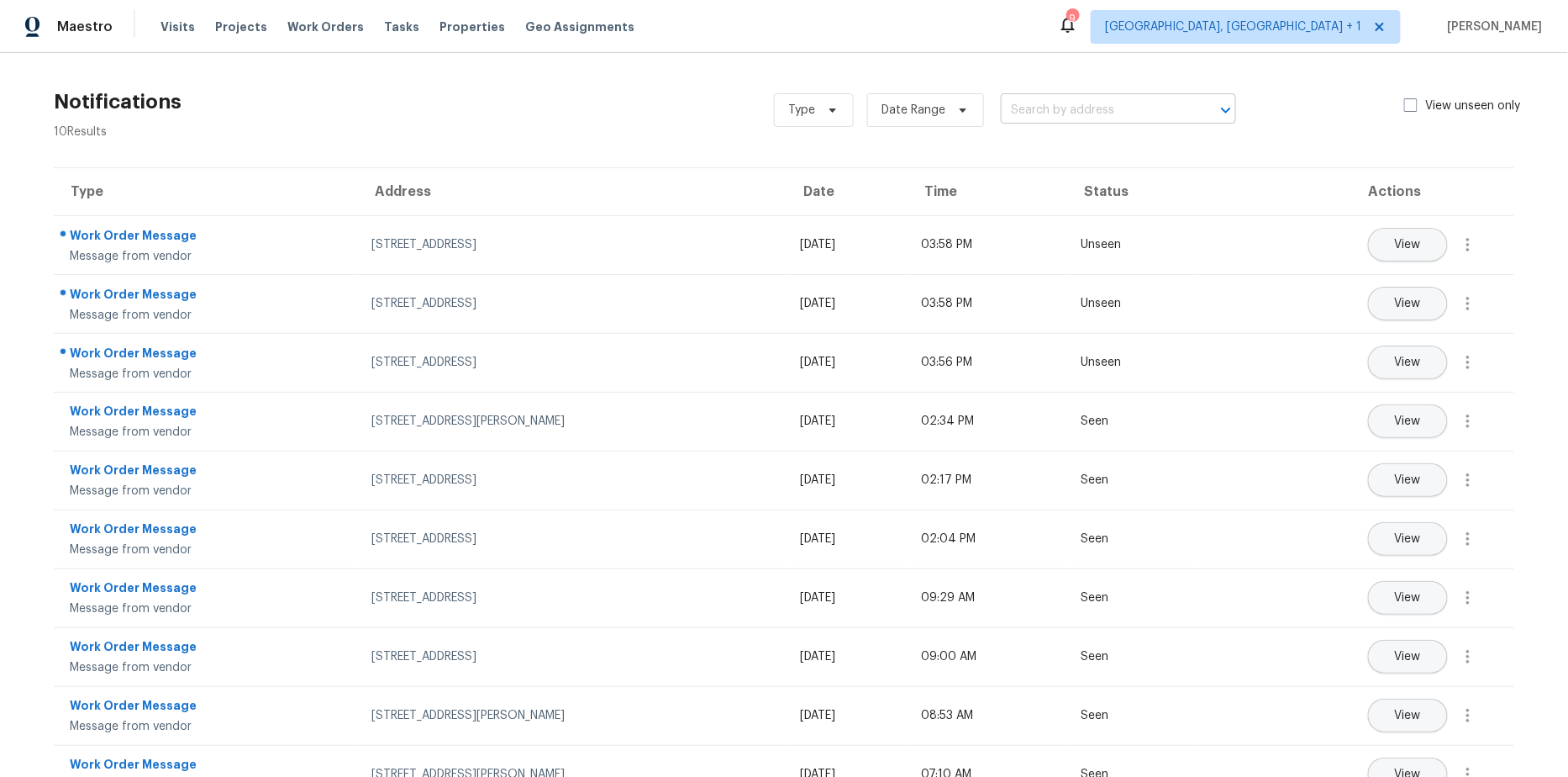
click at [1040, 105] on input "text" at bounding box center [1095, 110] width 188 height 26
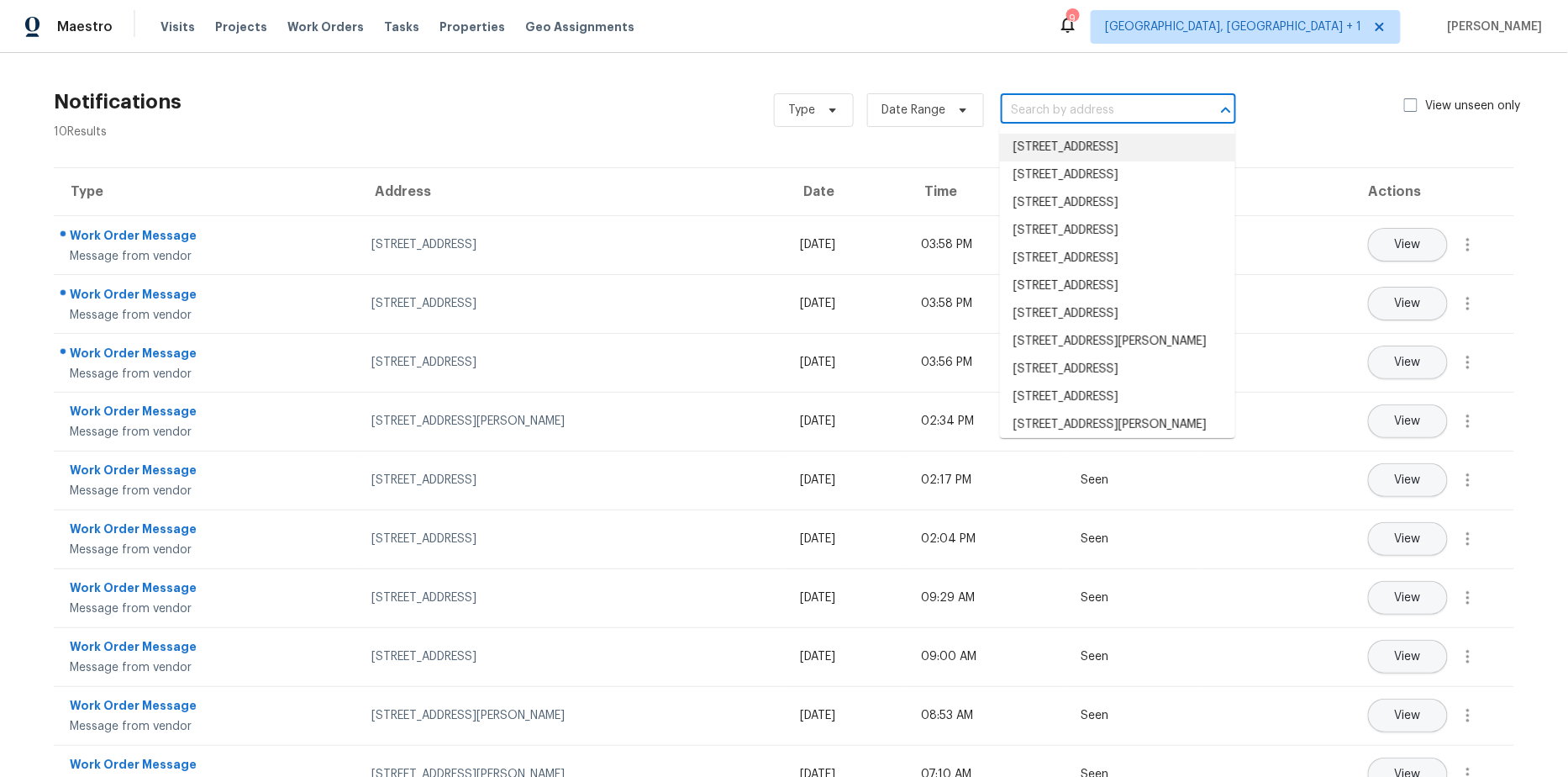
paste input "421 S C St,"
type input "421 S C St,"
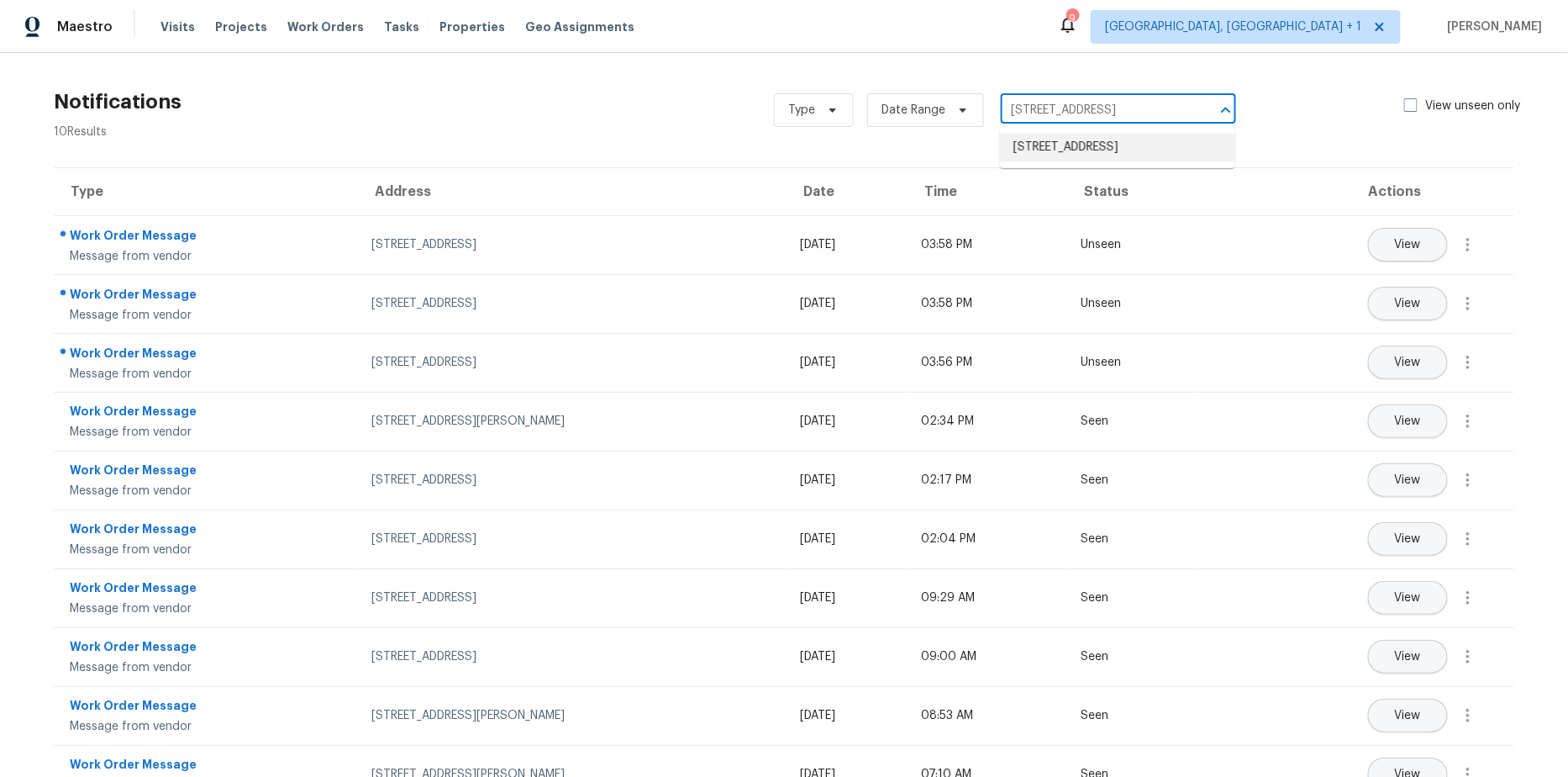
click at [1093, 155] on li "421 S C St, Lake Worth Beach, FL 33460" at bounding box center [1118, 148] width 235 height 28
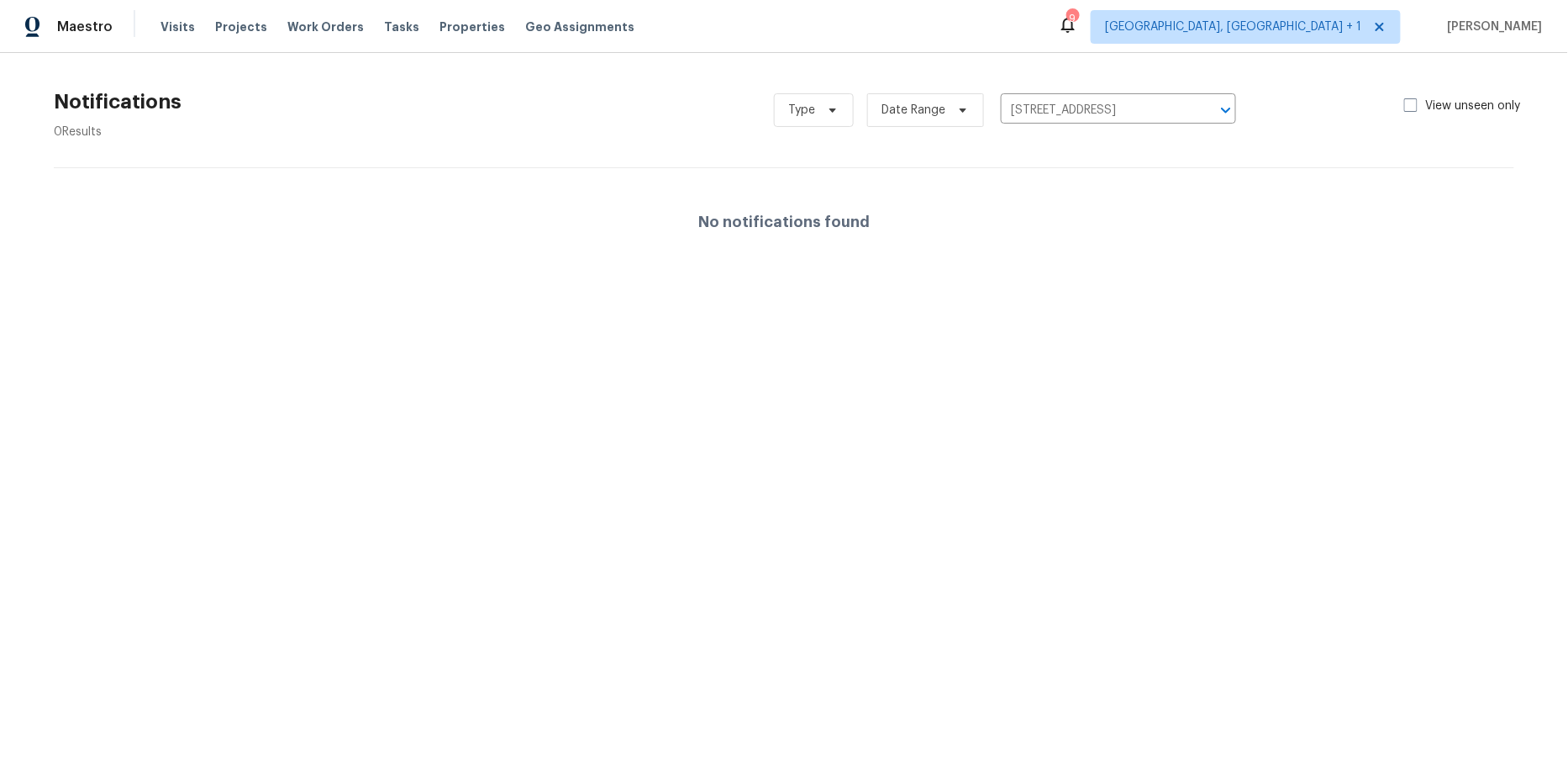
click at [821, 198] on div "No notifications found" at bounding box center [784, 222] width 1461 height 107
click at [648, 231] on div "No notifications found" at bounding box center [784, 222] width 1461 height 107
click at [869, 173] on div "No notifications found" at bounding box center [784, 222] width 1461 height 107
click at [588, 164] on section "Notifications 0 Results Type Date Range 421 S C St, Lake Worth Beach, FL 33460 …" at bounding box center [784, 185] width 1514 height 210
click at [295, 25] on span "Work Orders" at bounding box center [325, 28] width 76 height 17
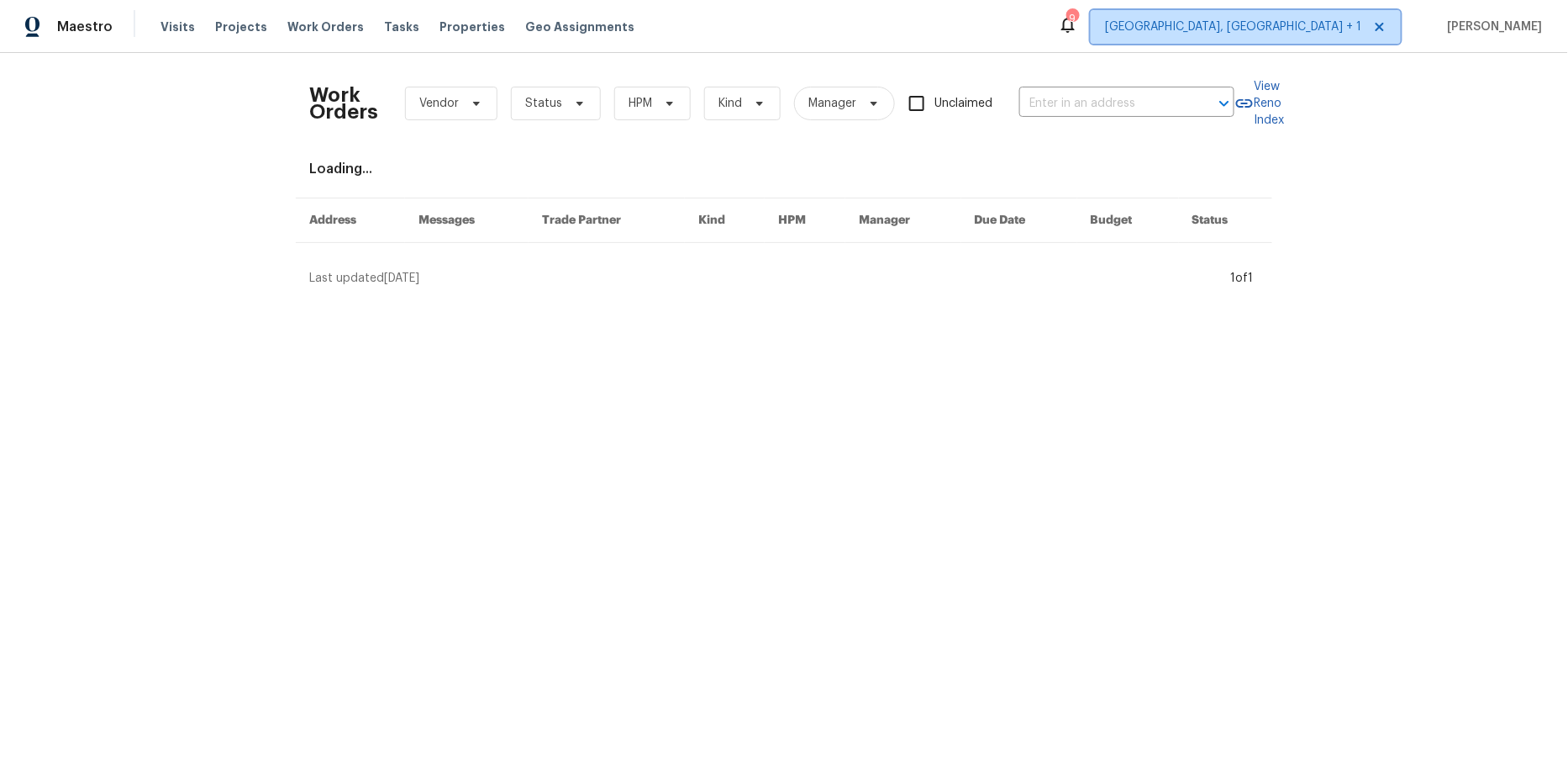
click at [1349, 27] on span "Albuquerque, NM + 1" at bounding box center [1233, 28] width 257 height 17
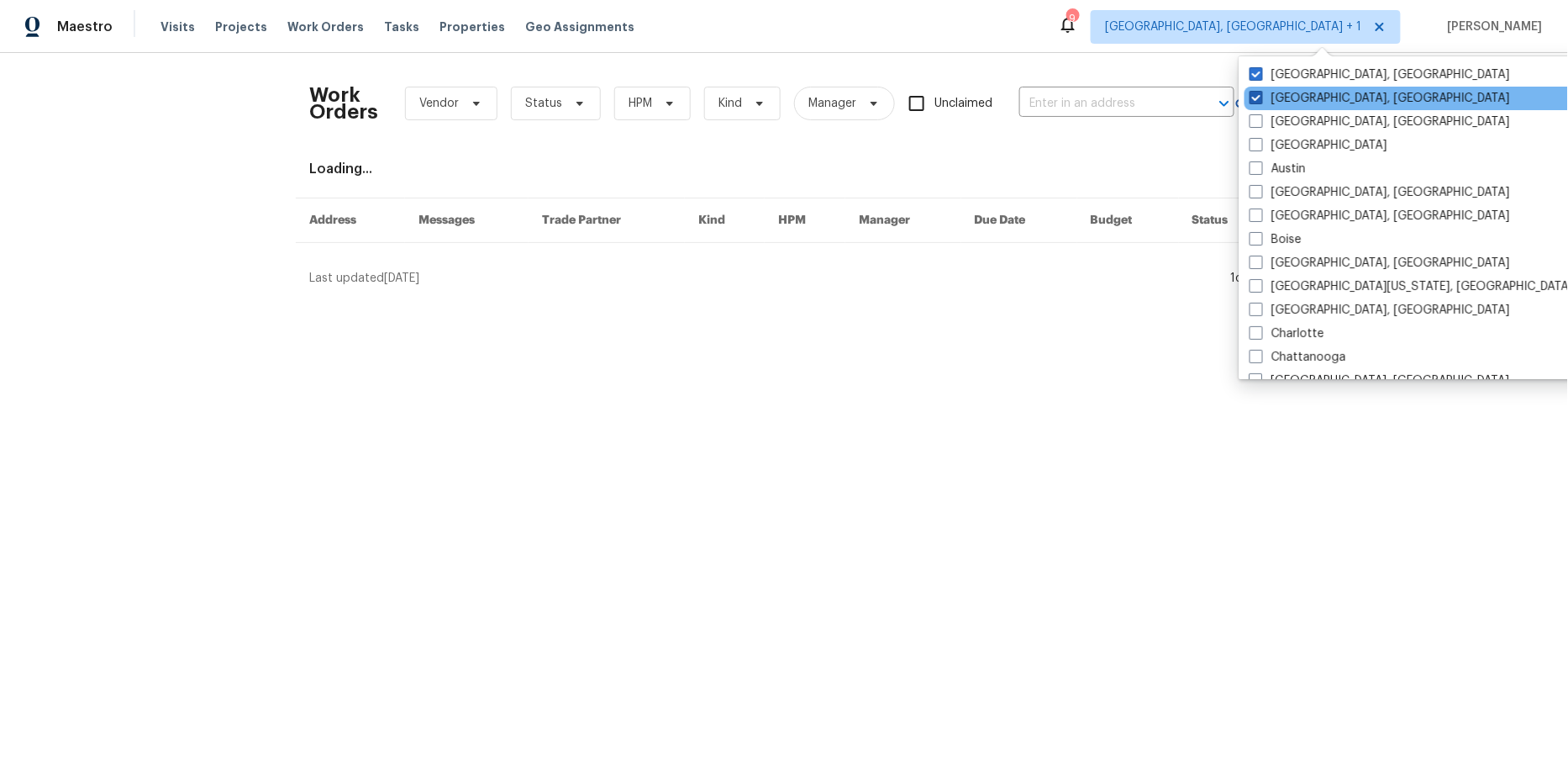
click at [1259, 93] on span at bounding box center [1256, 98] width 14 height 14
click at [1259, 93] on input "Albuquerque, NM" at bounding box center [1254, 95] width 11 height 11
checkbox input "false"
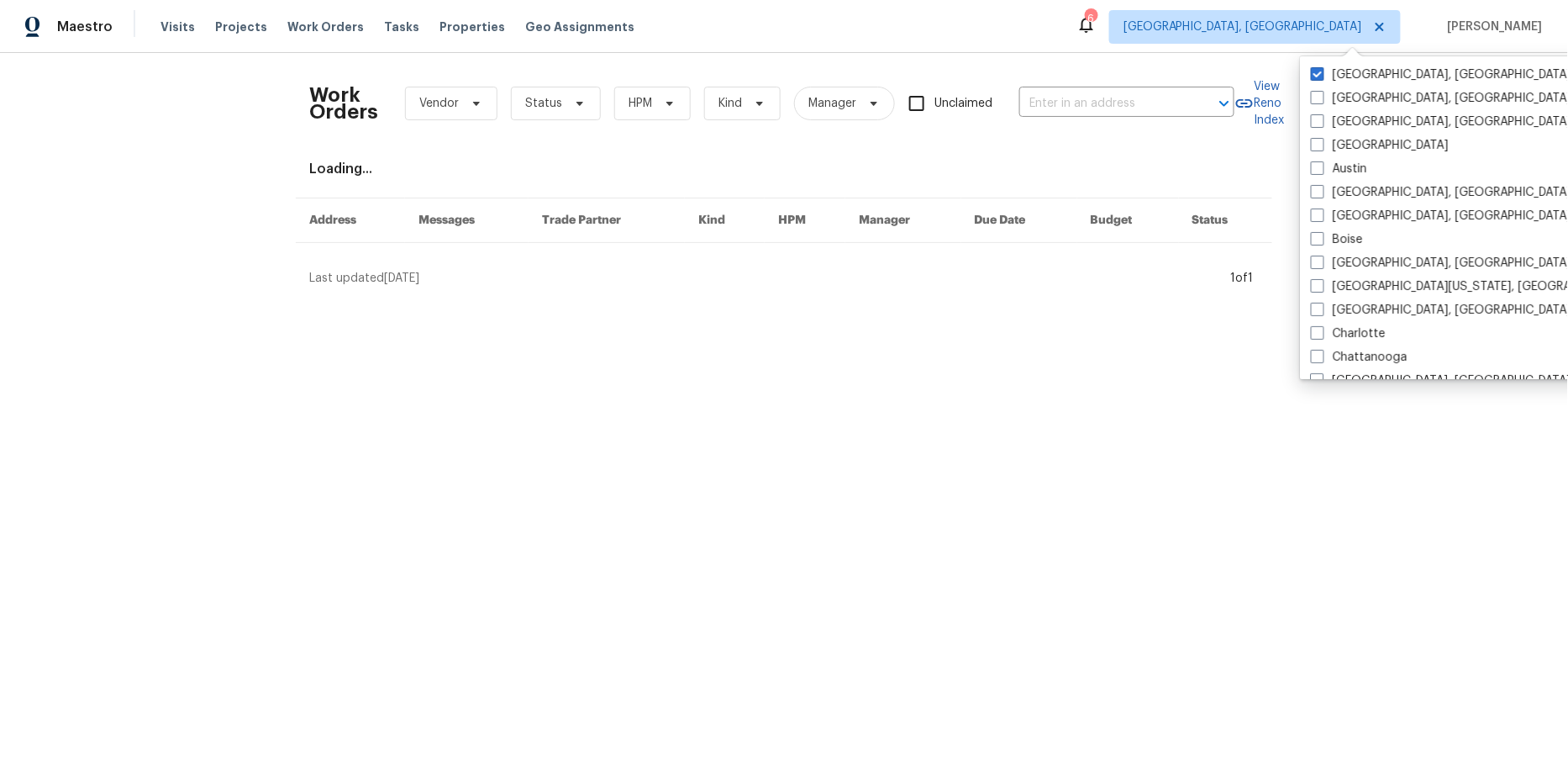
click at [1193, 61] on div "Work Orders Vendor Status HPM Kind Manager Unclaimed ​ View Reno Index Loading.…" at bounding box center [784, 177] width 1568 height 248
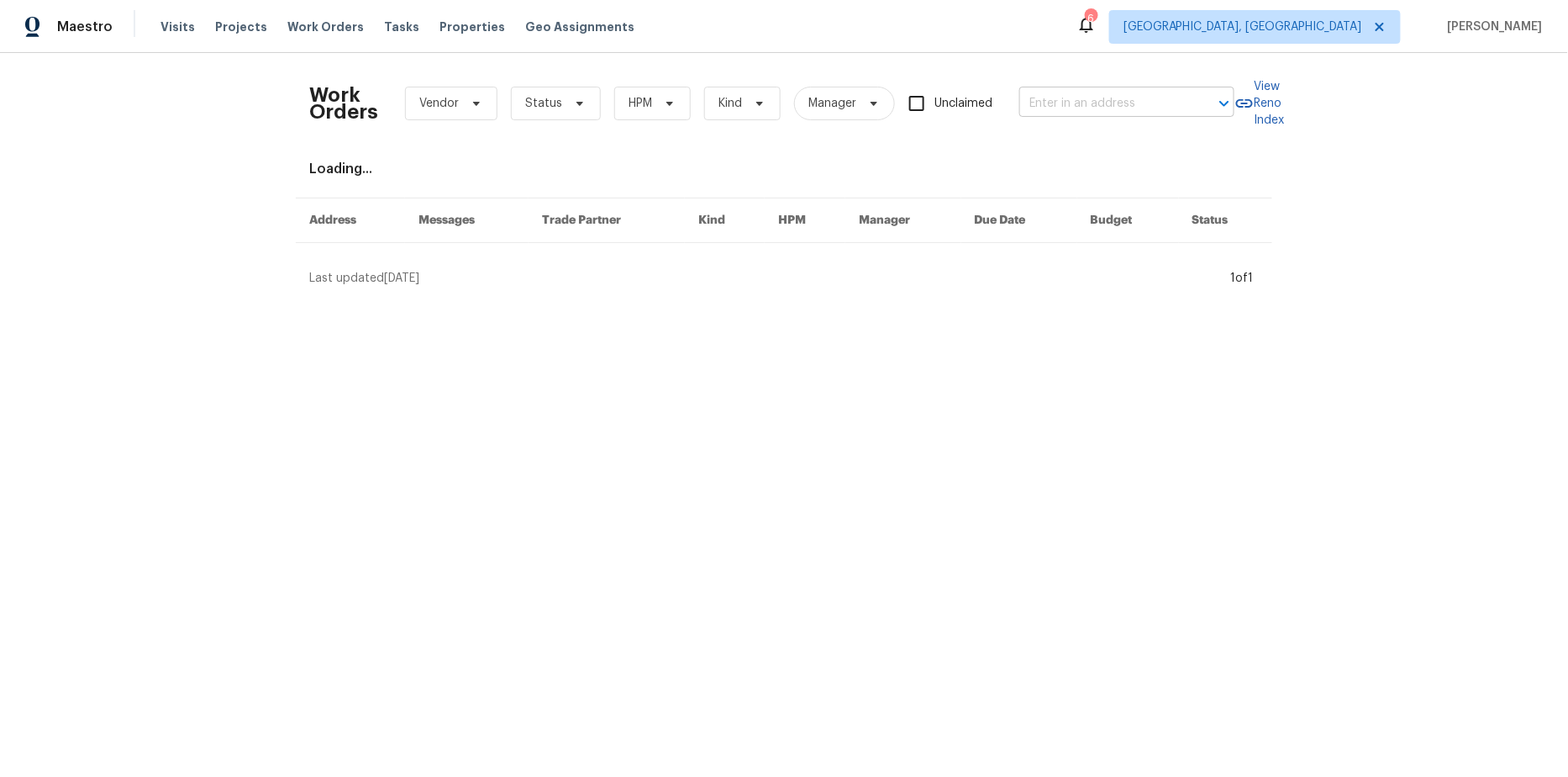
click at [1108, 103] on input "text" at bounding box center [1103, 104] width 168 height 26
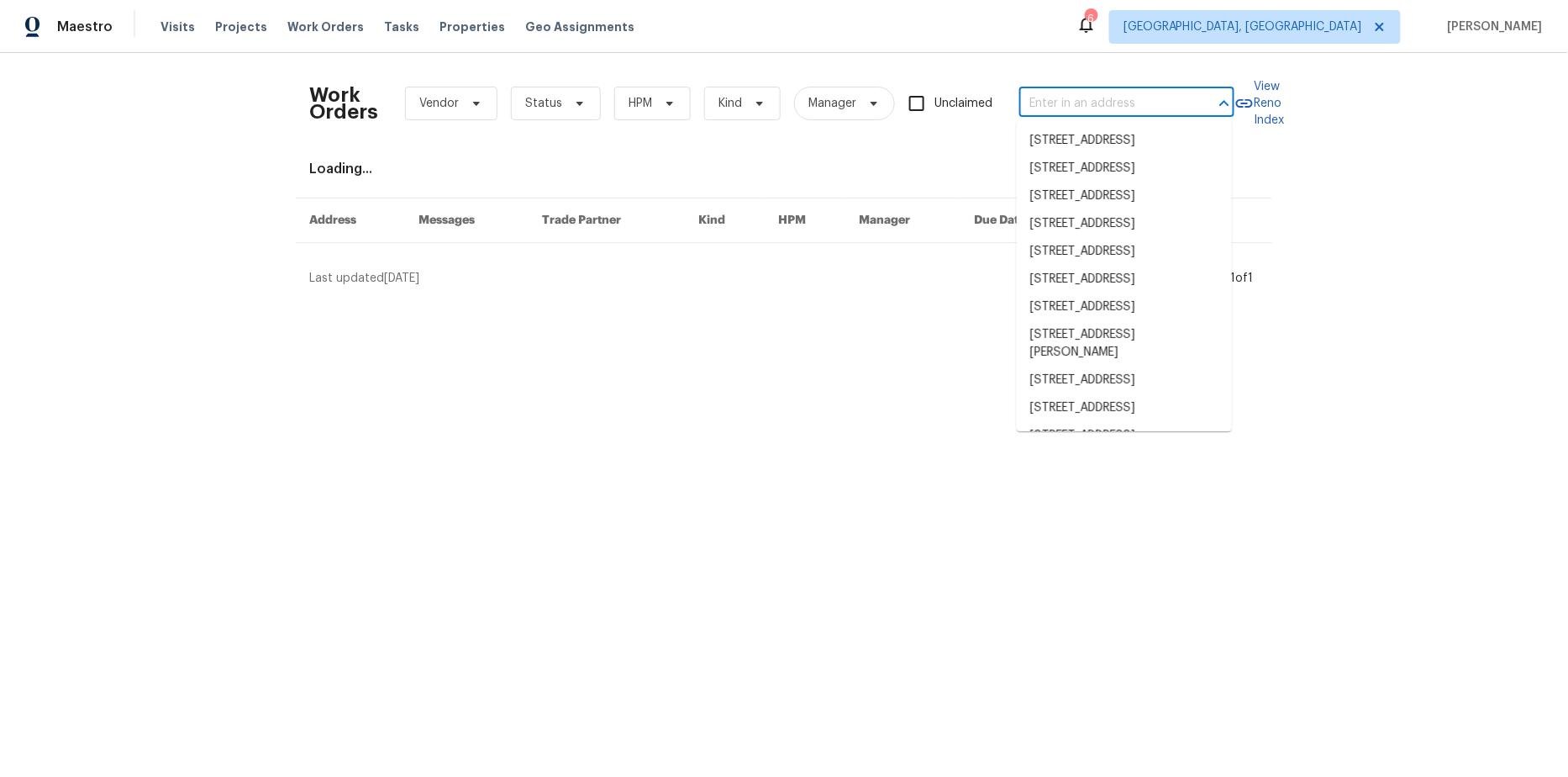
paste input "421 S C St,"
type input "421 S C St,"
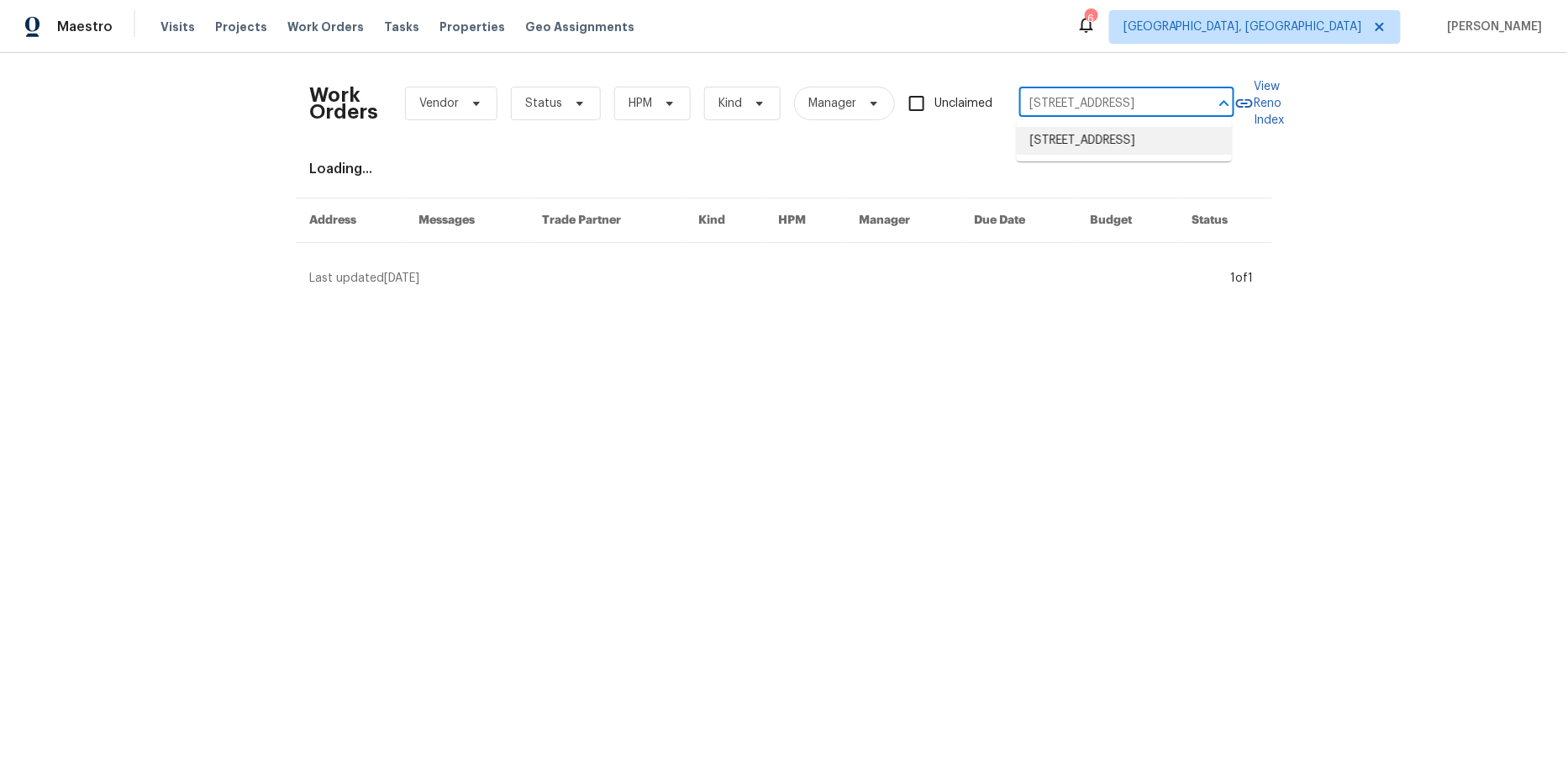
click at [1065, 140] on li "421 S C St, Lake Worth Beach, FL 33460" at bounding box center [1124, 141] width 215 height 28
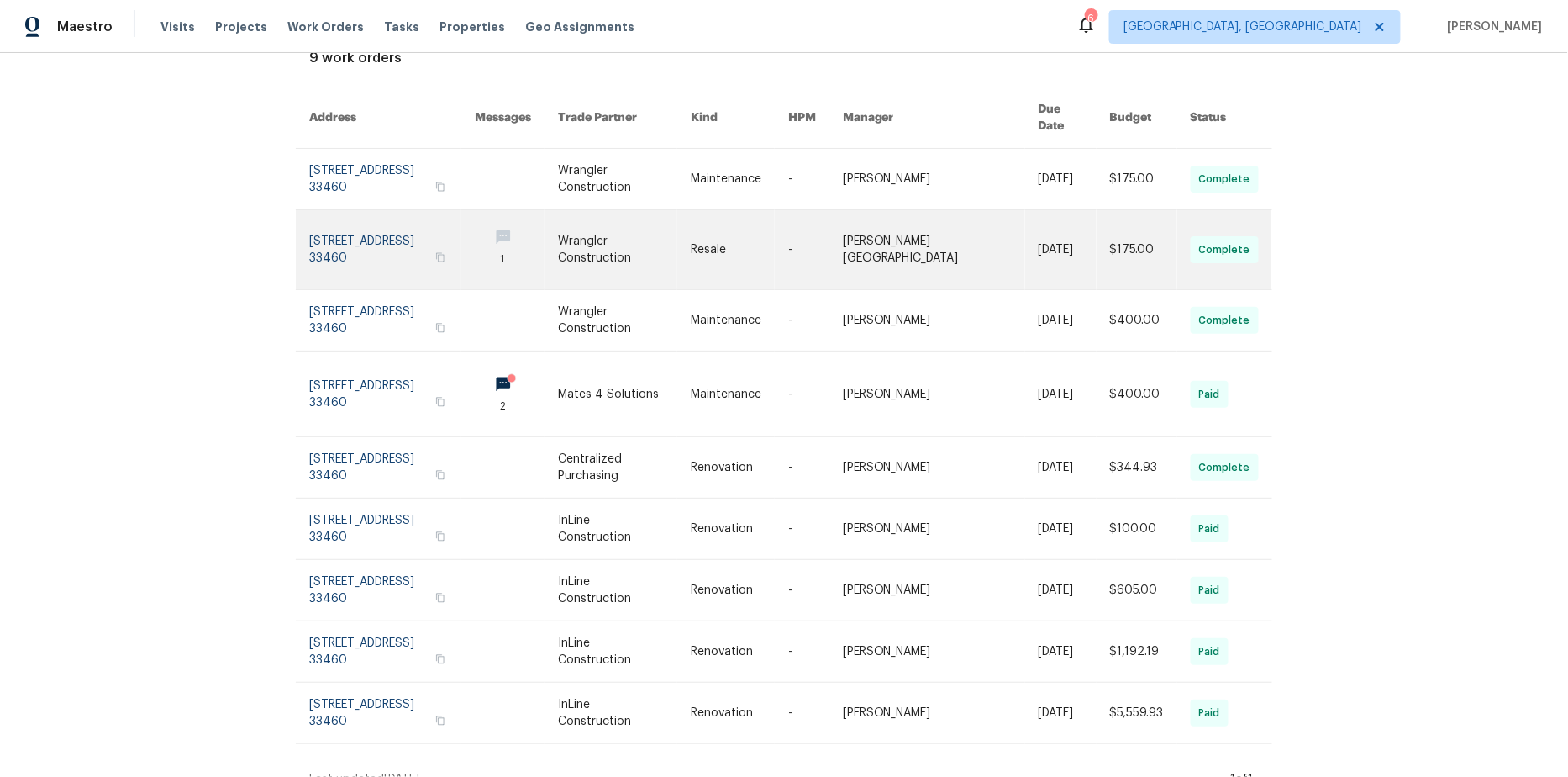
scroll to position [113, 0]
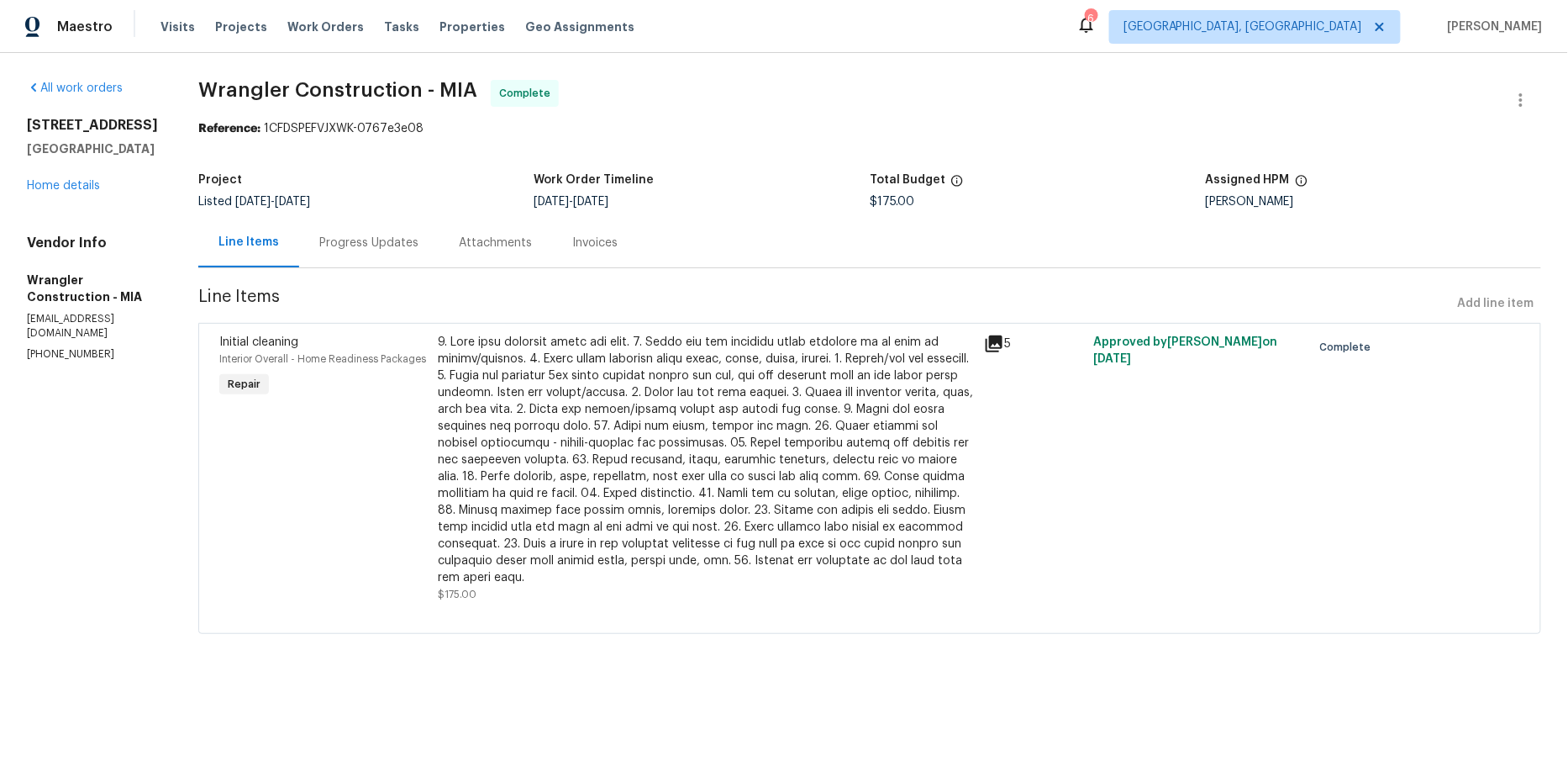
click at [572, 235] on div "Invoices" at bounding box center [595, 243] width 46 height 17
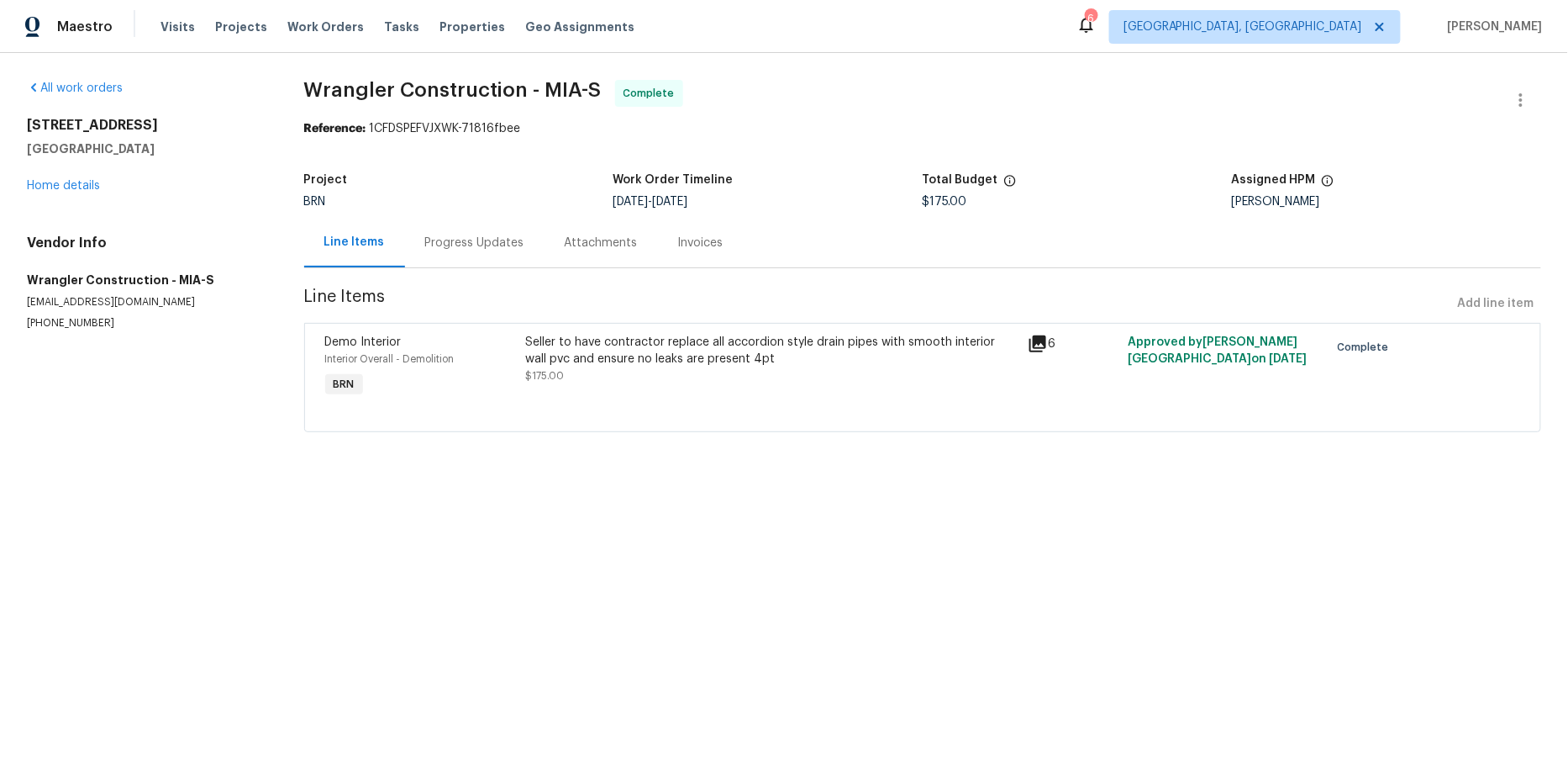
click at [686, 248] on div "Invoices" at bounding box center [700, 243] width 46 height 17
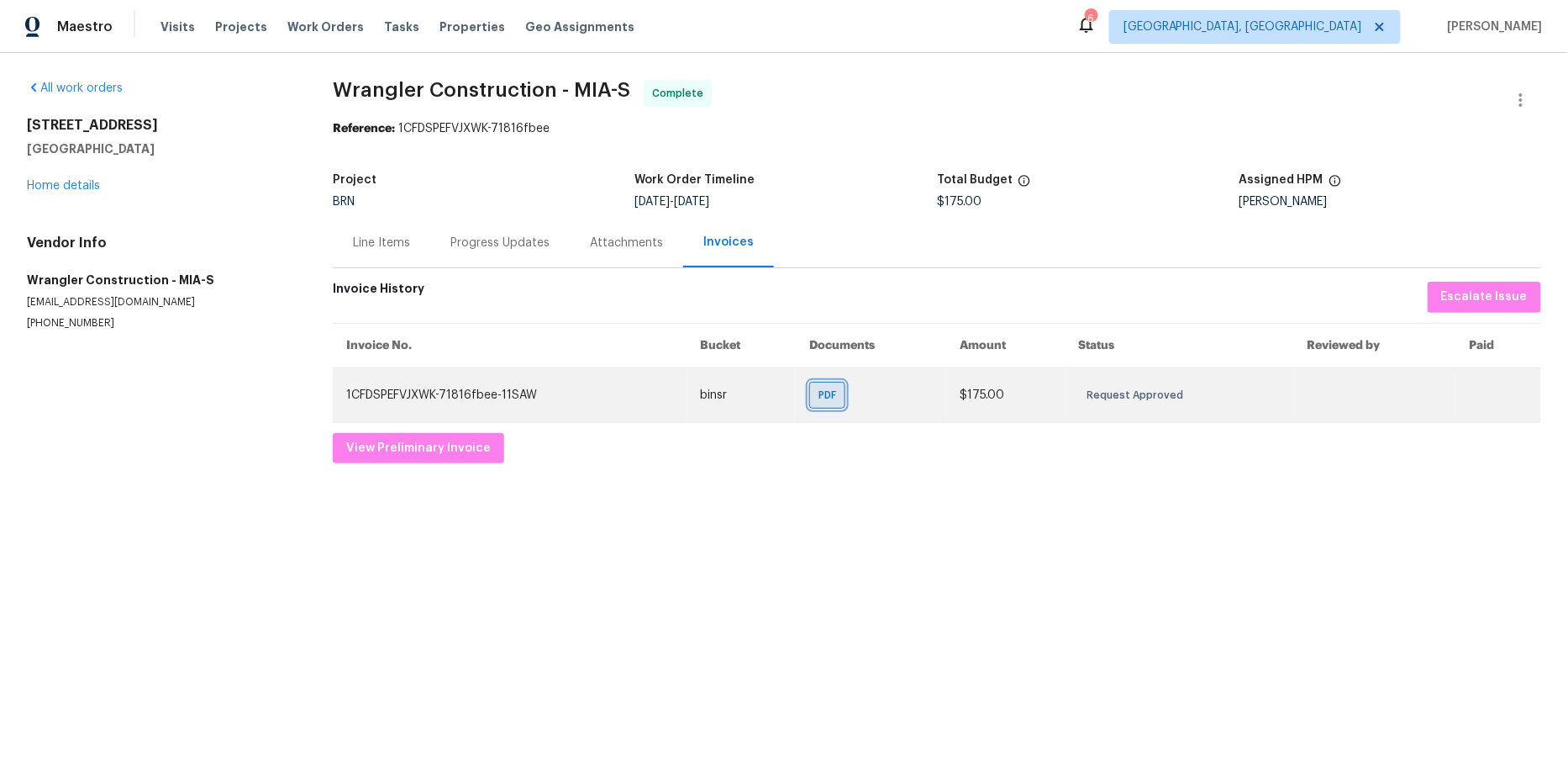
click at [827, 393] on span "PDF" at bounding box center [831, 395] width 24 height 17
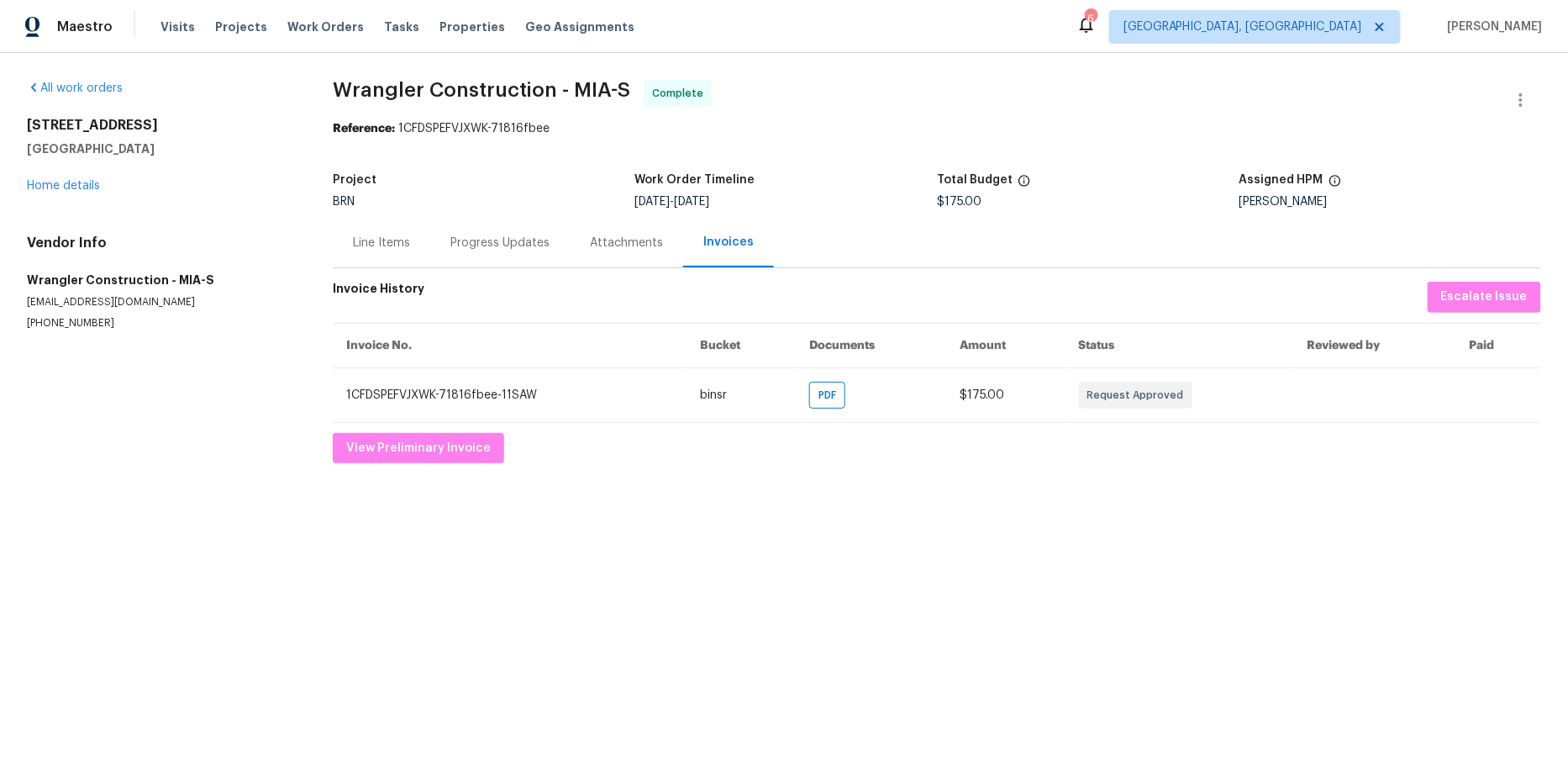
click at [709, 484] on div "All work orders [STREET_ADDRESS] Home details Vendor Info Wrangler Construction…" at bounding box center [784, 272] width 1568 height 437
click at [995, 490] on html "Maestro Visits Projects Work Orders Tasks Properties Geo Assignments 6 [GEOGRAP…" at bounding box center [784, 245] width 1568 height 490
click at [375, 238] on div "Line Items" at bounding box center [381, 243] width 58 height 17
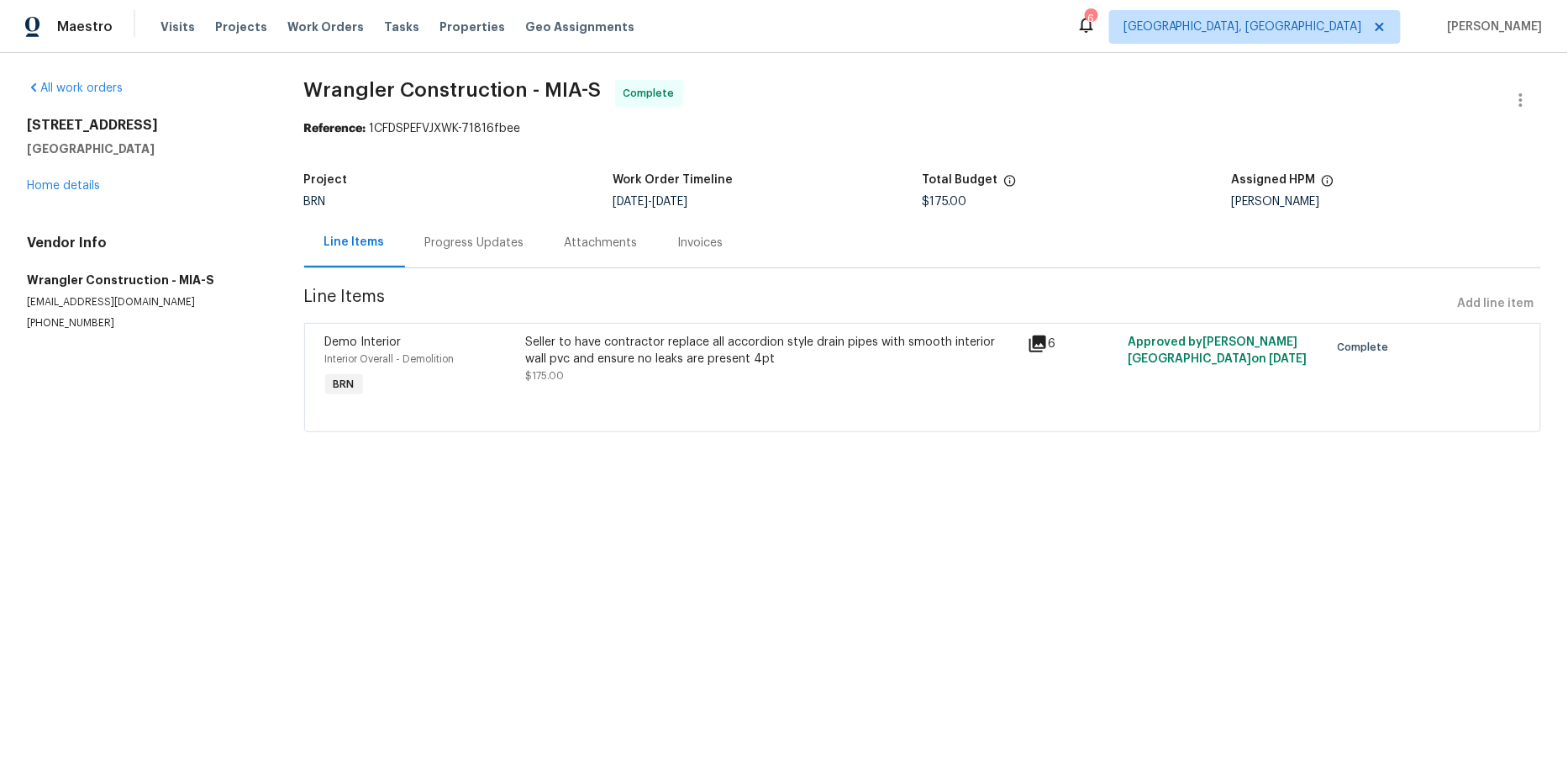
click at [440, 245] on div "Progress Updates" at bounding box center [474, 243] width 99 height 17
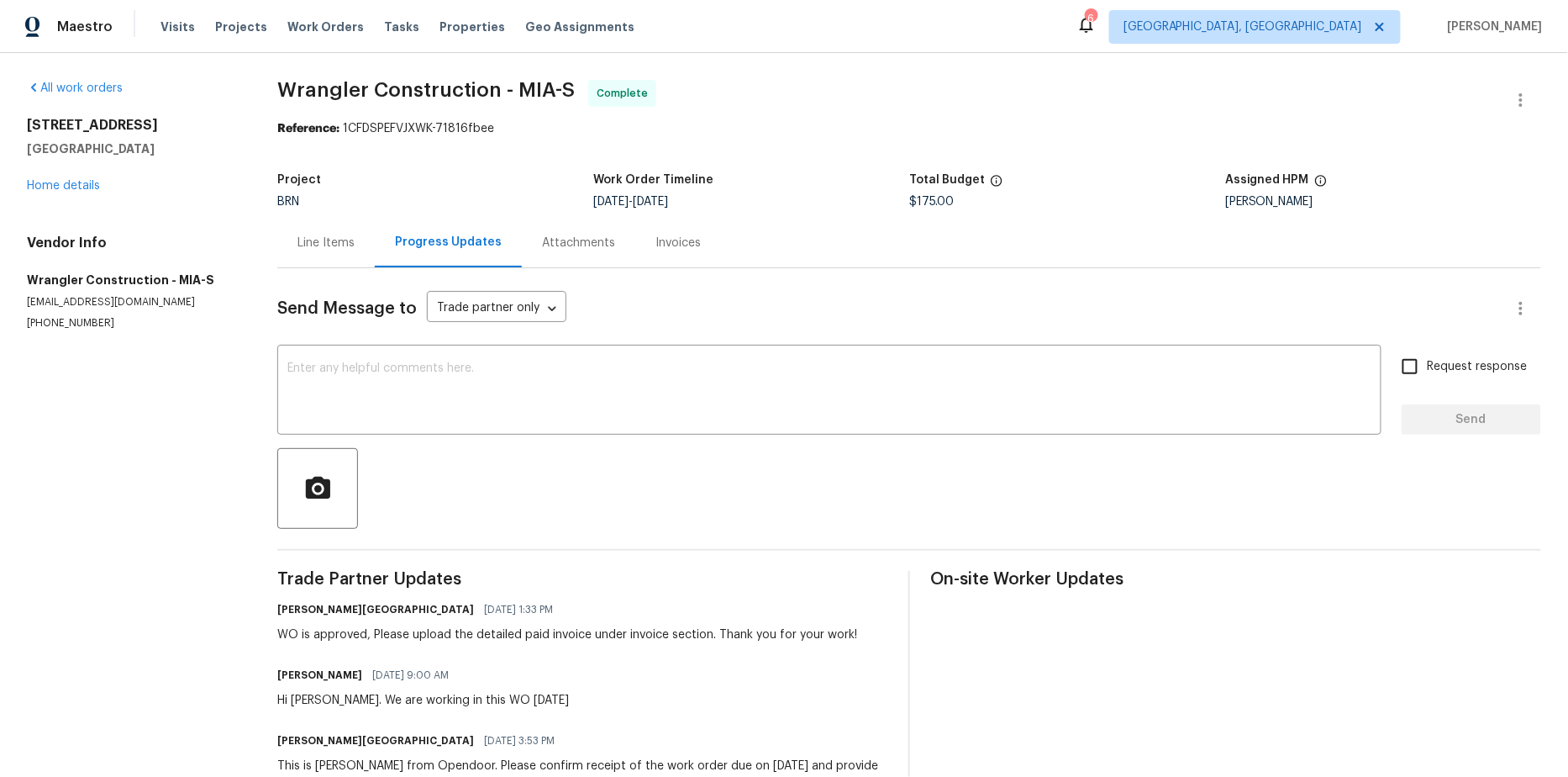
click at [594, 242] on div "Attachments" at bounding box center [578, 243] width 73 height 17
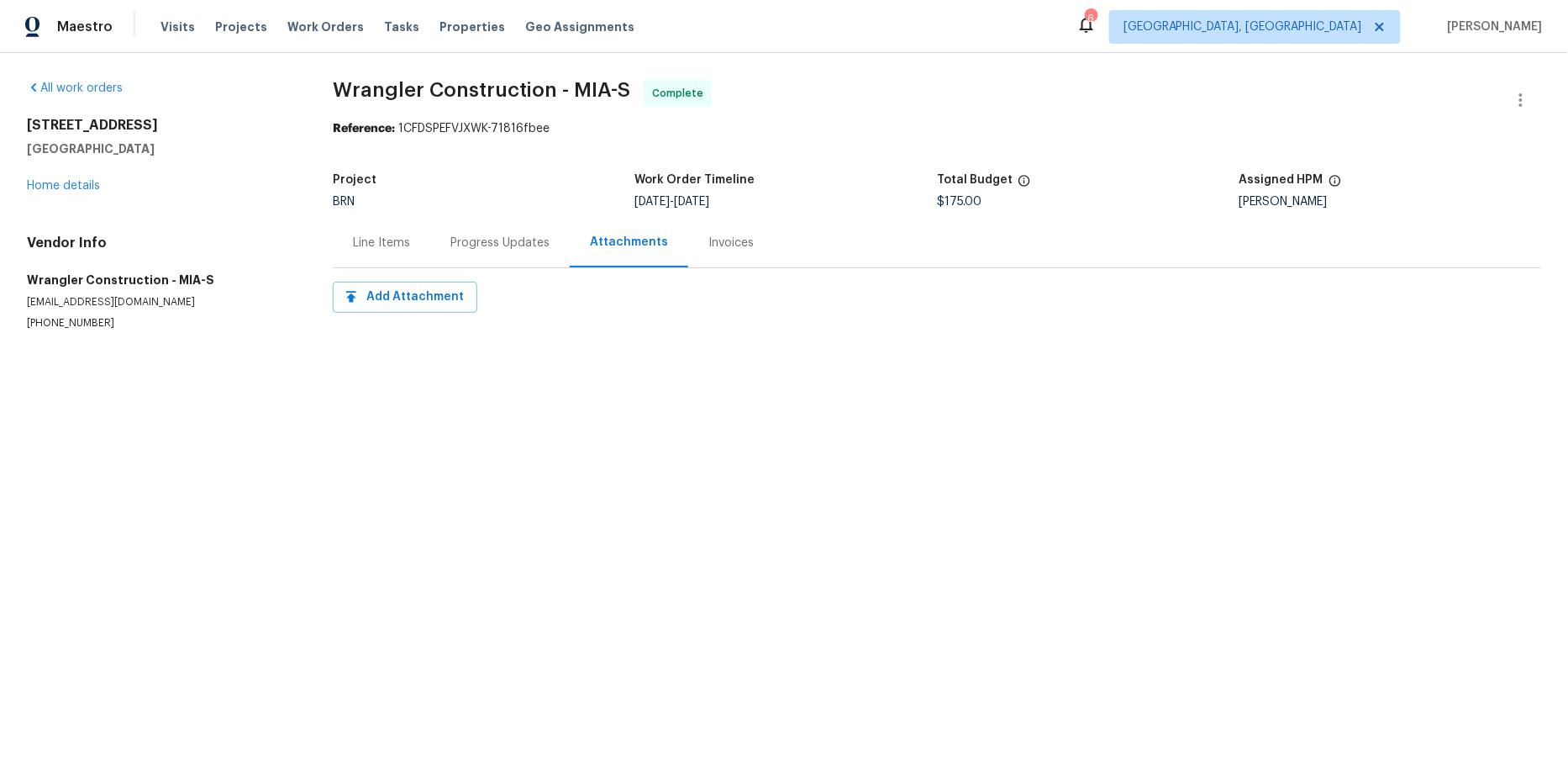
click at [688, 248] on div "Invoices" at bounding box center [731, 242] width 86 height 50
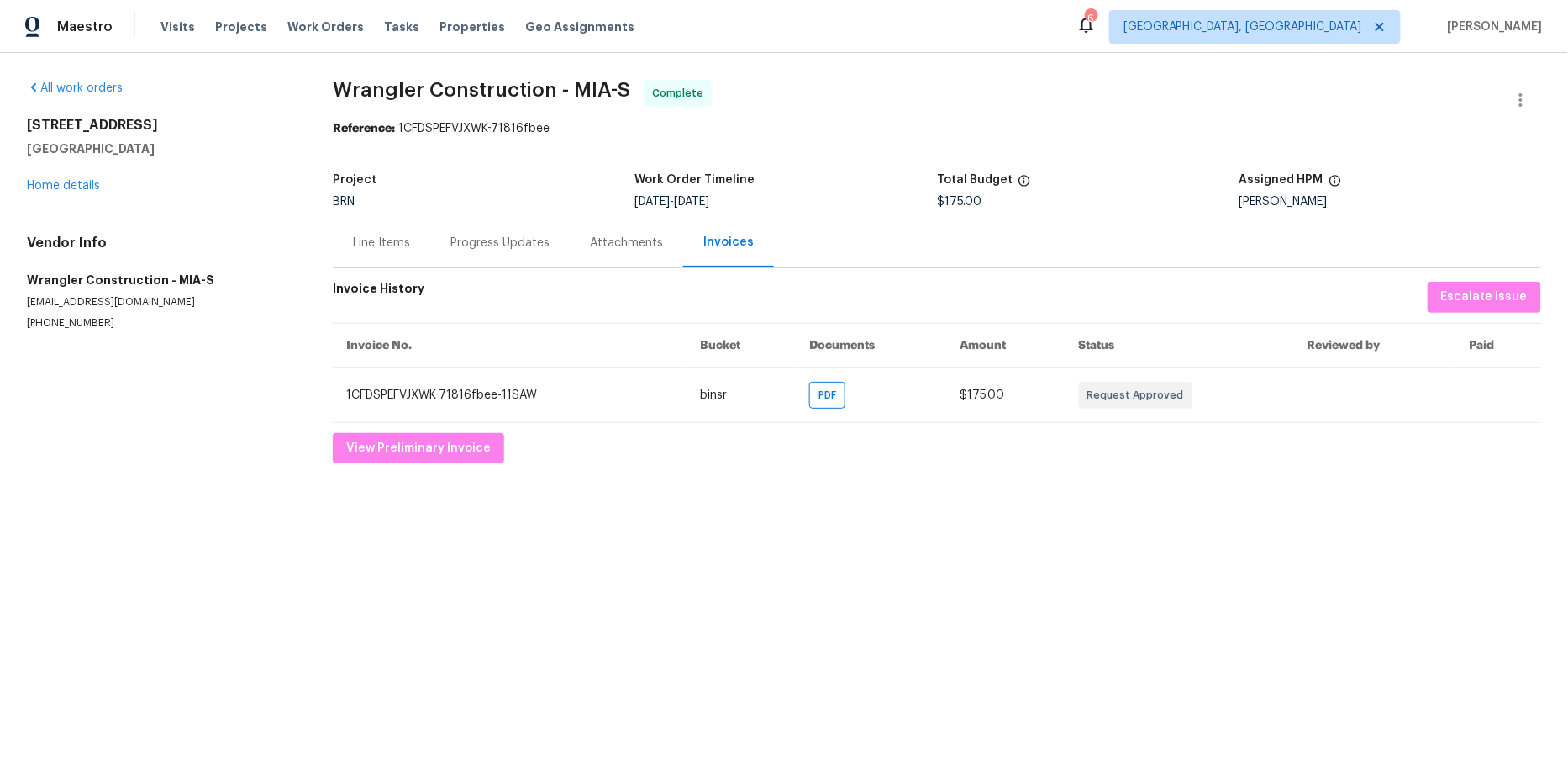
click at [744, 240] on div "Invoices" at bounding box center [729, 242] width 51 height 17
click at [863, 212] on div "Project BRN Work Order Timeline [DATE] - [DATE] Total Budget $175.00 Assigned H…" at bounding box center [937, 191] width 1208 height 54
click at [394, 250] on div "Line Items" at bounding box center [381, 243] width 58 height 17
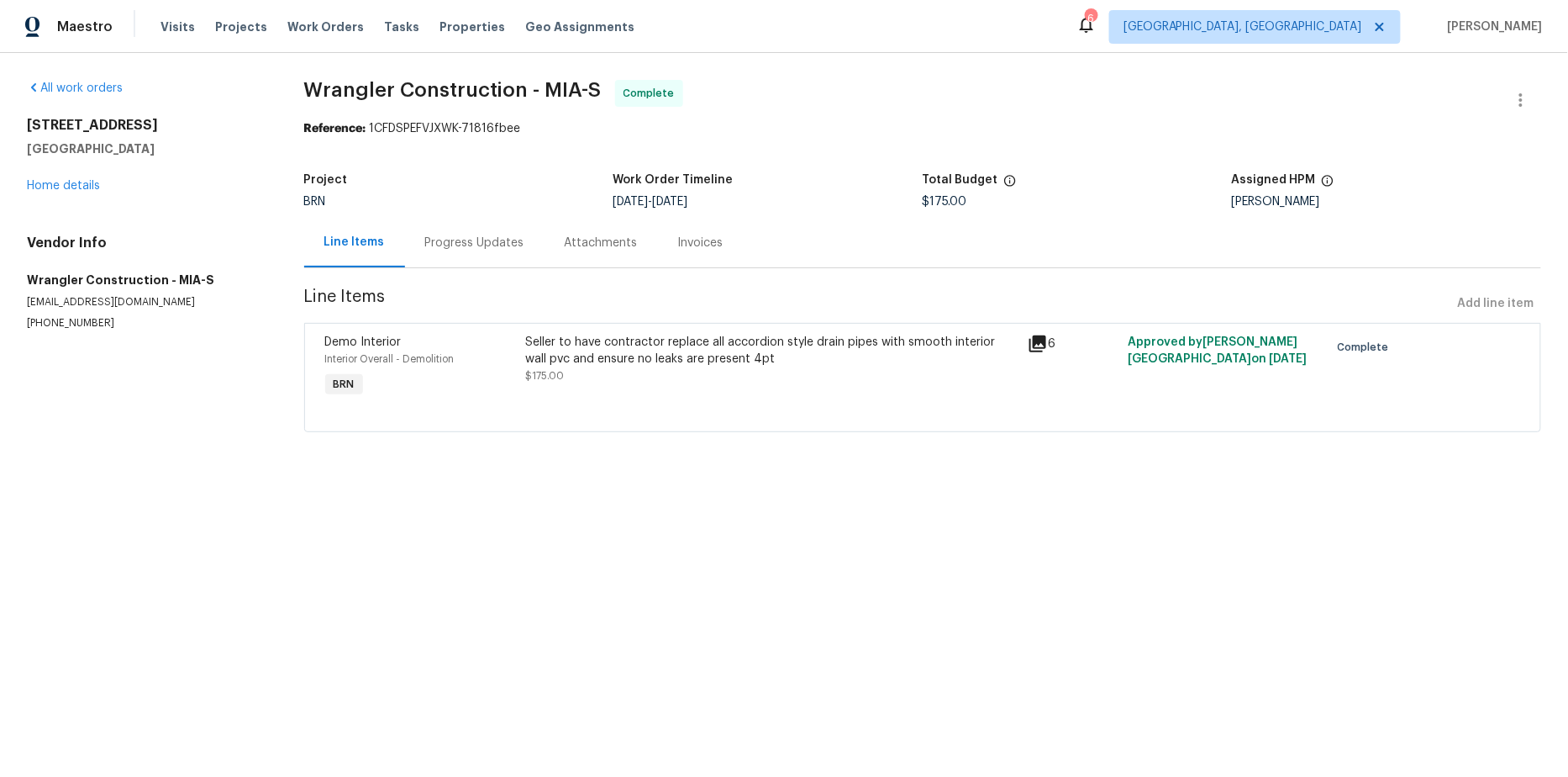
click at [888, 456] on div "All work orders [STREET_ADDRESS] Home details Vendor Info Wrangler Construction…" at bounding box center [784, 266] width 1568 height 426
